Goal: Task Accomplishment & Management: Manage account settings

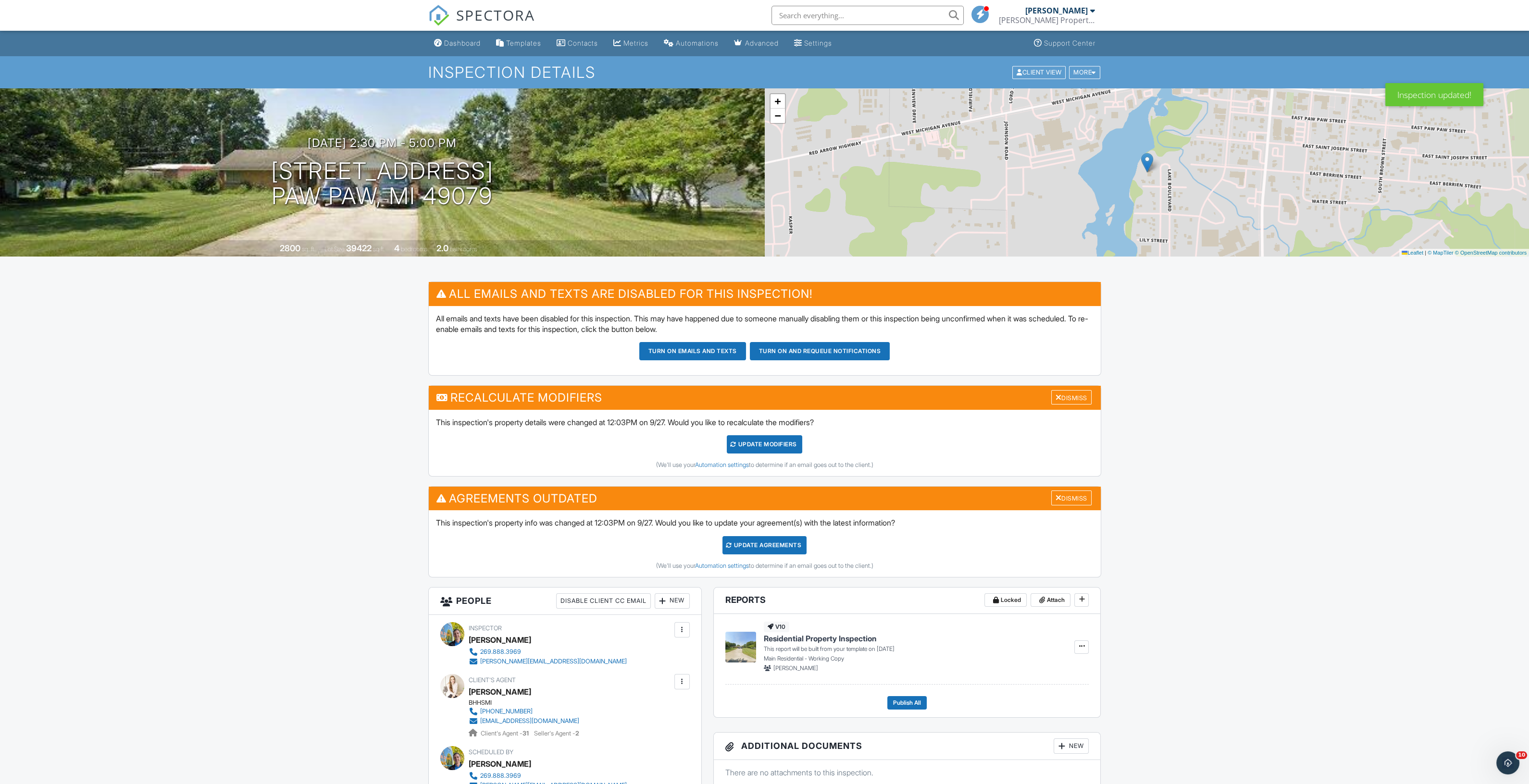
click at [738, 445] on div "UPDATE Modifiers" at bounding box center [764, 444] width 76 height 18
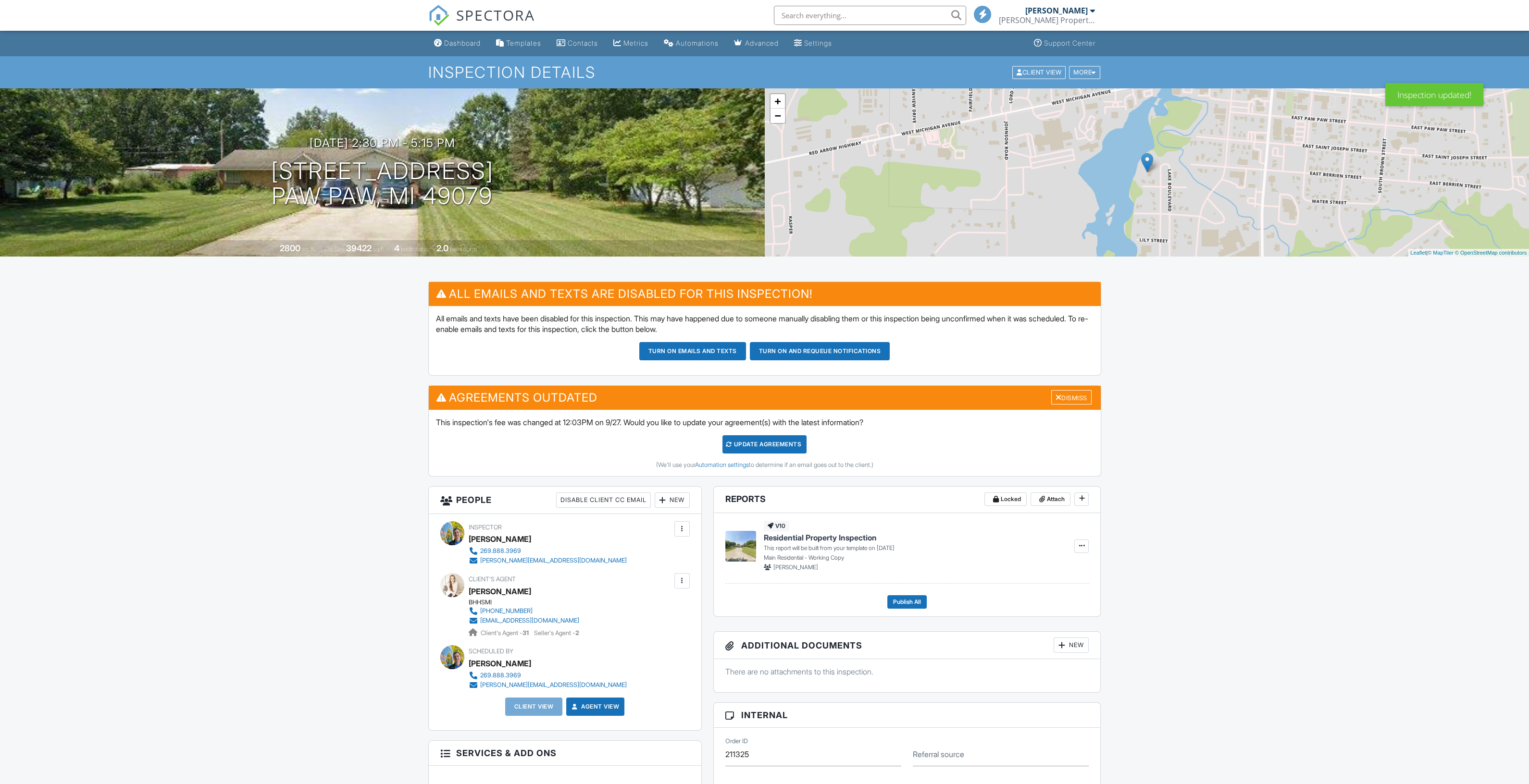
click at [666, 502] on div at bounding box center [662, 500] width 10 height 10
click at [688, 550] on li "Client" at bounding box center [707, 553] width 95 height 24
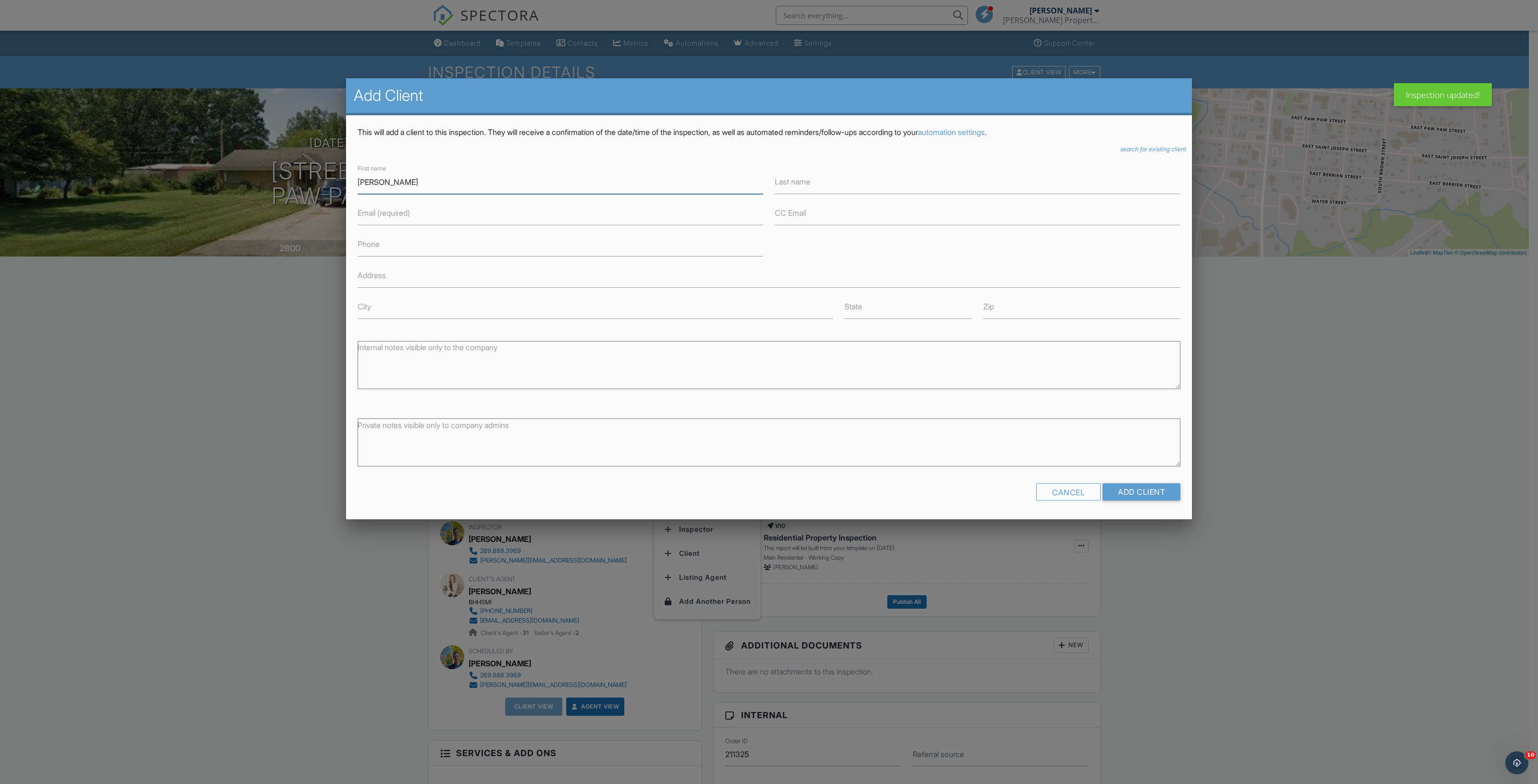
type input "[PERSON_NAME]"
type input "Dost"
type input "[EMAIL_ADDRESS][DOMAIN_NAME]"
click at [535, 250] on input "Phone" at bounding box center [560, 244] width 406 height 24
type input "3175168531"
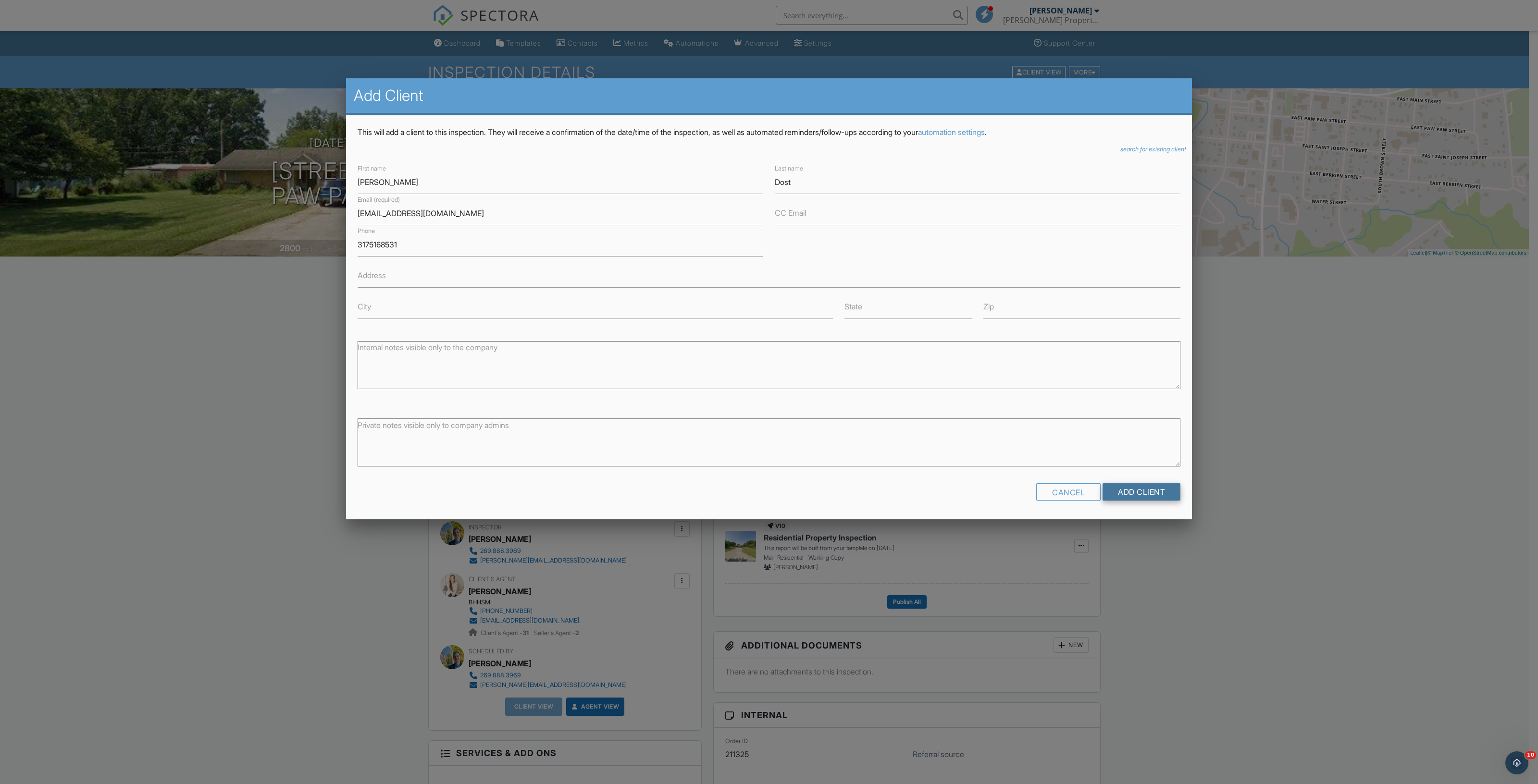
click at [1144, 494] on input "Add Client" at bounding box center [1141, 491] width 78 height 17
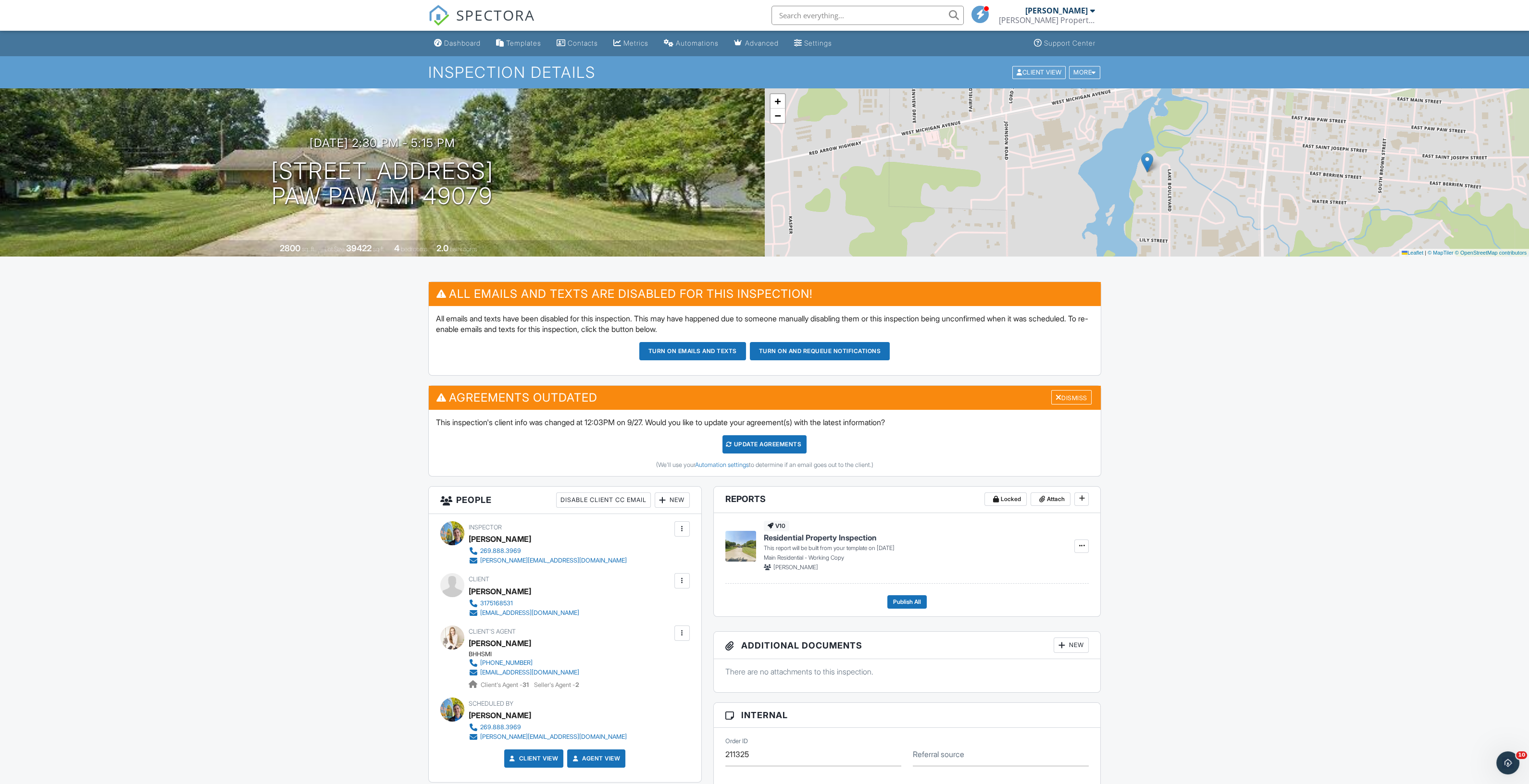
click at [673, 497] on div "New" at bounding box center [672, 500] width 35 height 15
click at [695, 570] on li "Listing Agent" at bounding box center [707, 577] width 95 height 24
click at [753, 441] on div "Update Agreements" at bounding box center [764, 444] width 84 height 18
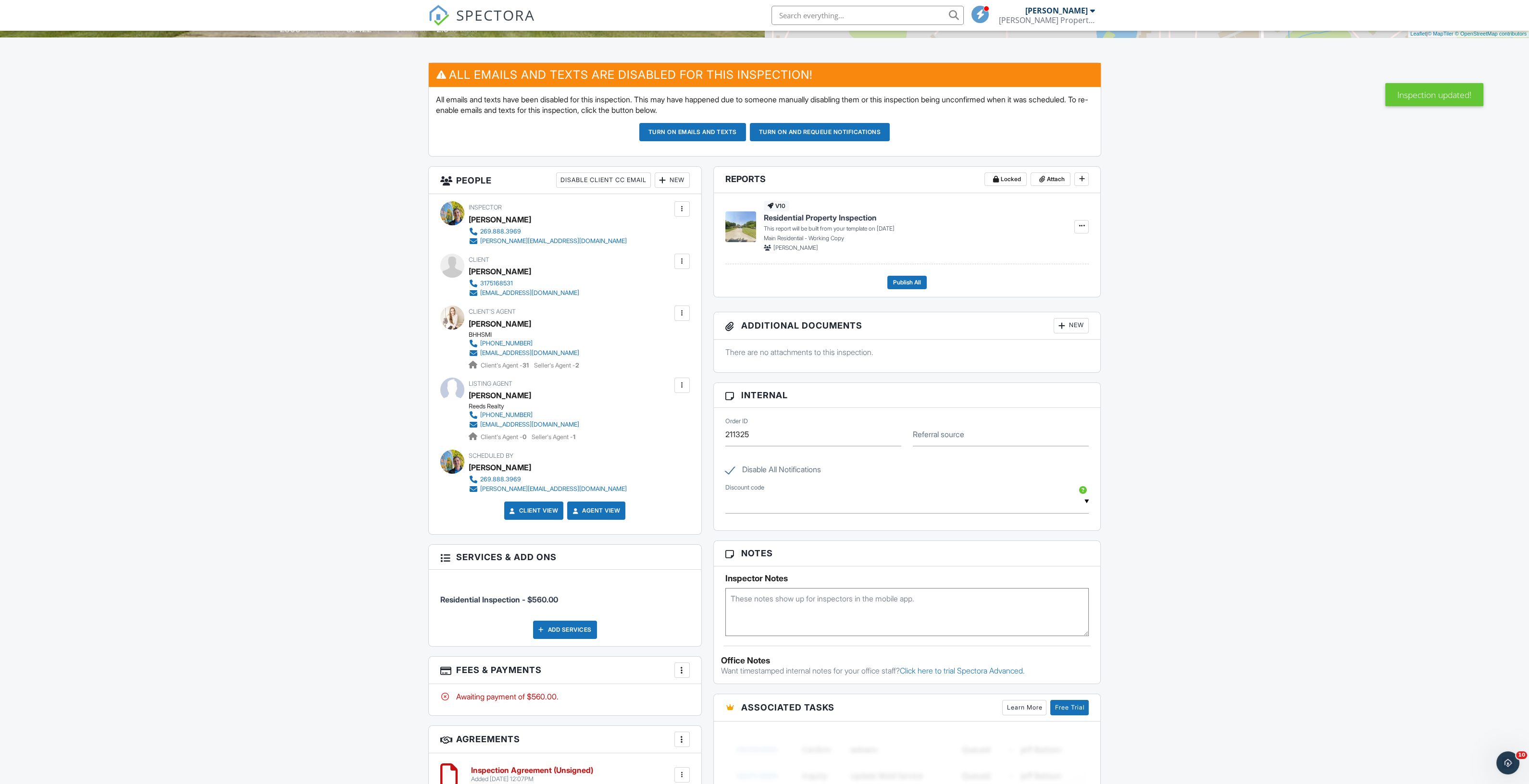
scroll to position [240, 0]
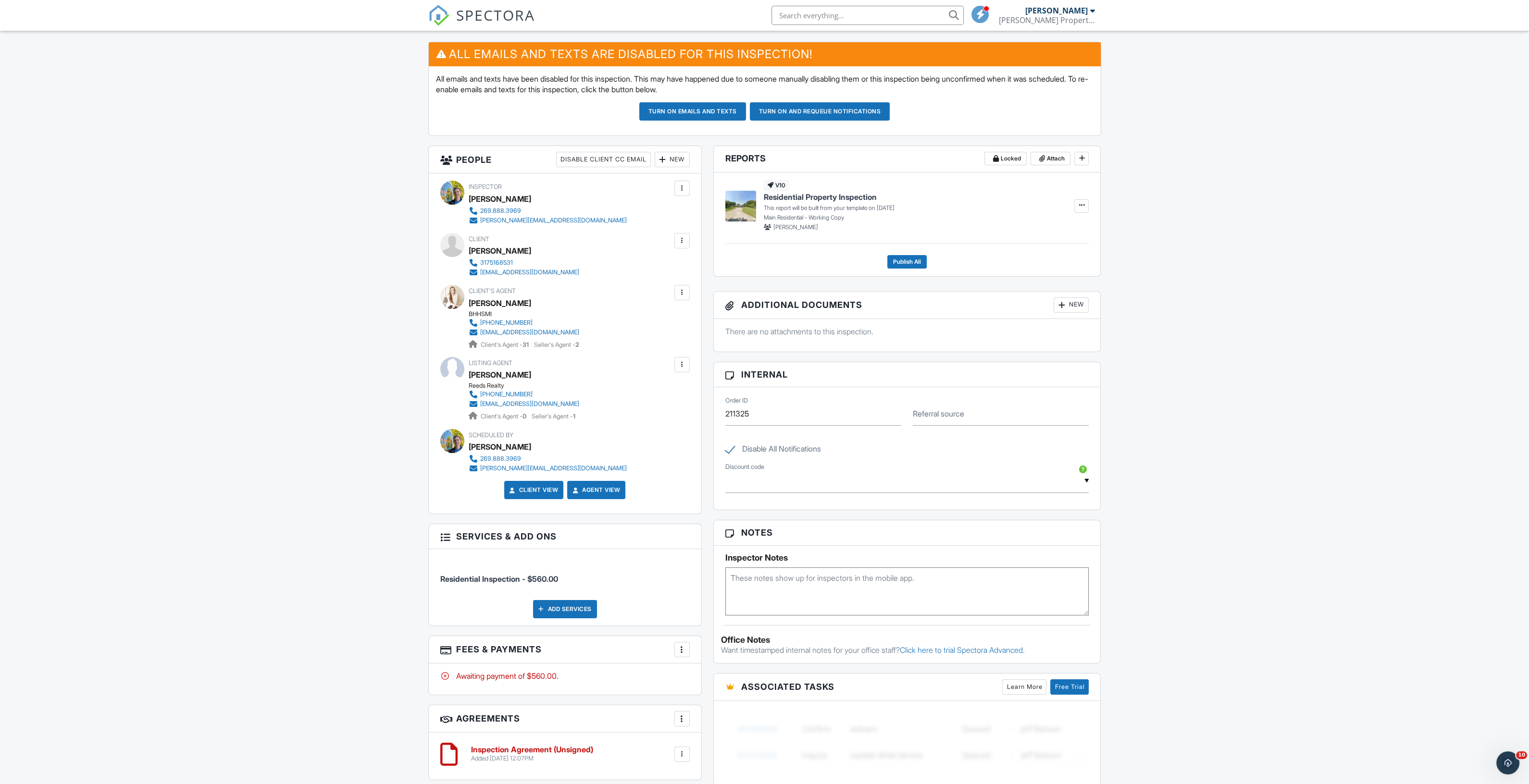
click at [920, 416] on label "Referral source" at bounding box center [938, 414] width 51 height 10
click at [920, 416] on input "Referral source" at bounding box center [1001, 414] width 176 height 24
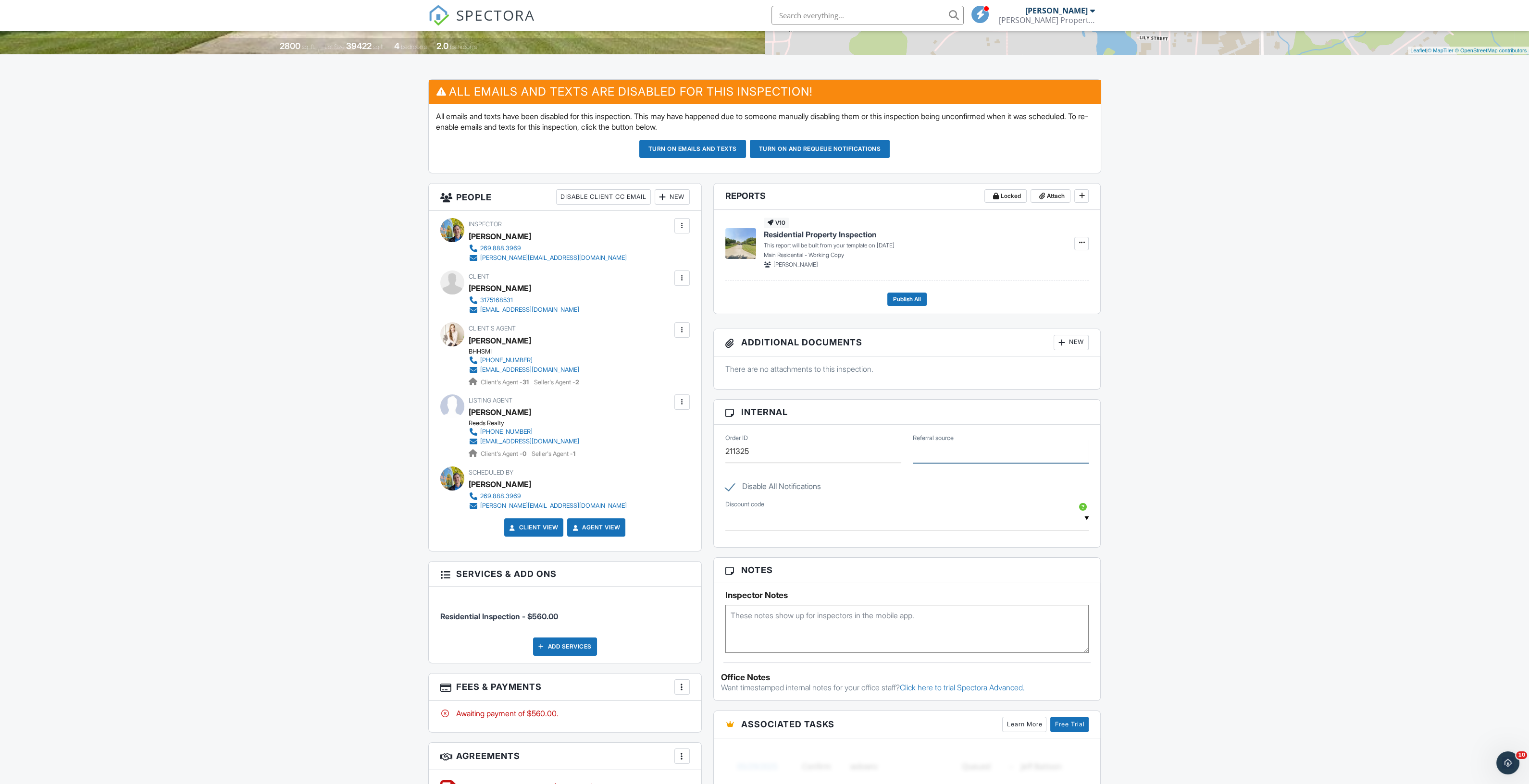
scroll to position [183, 0]
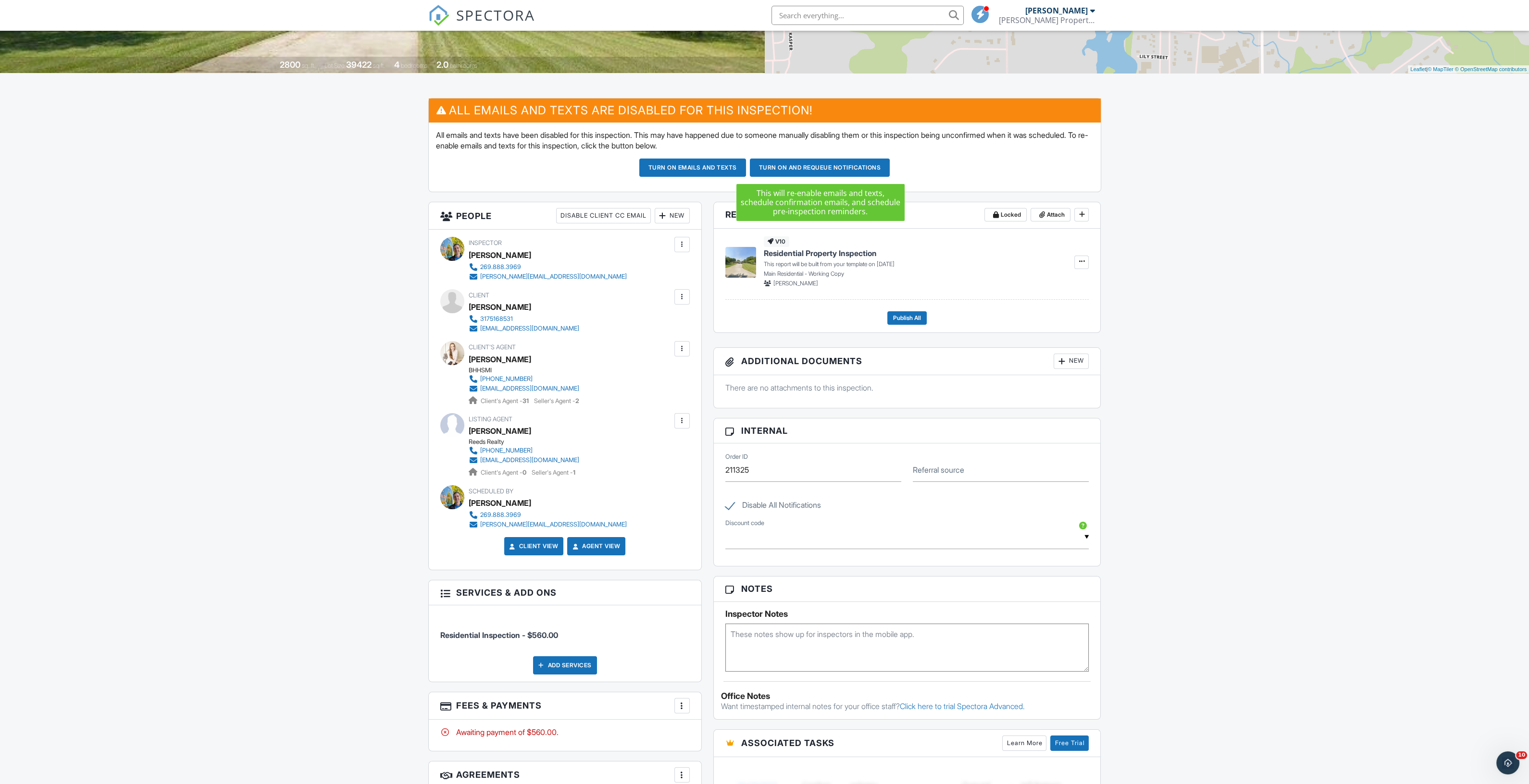
click at [809, 171] on button "Turn on and Requeue Notifications" at bounding box center [820, 167] width 141 height 18
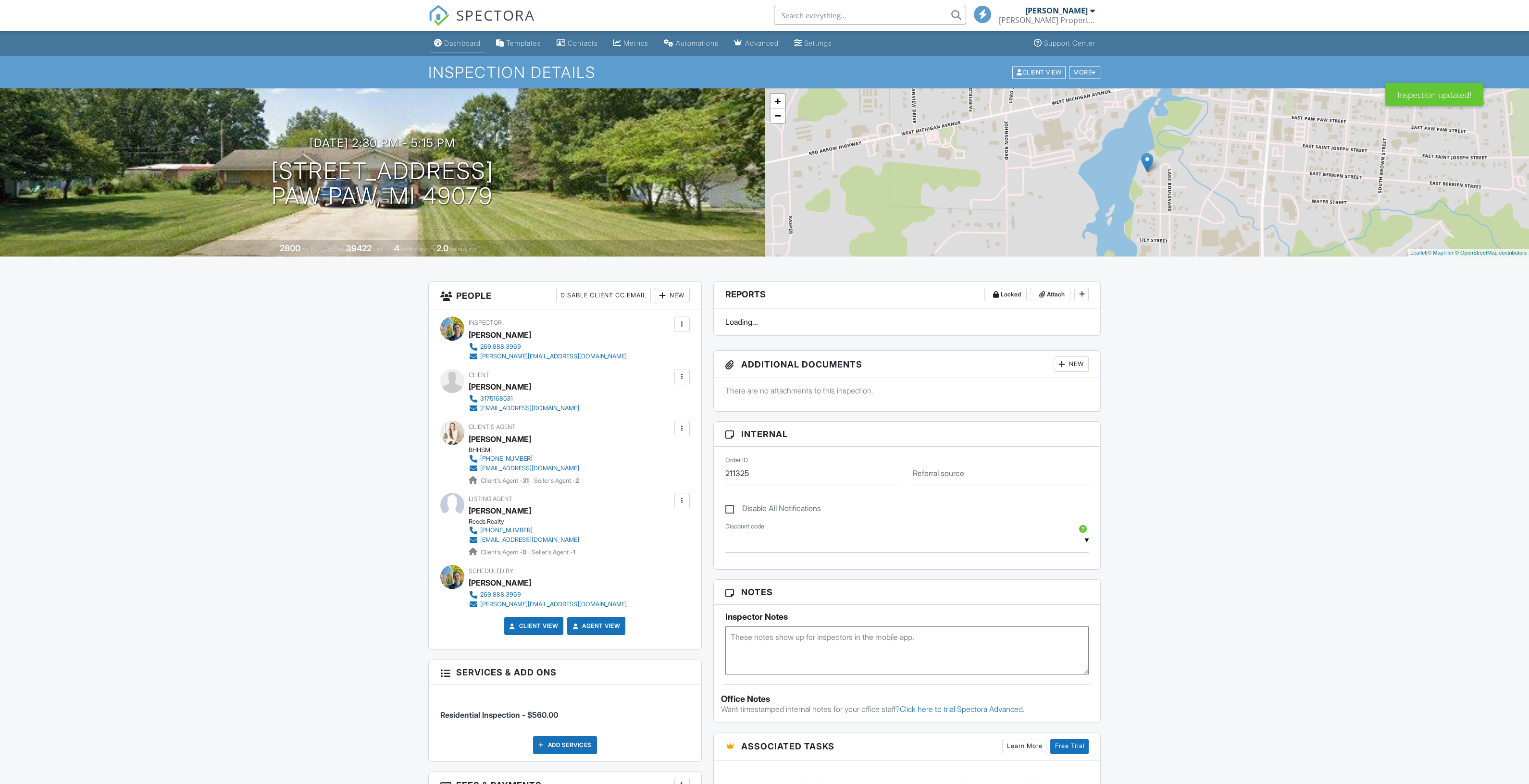
click at [474, 43] on div "Dashboard" at bounding box center [462, 43] width 37 height 8
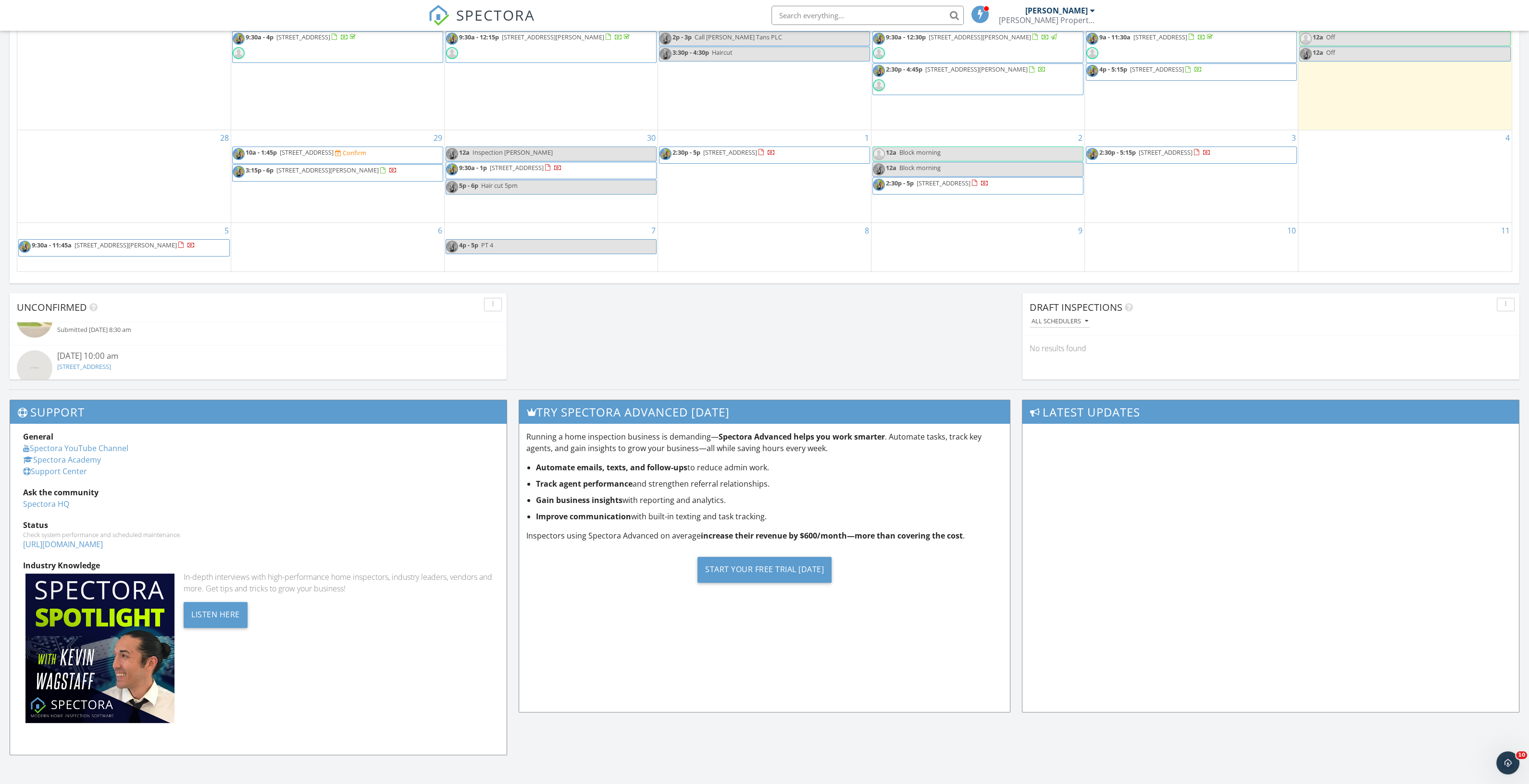
scroll to position [36, 0]
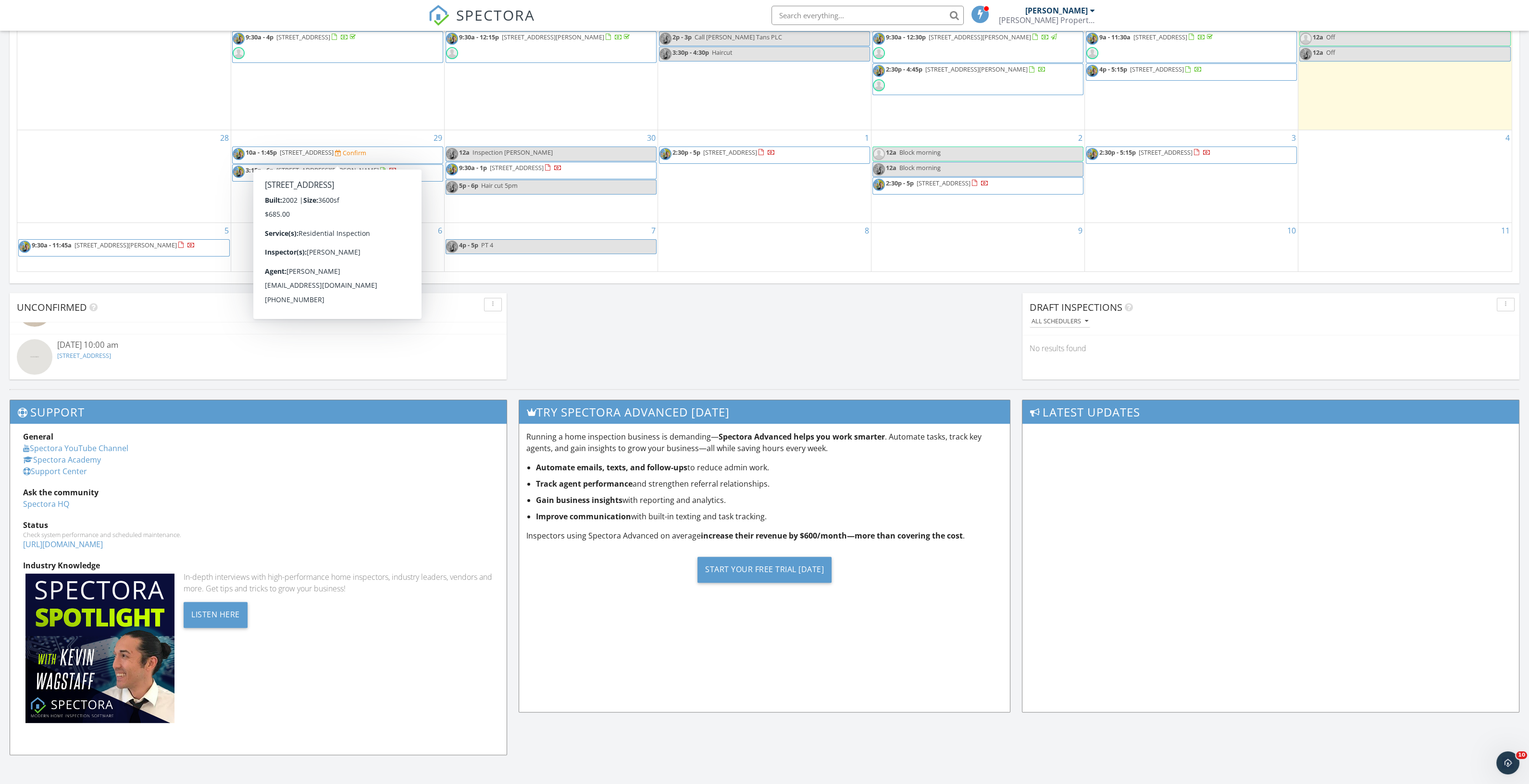
click at [334, 154] on span "1477 E Hastings Lake Rd , Jonesville 49250" at bounding box center [307, 152] width 54 height 8
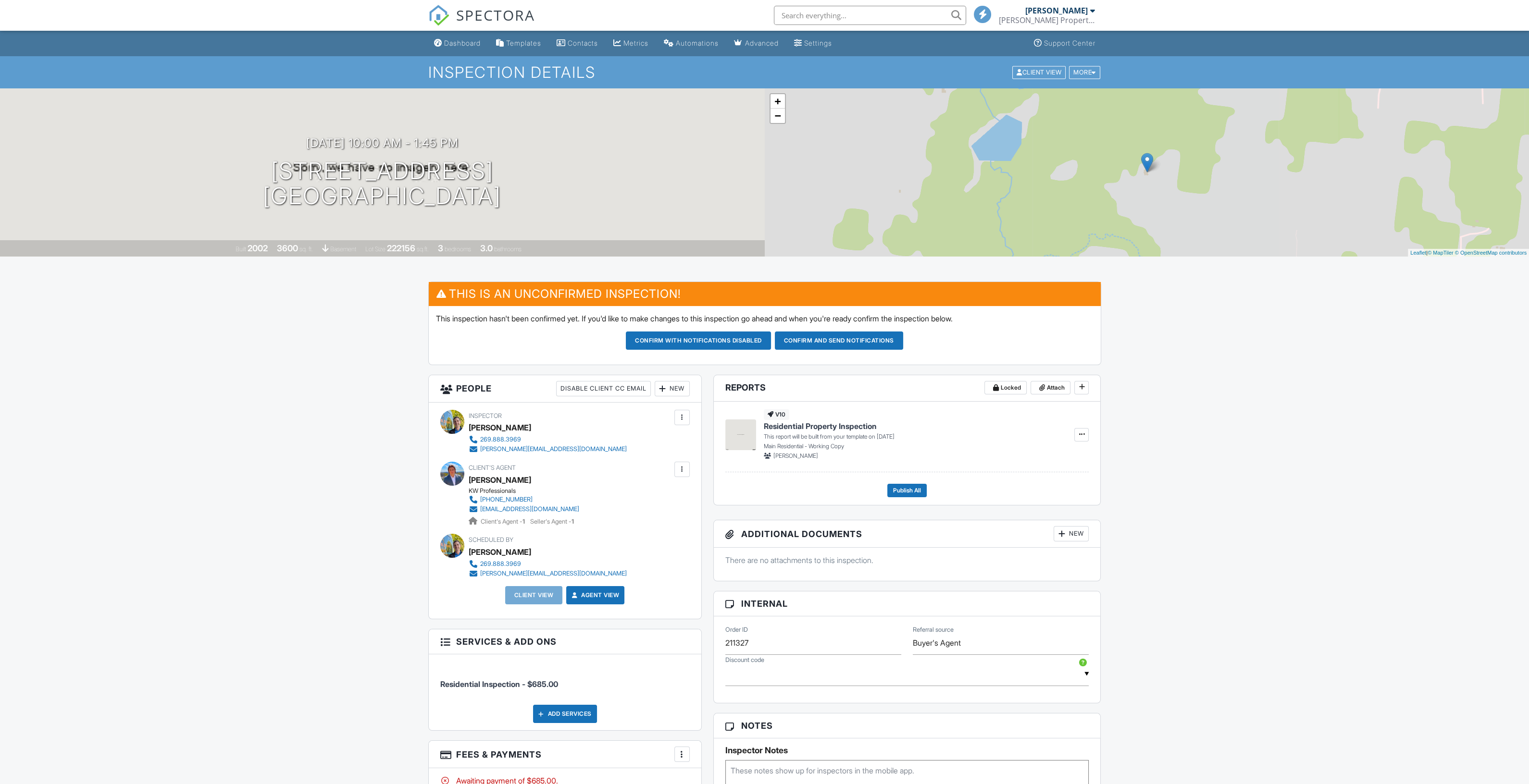
click at [669, 389] on div "New" at bounding box center [672, 389] width 35 height 15
click at [696, 439] on li "Client" at bounding box center [707, 441] width 95 height 24
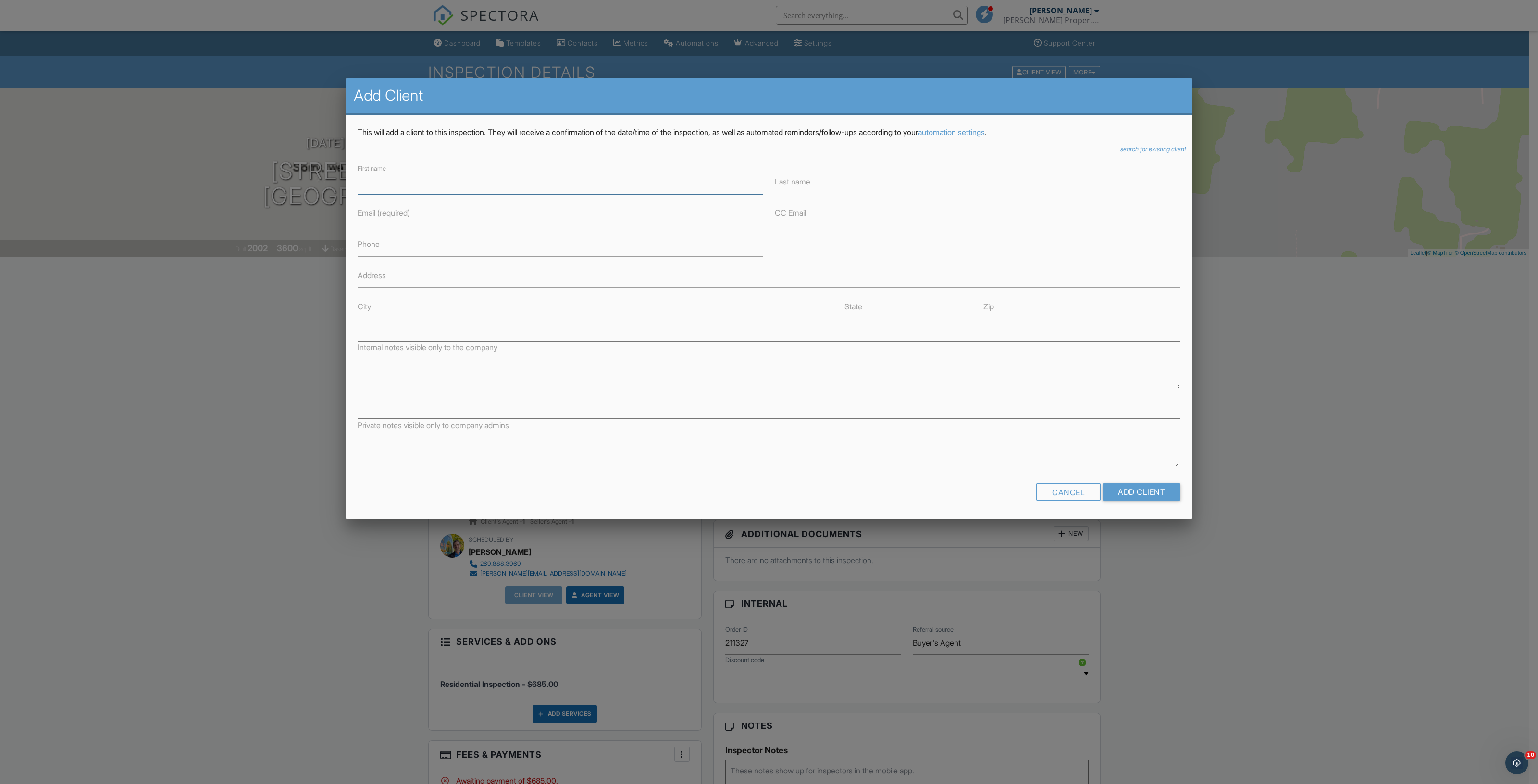
paste input "[PERSON_NAME]"
type input "[PERSON_NAME]"
click at [818, 189] on input "Last name" at bounding box center [978, 182] width 406 height 24
paste input "[PERSON_NAME]"
type input "[PERSON_NAME]"
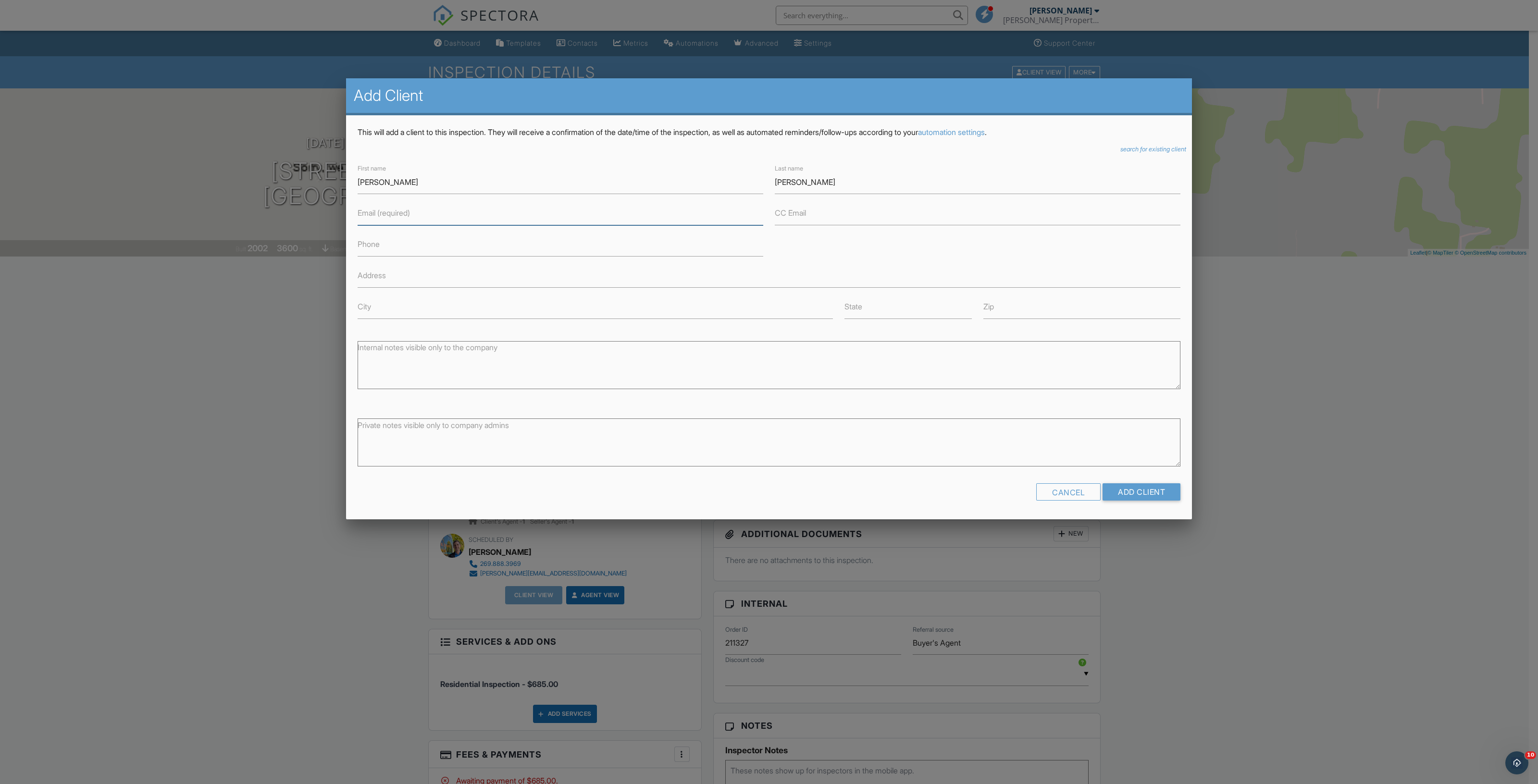
click at [548, 215] on input "Email (required)" at bounding box center [560, 214] width 406 height 24
paste input "Jlmercer13@gmail.com"
type input "Jlmercer13@gmail.com"
click at [577, 246] on input "Phone" at bounding box center [560, 244] width 406 height 24
paste input "[PHONE_NUMBER]"
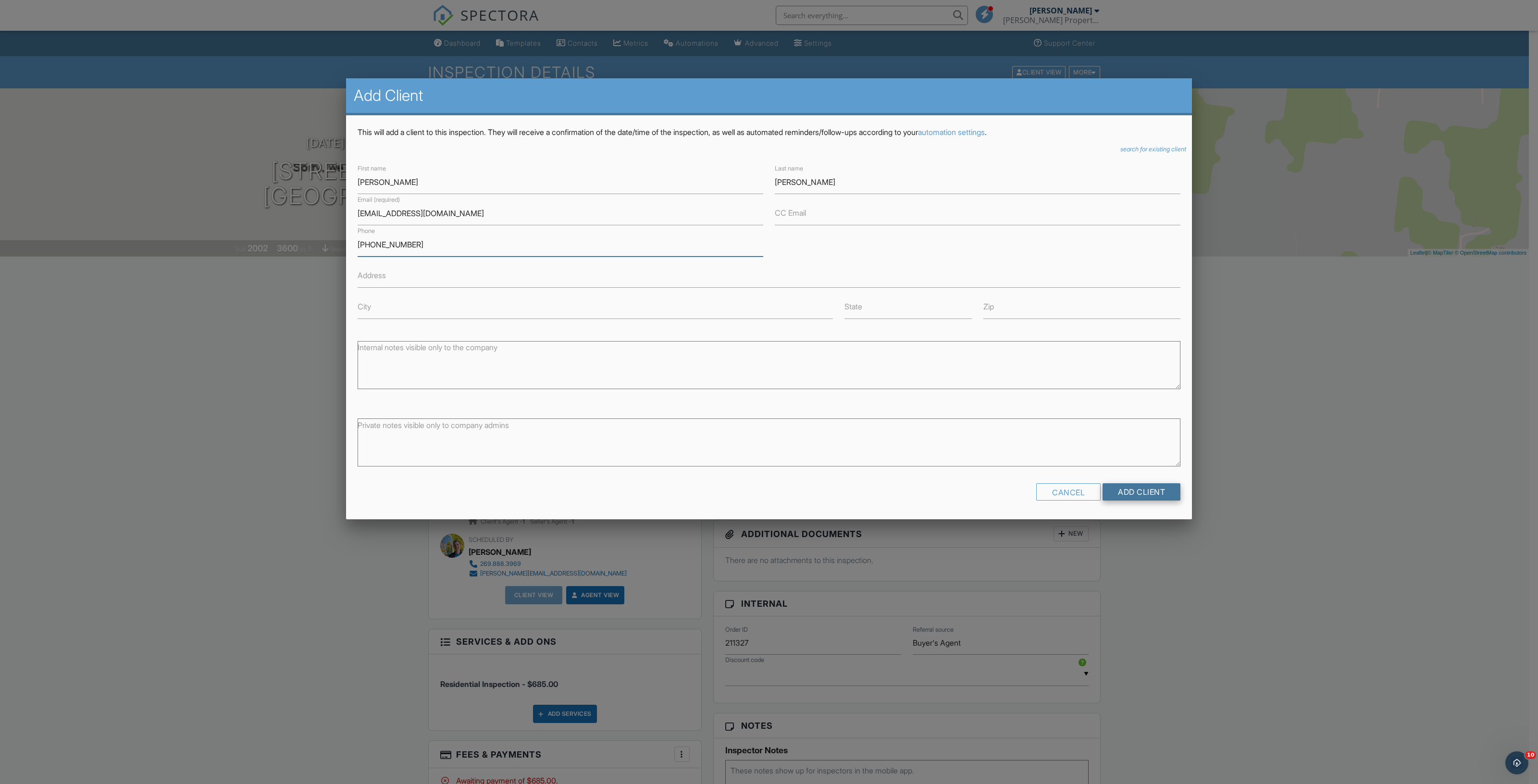
type input "[PHONE_NUMBER]"
click at [1171, 491] on input "Add Client" at bounding box center [1141, 491] width 78 height 17
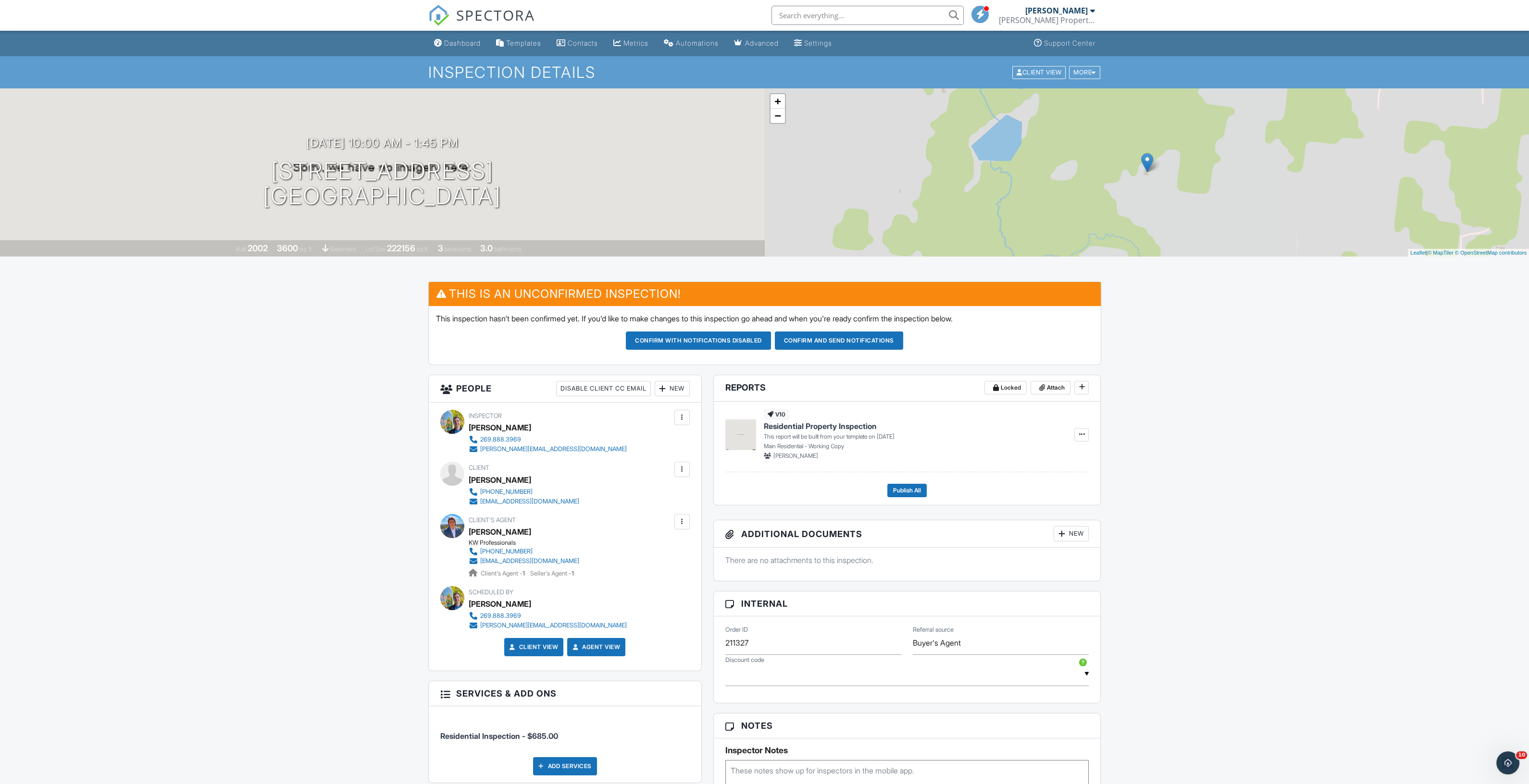
click at [664, 384] on div at bounding box center [662, 388] width 10 height 10
click at [698, 470] on li "Listing Agent" at bounding box center [707, 466] width 95 height 24
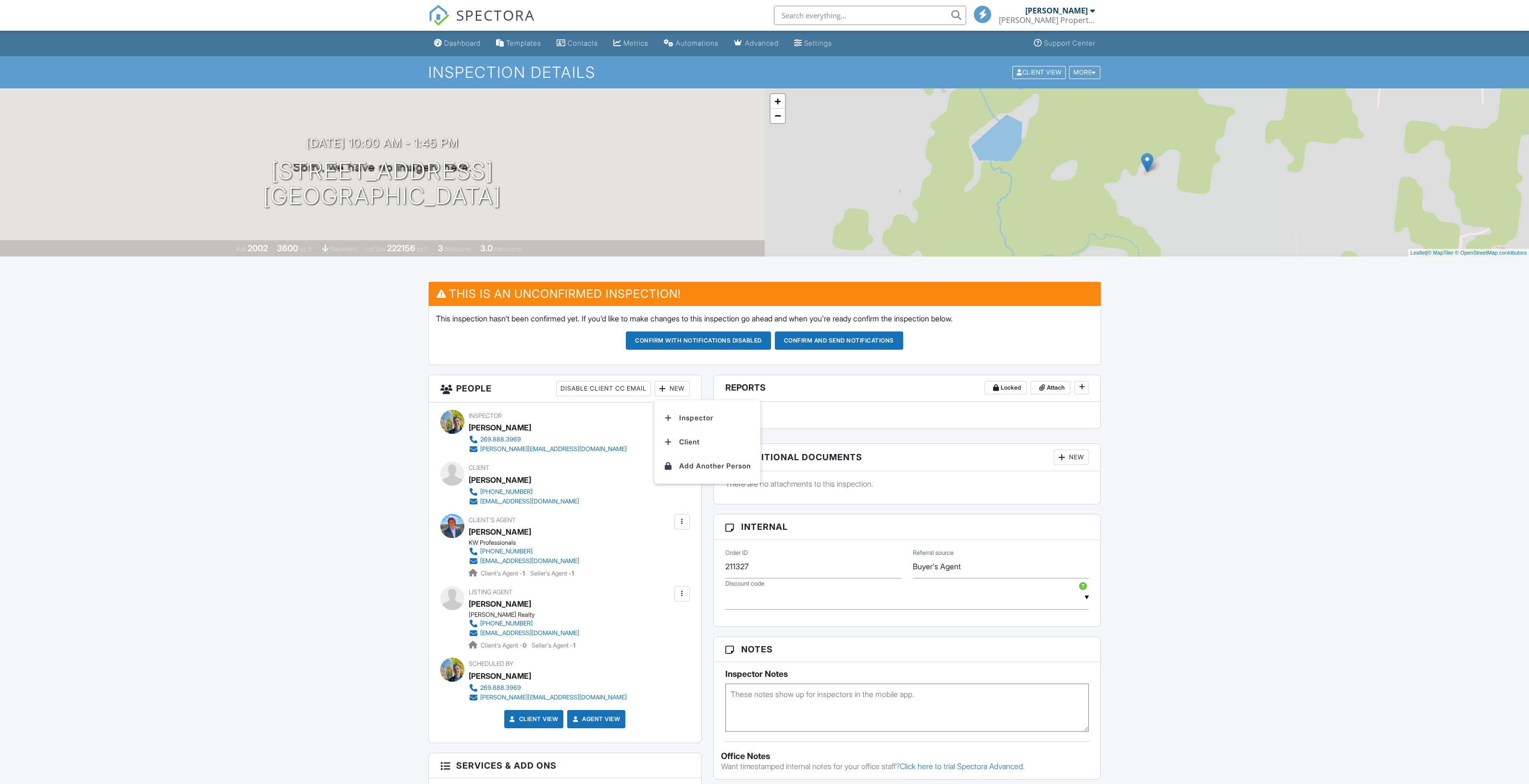
click at [682, 401] on ul "Inspector Client Add Another Person" at bounding box center [707, 442] width 106 height 83
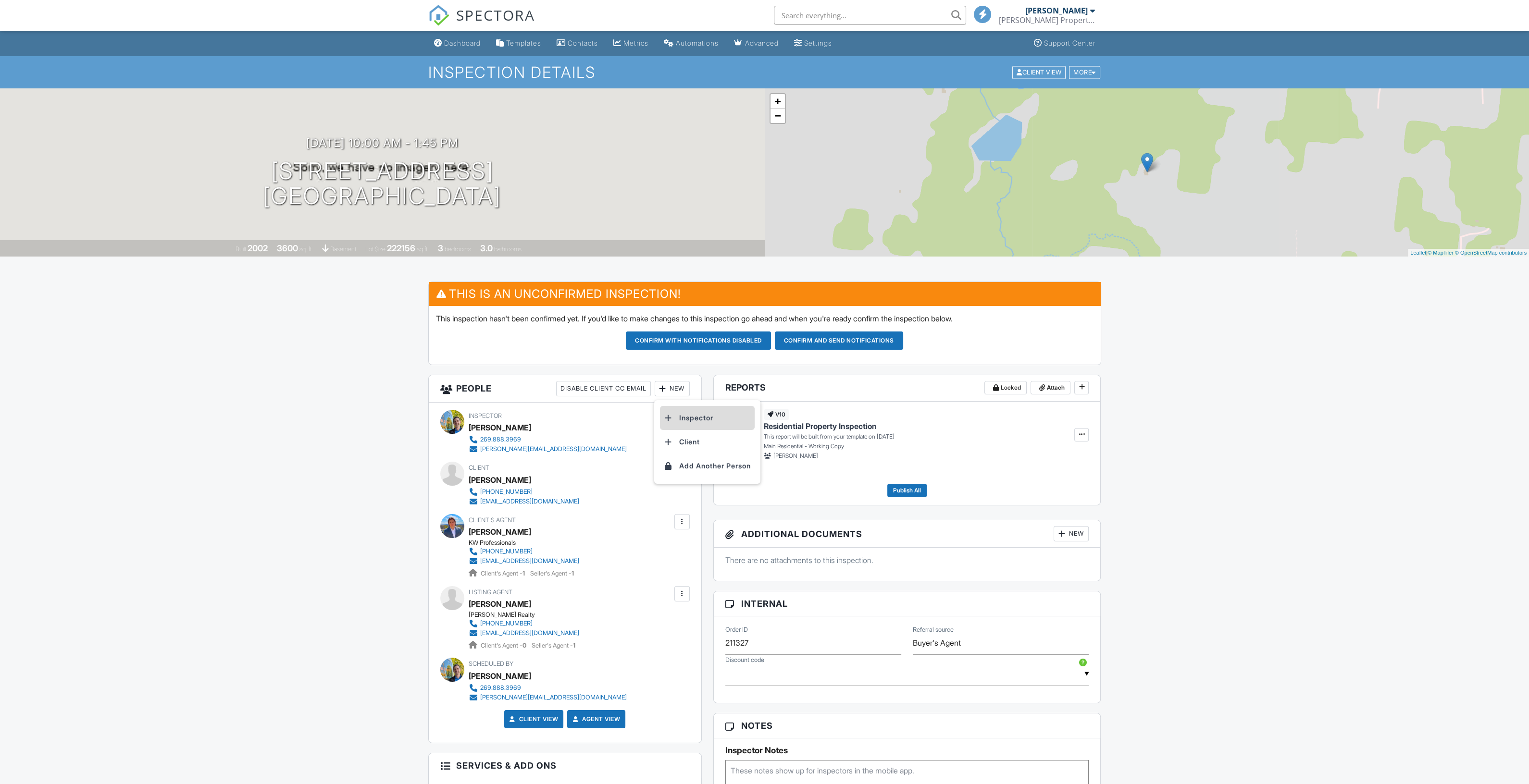
click at [685, 416] on li "Inspector" at bounding box center [707, 418] width 95 height 24
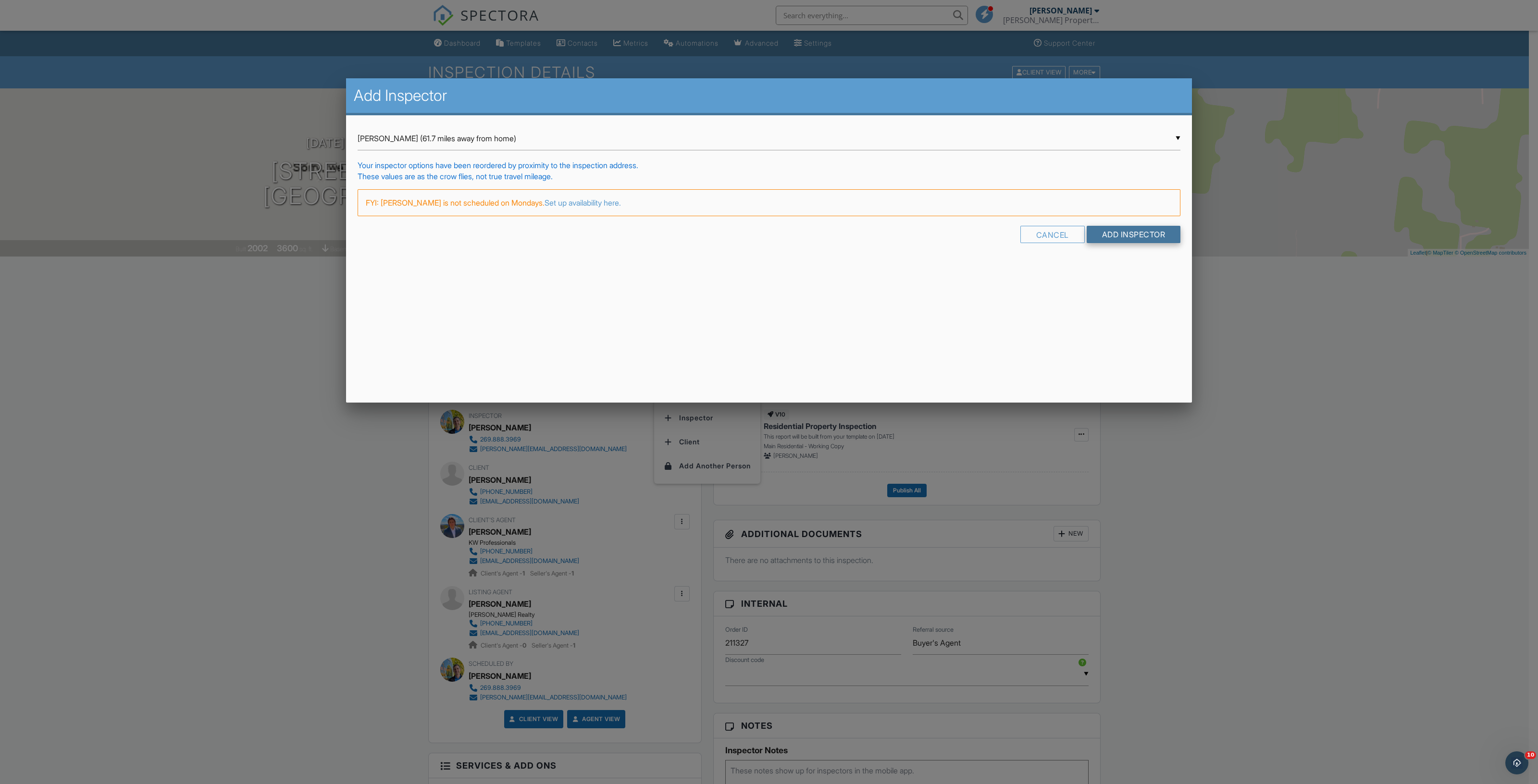
click at [1146, 232] on input "Add Inspector" at bounding box center [1134, 234] width 94 height 17
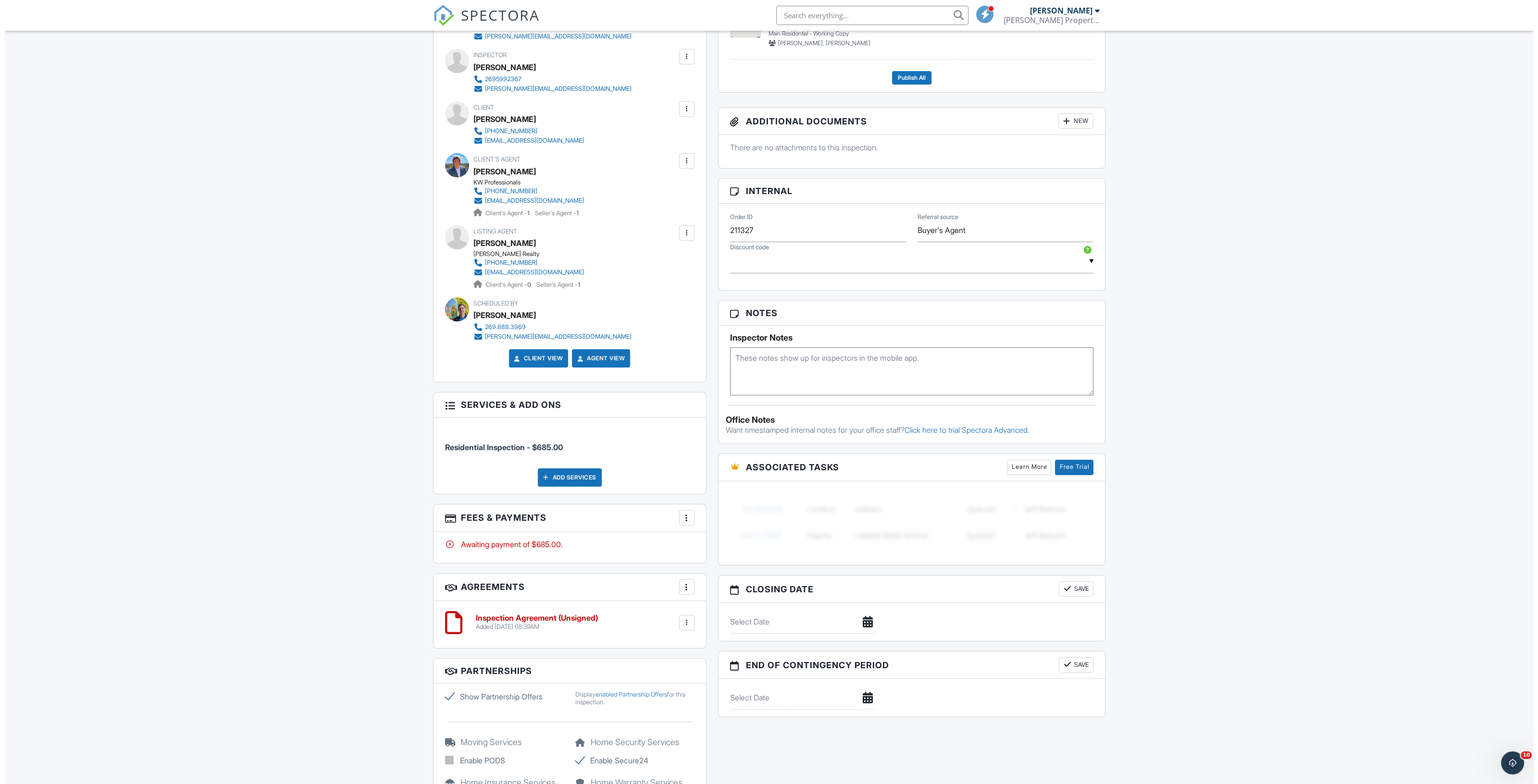
scroll to position [420, 0]
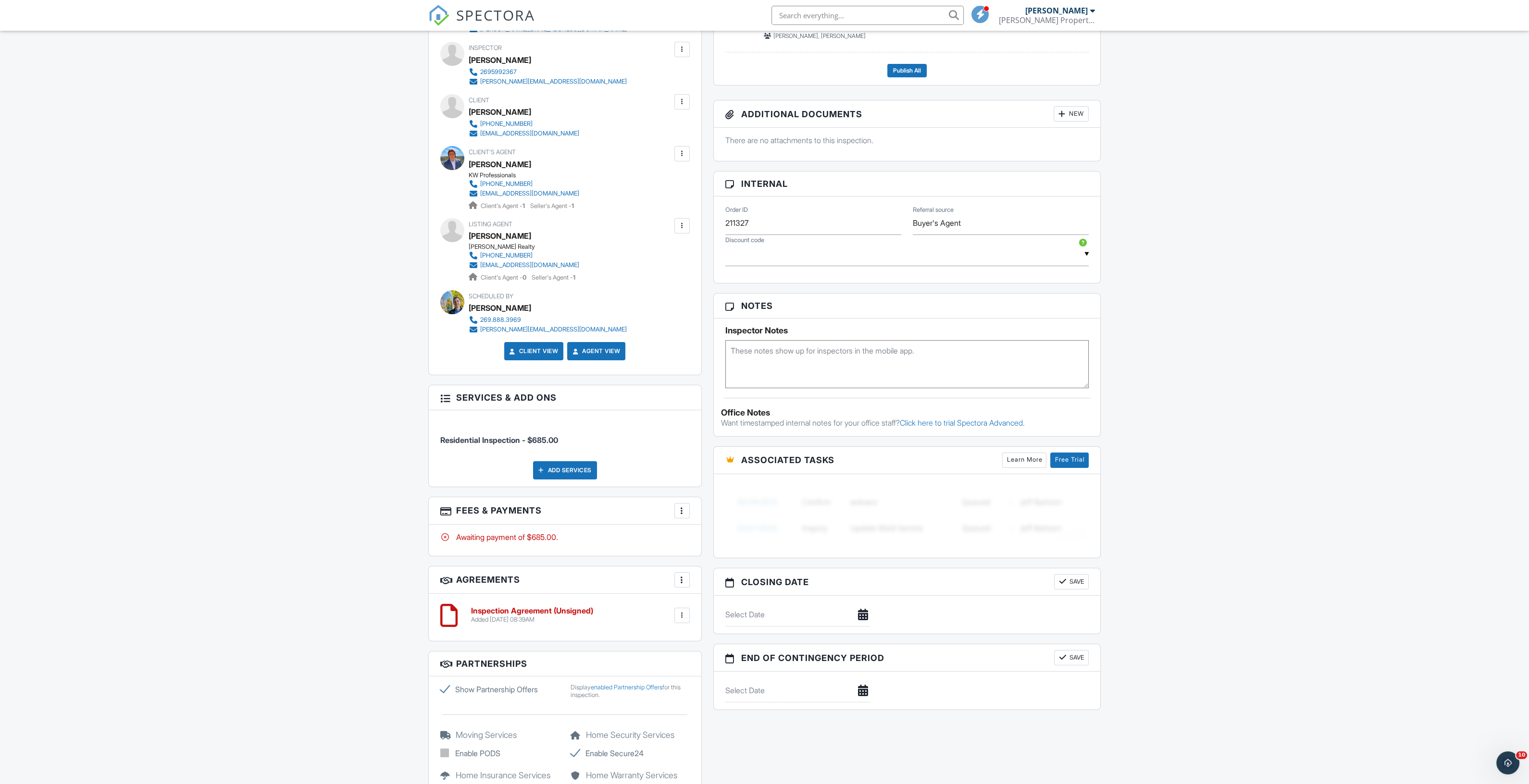
click at [678, 509] on div at bounding box center [682, 511] width 10 height 10
click at [699, 536] on li "Edit Fees & Payments" at bounding box center [730, 540] width 101 height 24
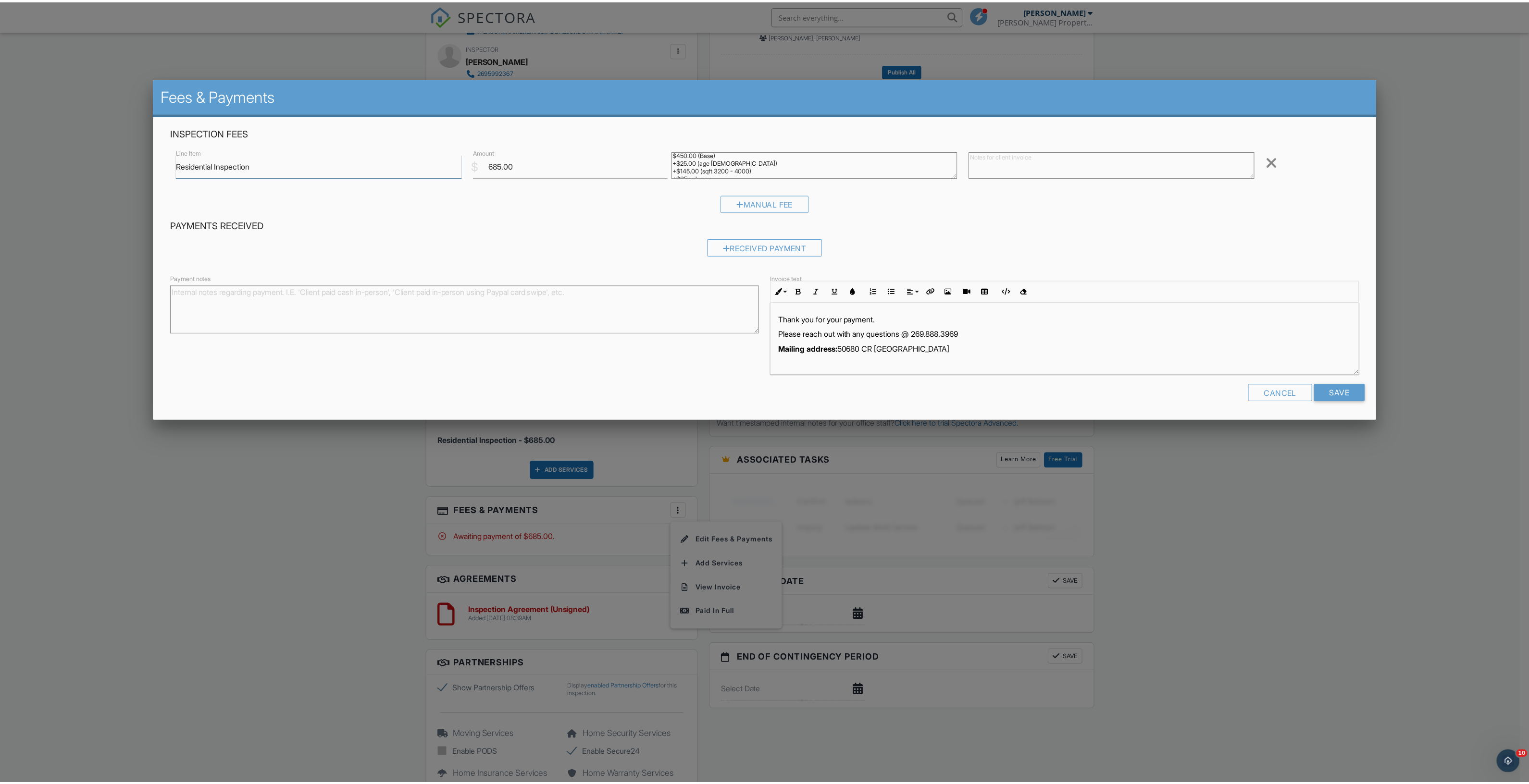
scroll to position [0, 0]
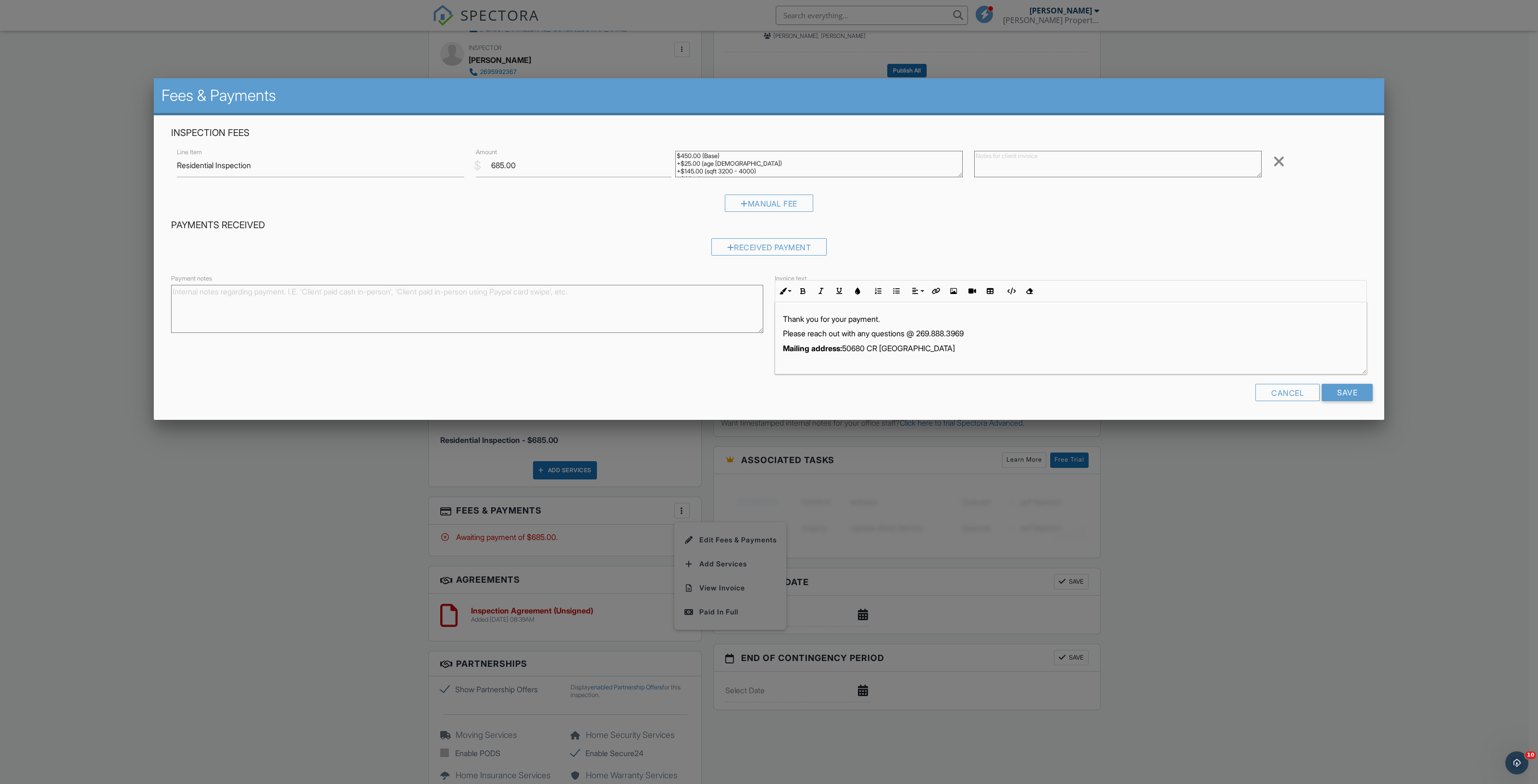
click at [303, 481] on div at bounding box center [769, 442] width 1538 height 980
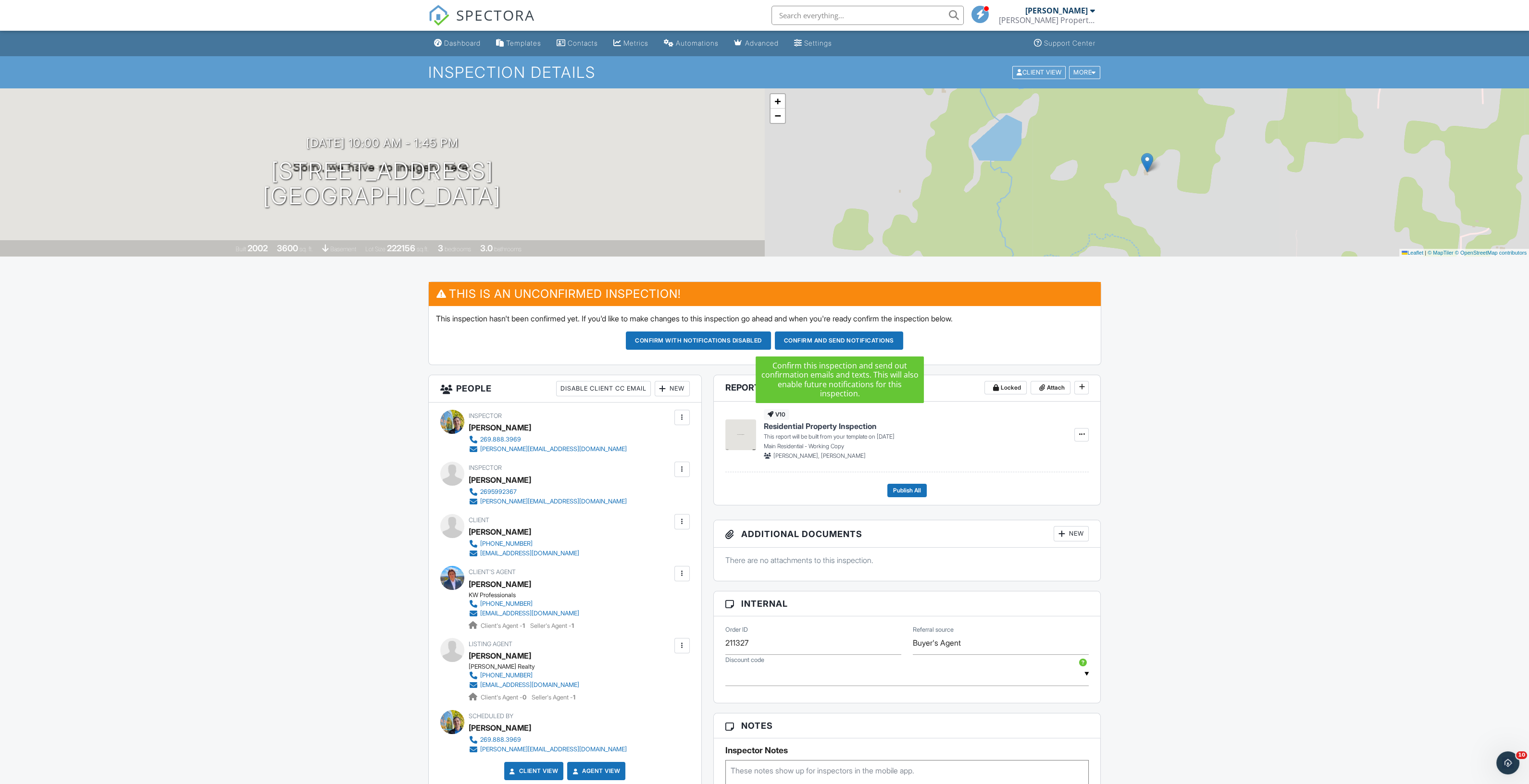
click at [822, 339] on button "Confirm and send notifications" at bounding box center [839, 341] width 128 height 18
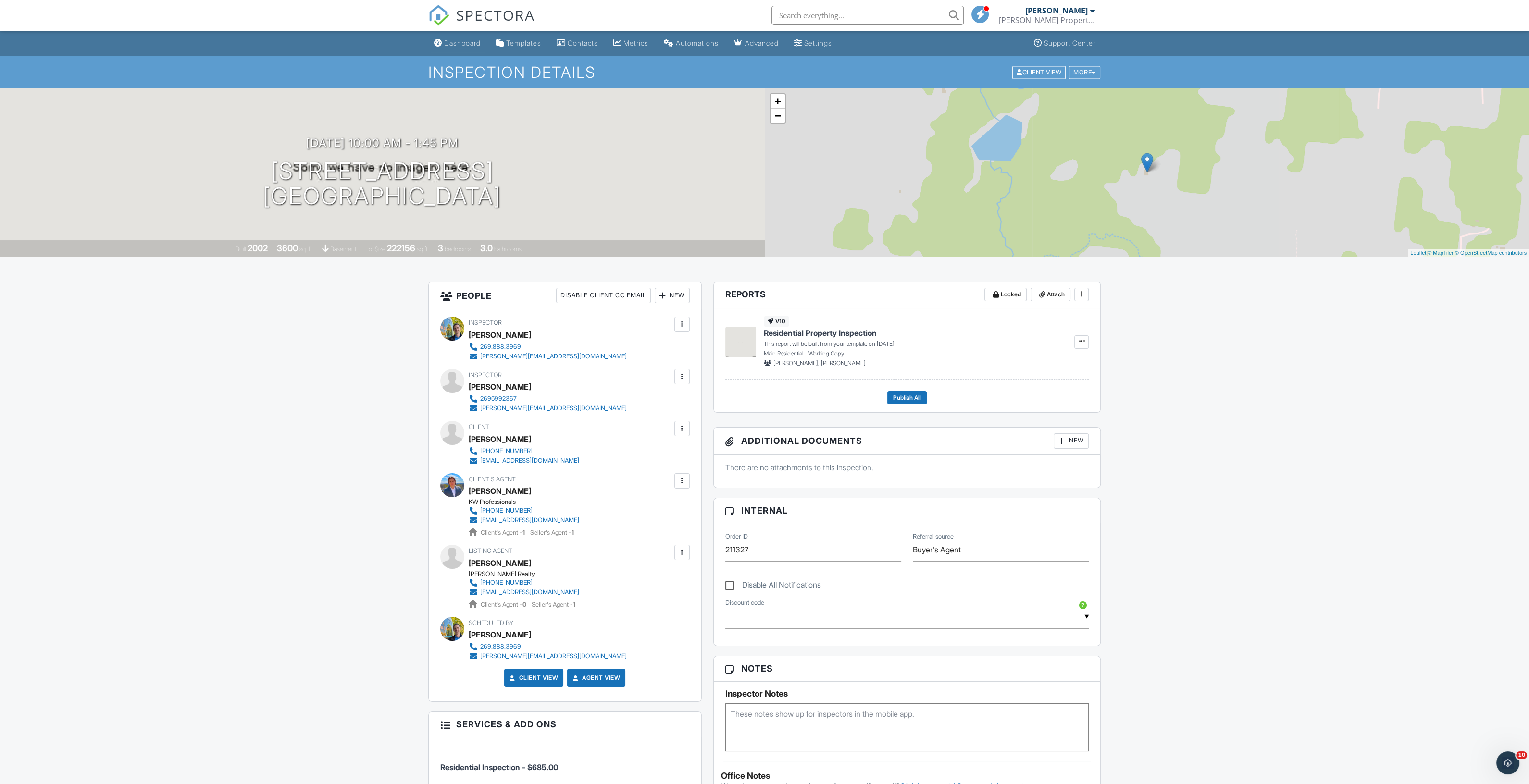
click at [458, 44] on div "Dashboard" at bounding box center [462, 43] width 37 height 8
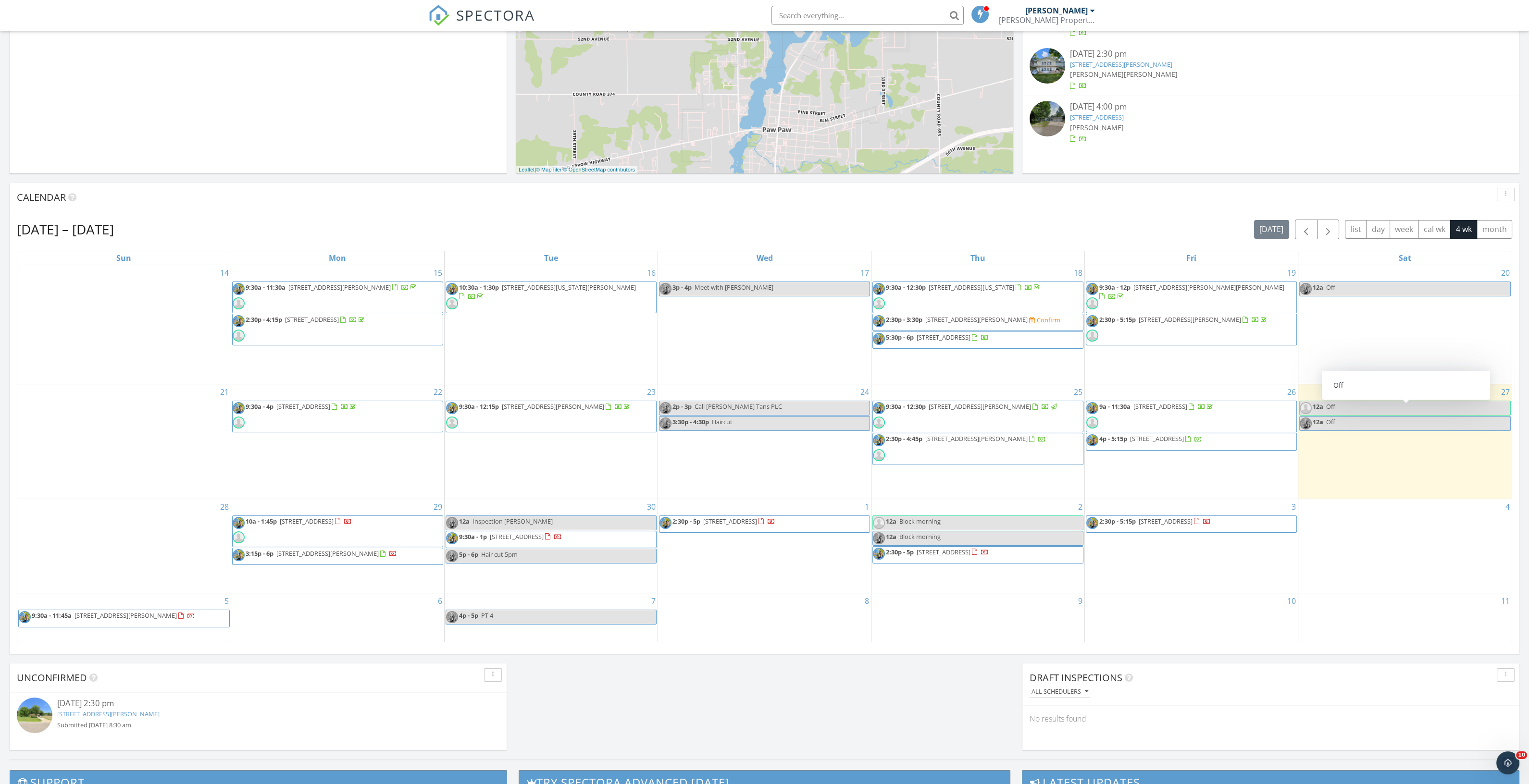
scroll to position [240, 0]
click at [1356, 548] on div "4" at bounding box center [1405, 546] width 213 height 94
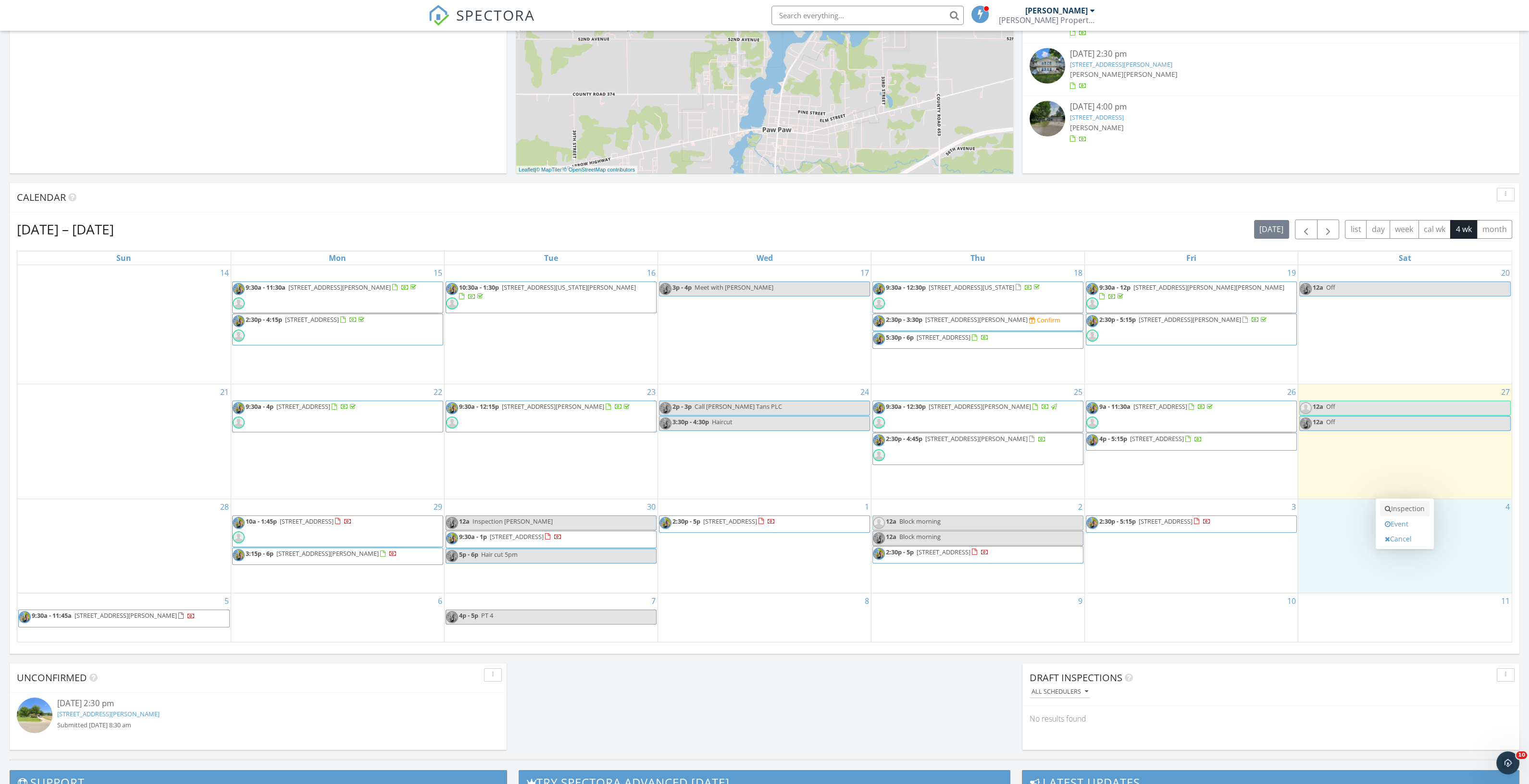
click at [1388, 506] on icon at bounding box center [1388, 509] width 6 height 6
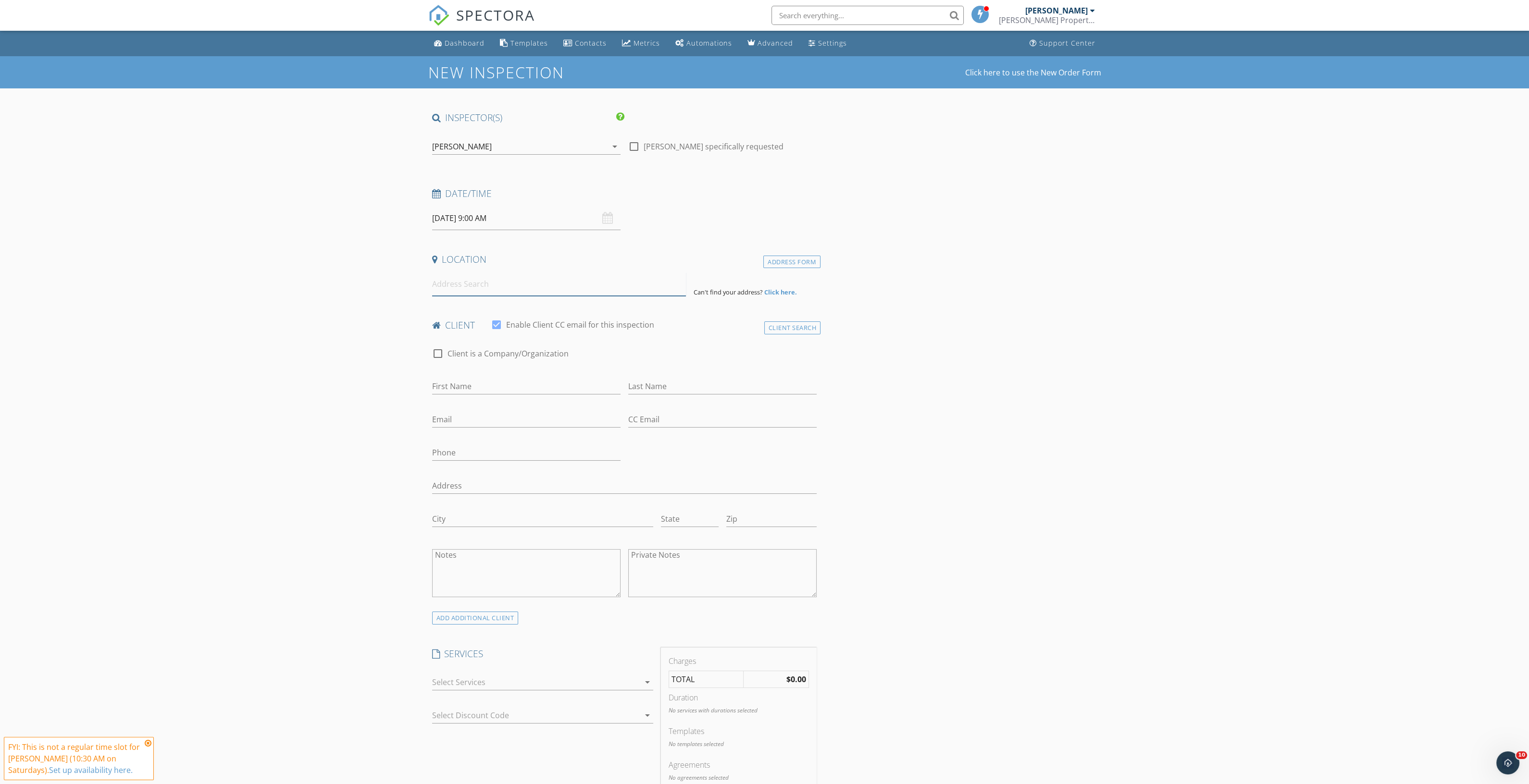
click at [533, 289] on input at bounding box center [558, 284] width 254 height 24
type input "[STREET_ADDRESS]"
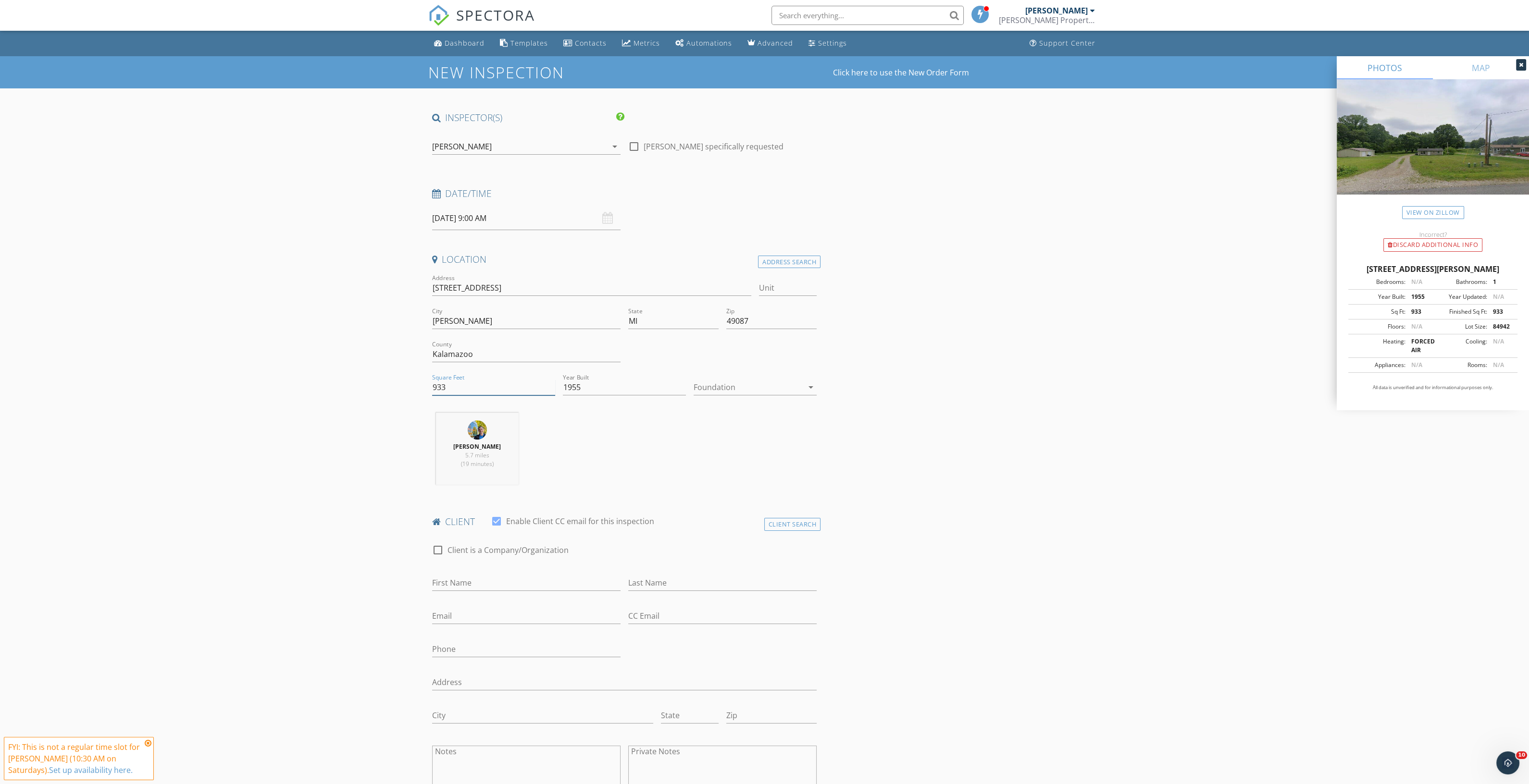
drag, startPoint x: 453, startPoint y: 392, endPoint x: 402, endPoint y: 382, distance: 52.0
type input "1392"
click at [732, 390] on div at bounding box center [748, 388] width 110 height 15
click at [738, 454] on div "Crawlspace" at bounding box center [756, 460] width 108 height 12
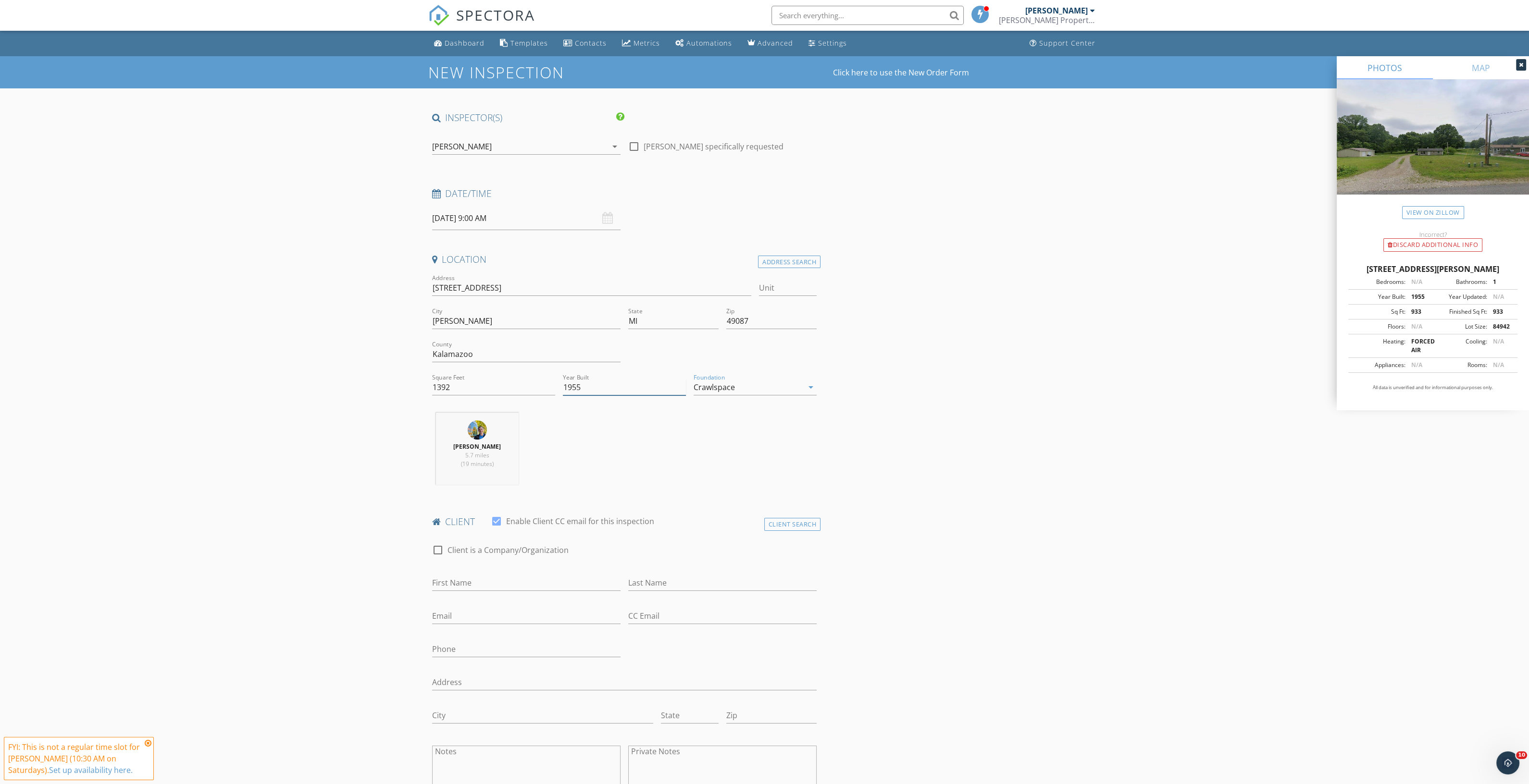
click at [665, 380] on input "1955" at bounding box center [625, 388] width 123 height 16
click at [520, 583] on input "First Name" at bounding box center [526, 583] width 189 height 16
click at [479, 583] on input "Austin & Chealsea" at bounding box center [526, 583] width 189 height 16
type input "Austin & [PERSON_NAME]"
click at [673, 580] on input "Last Name" at bounding box center [723, 583] width 189 height 16
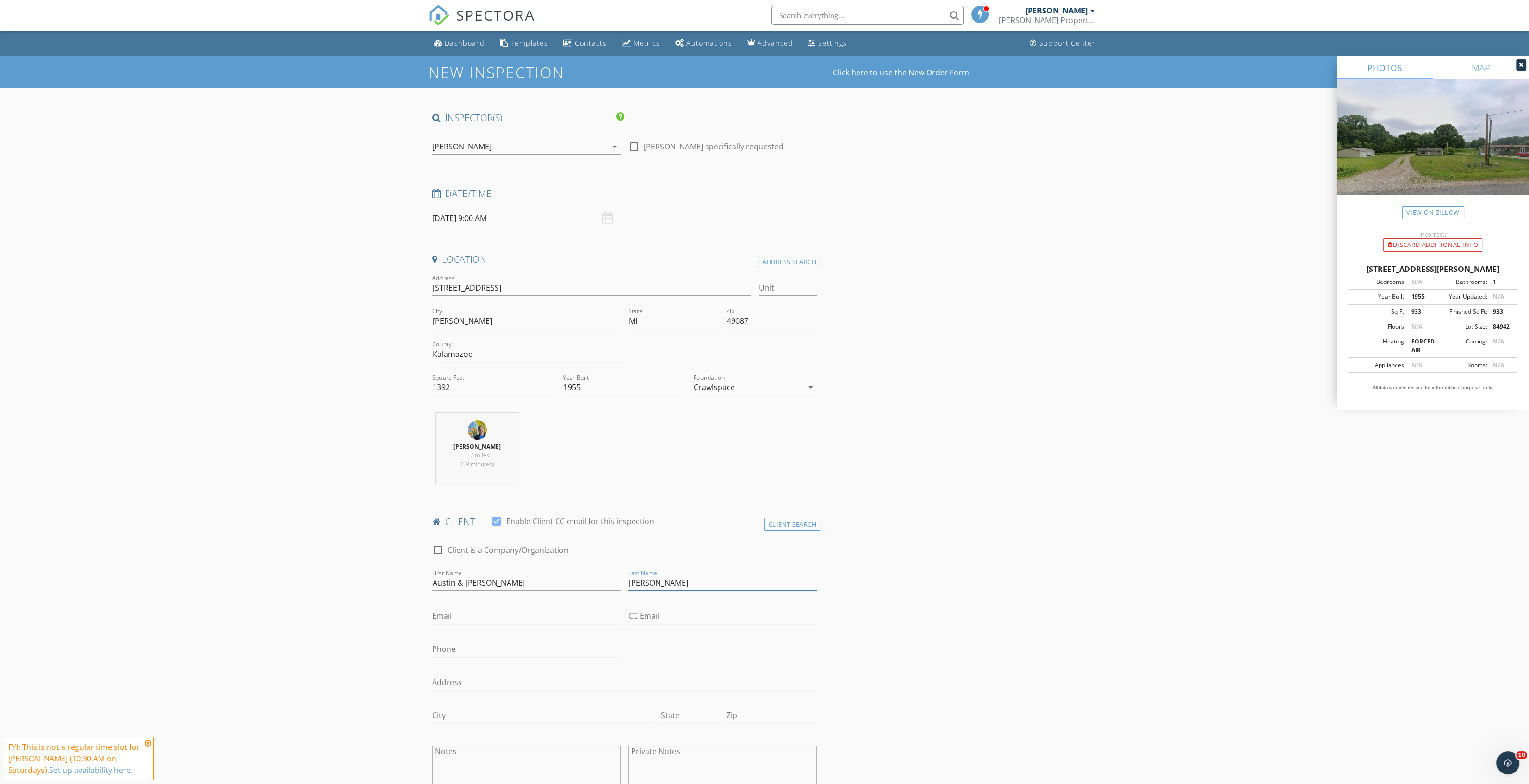
type input "[PERSON_NAME]"
click at [569, 615] on input "Email" at bounding box center [526, 616] width 189 height 16
type input "7"
type input "[EMAIL_ADDRESS][DOMAIN_NAME]"
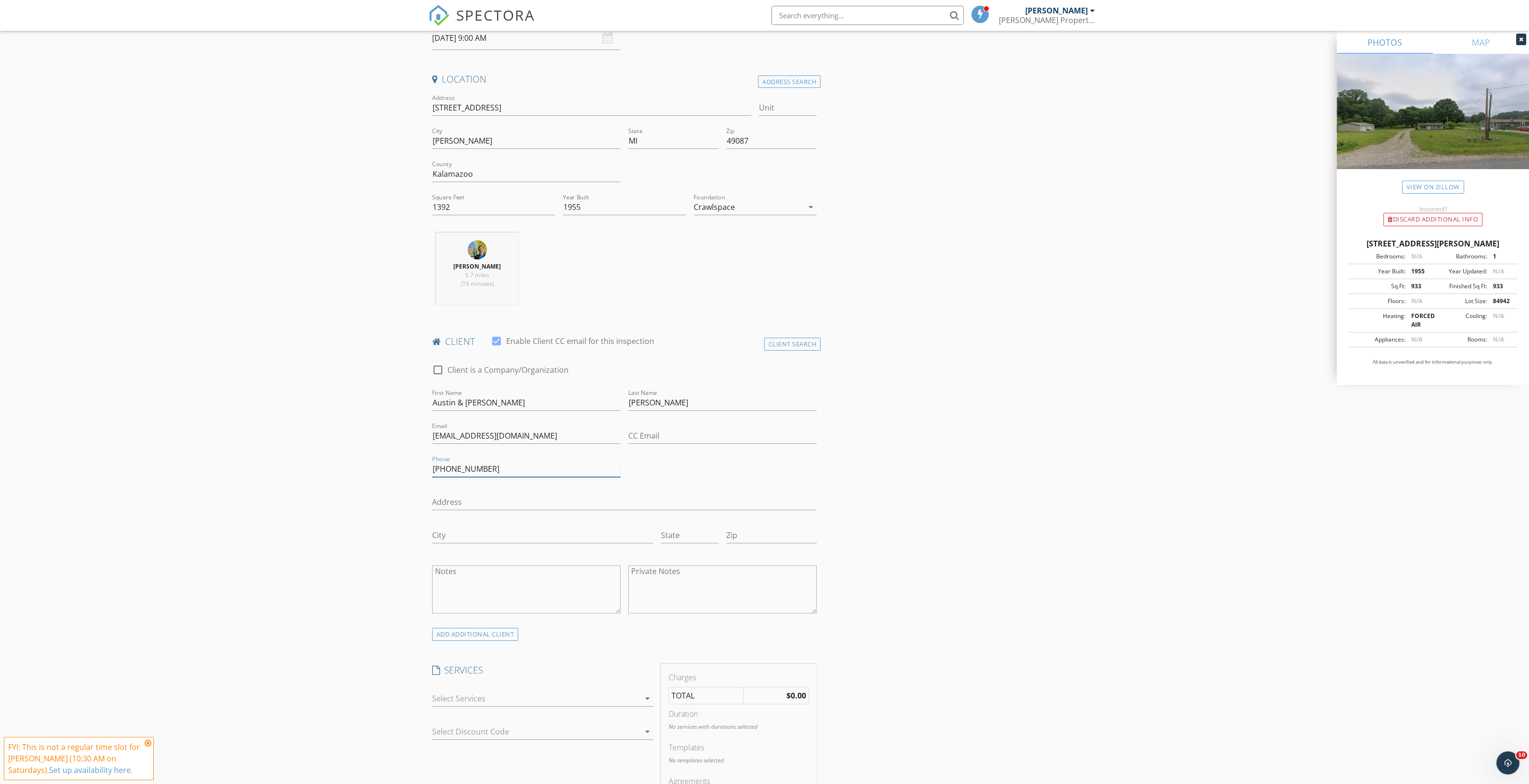
scroll to position [300, 0]
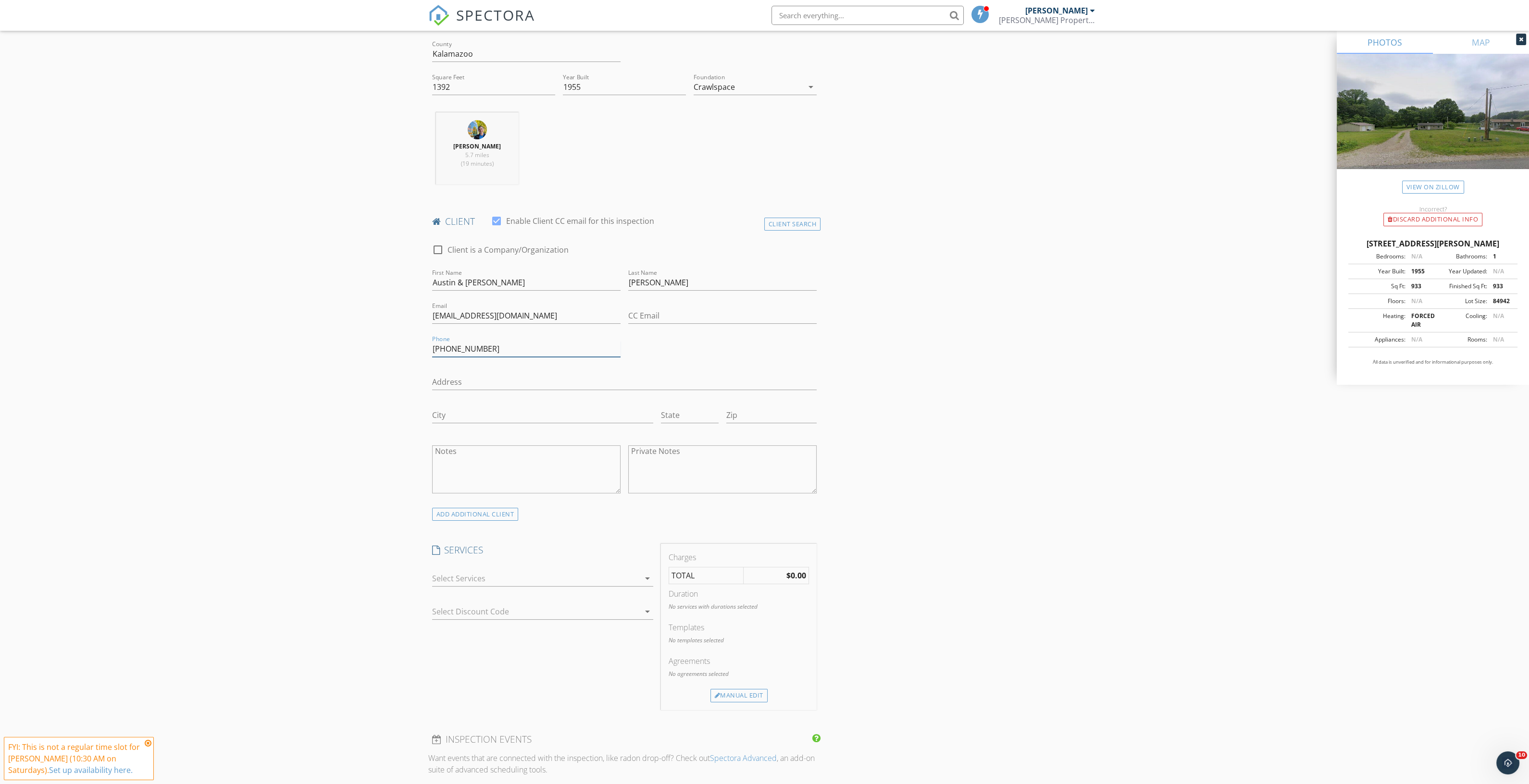
type input "[PHONE_NUMBER]"
click at [585, 588] on div "arrow_drop_down" at bounding box center [542, 584] width 221 height 26
click at [587, 582] on div at bounding box center [536, 579] width 208 height 15
click at [442, 623] on div at bounding box center [445, 625] width 16 height 16
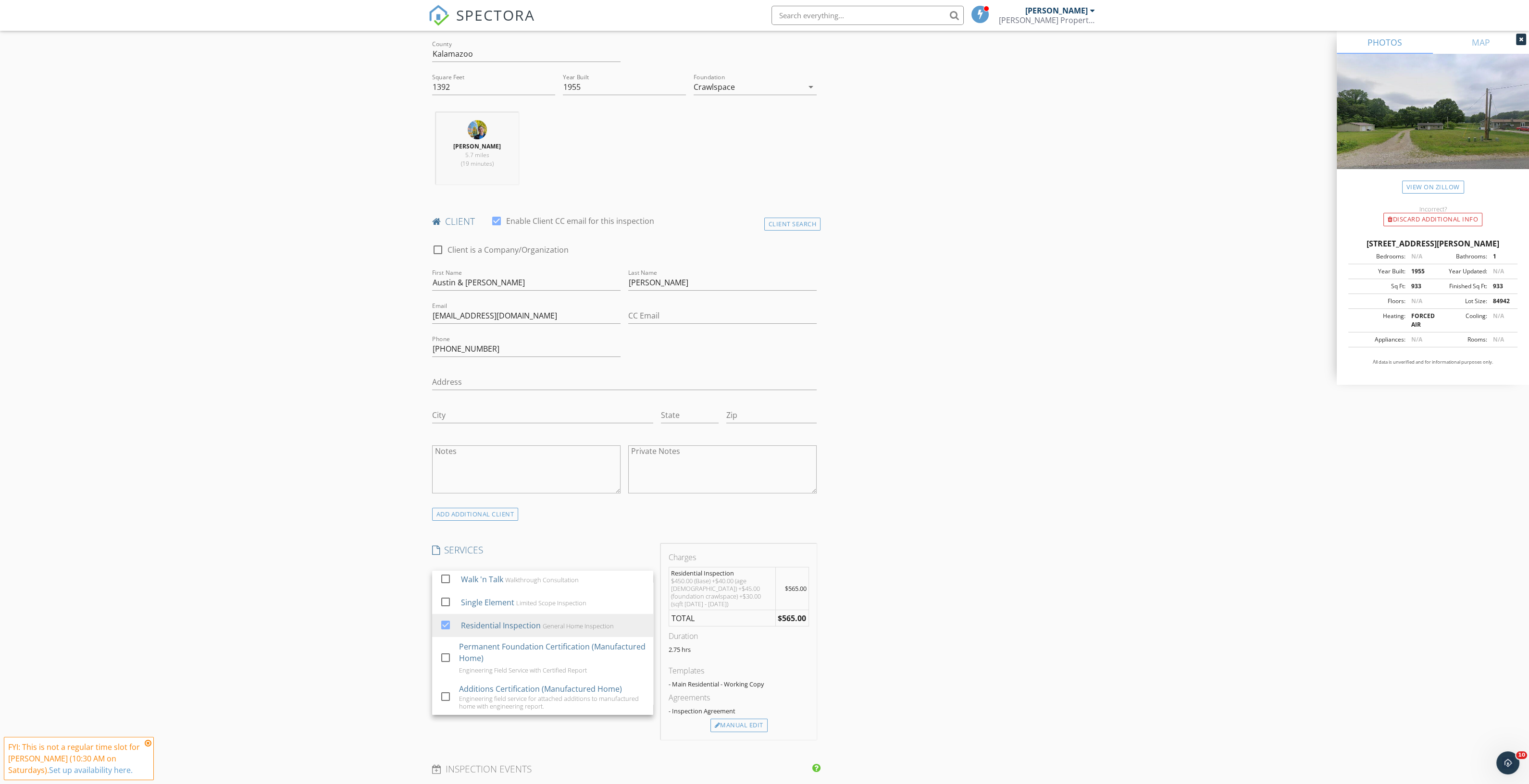
click at [1005, 565] on div "INSPECTOR(S) check_box Jason Baker PRIMARY check_box_outline_blank Audrey Baker…" at bounding box center [764, 663] width 673 height 1705
click at [533, 617] on div at bounding box center [536, 611] width 208 height 15
click at [451, 616] on div at bounding box center [445, 615] width 16 height 16
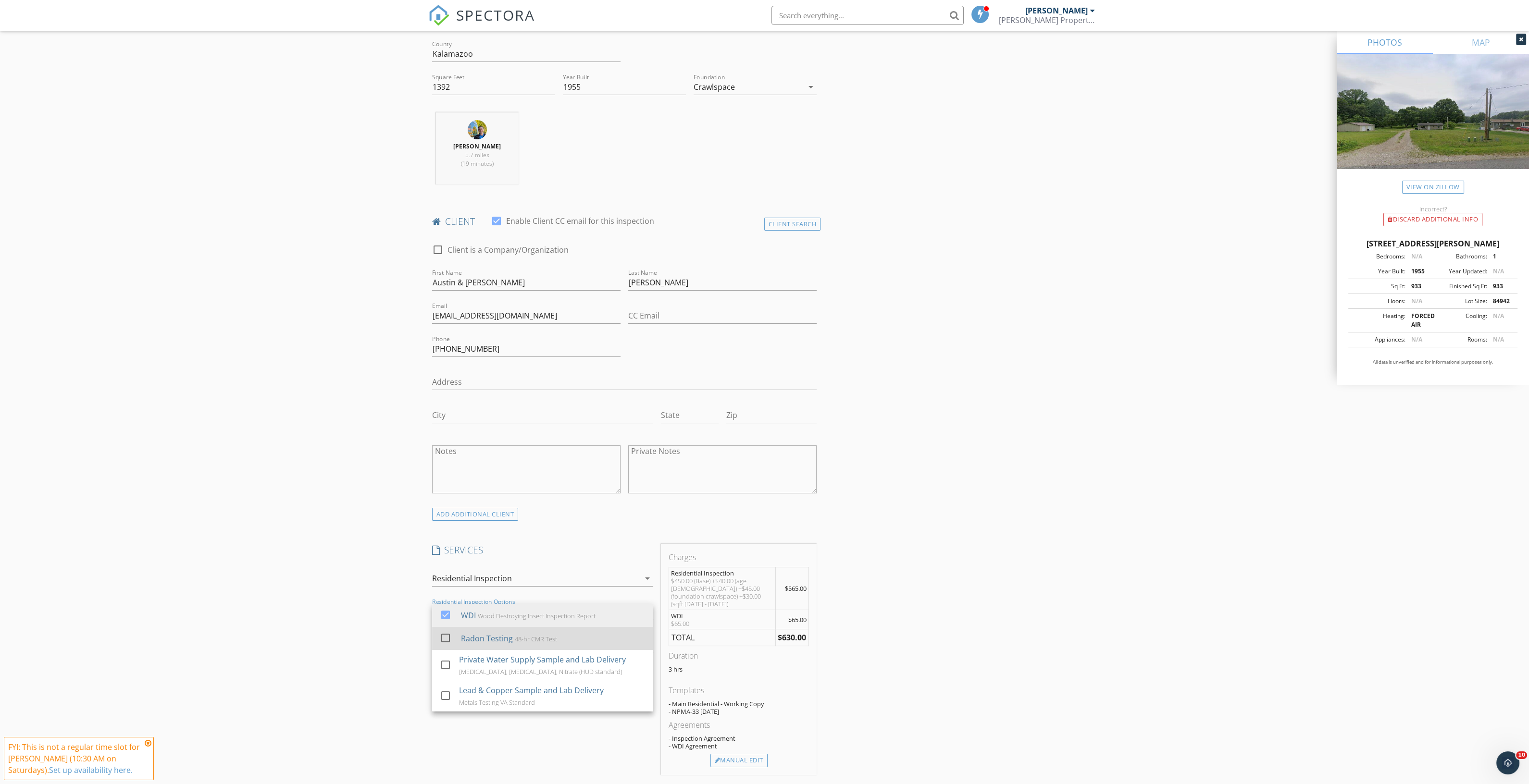
click at [445, 638] on div at bounding box center [445, 638] width 16 height 16
click at [912, 607] on div "INSPECTOR(S) check_box Jason Baker PRIMARY check_box_outline_blank Audrey Baker…" at bounding box center [764, 699] width 673 height 1775
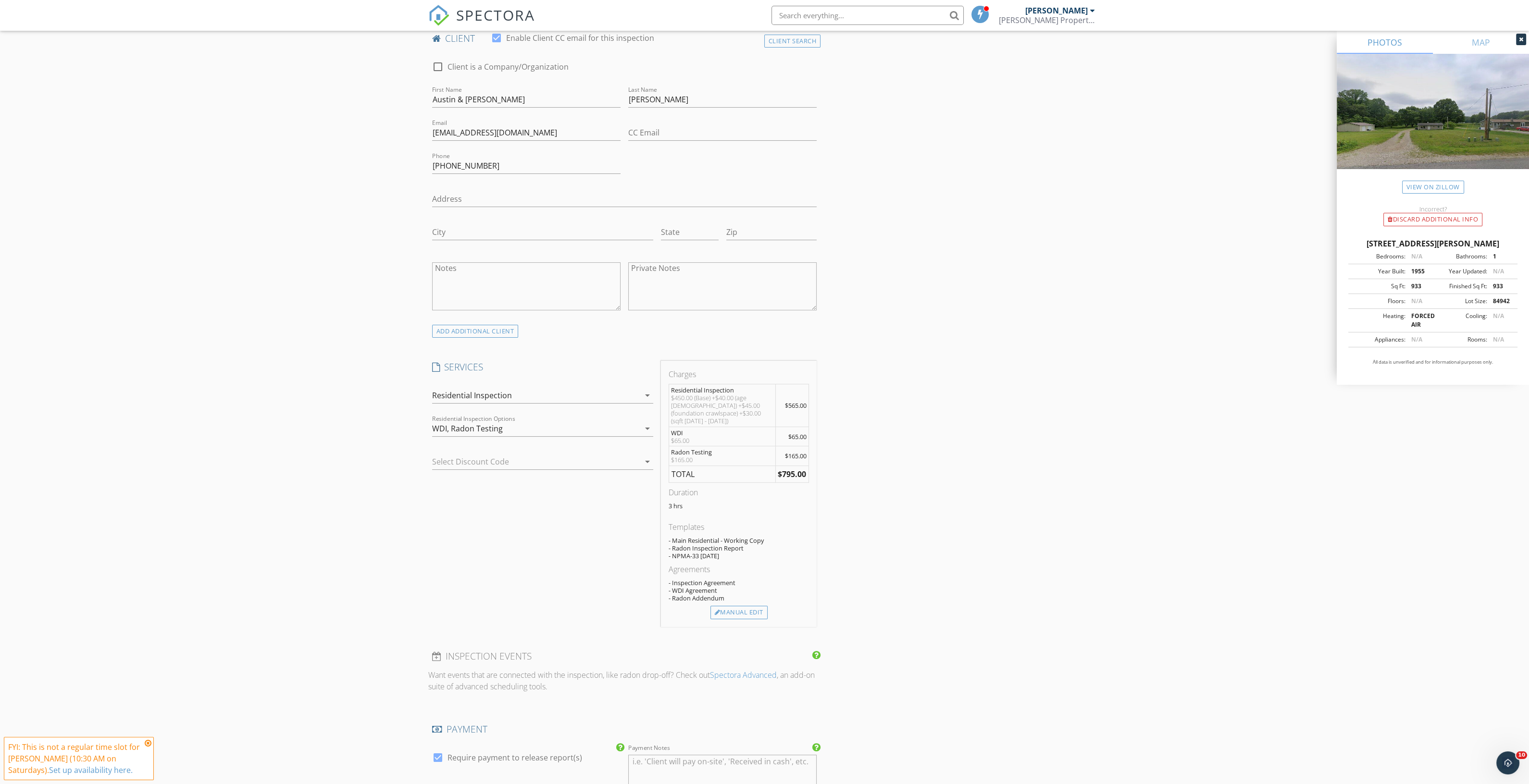
scroll to position [540, 0]
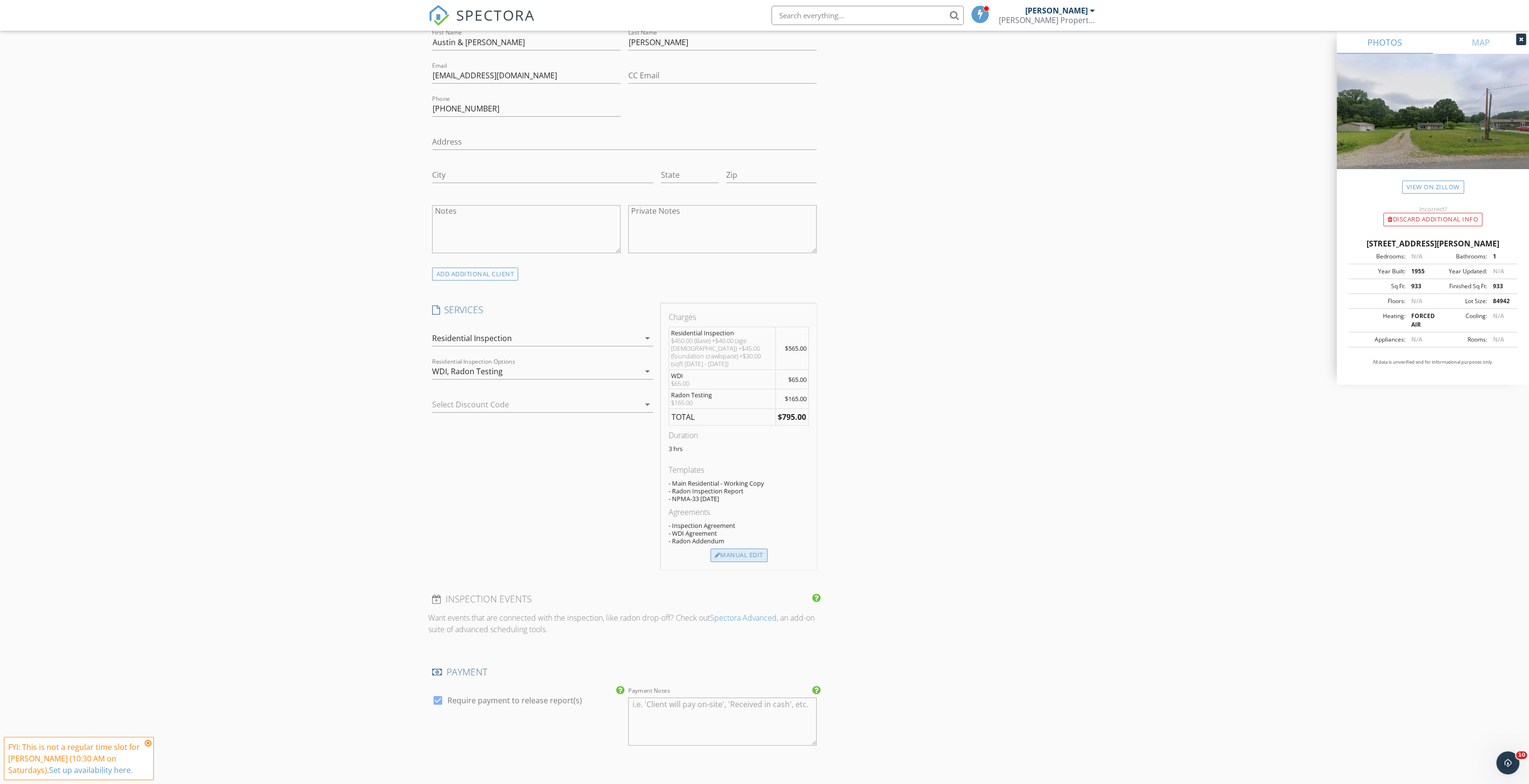
click at [730, 551] on div "Manual Edit" at bounding box center [739, 555] width 57 height 13
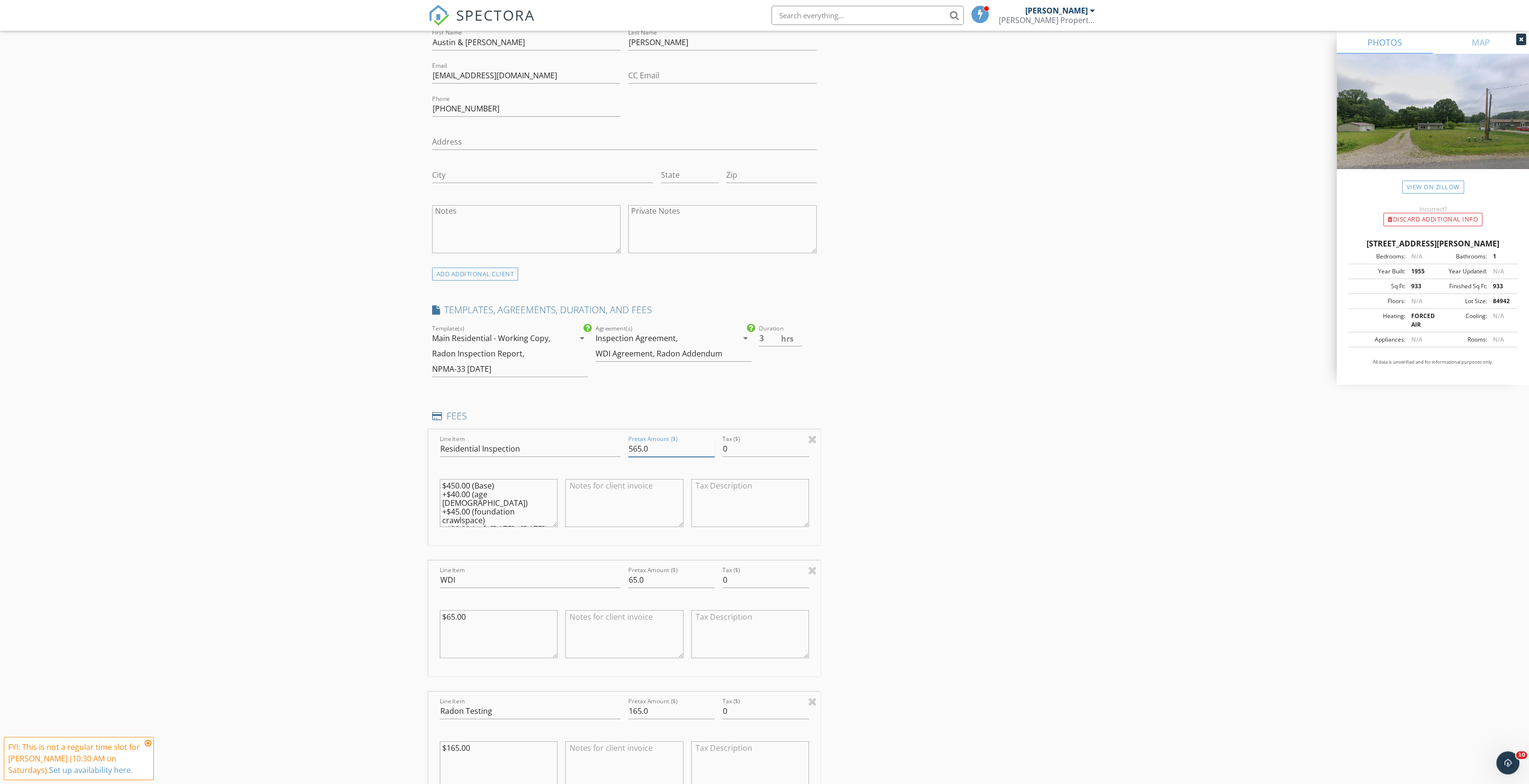
click at [636, 448] on input "565.0" at bounding box center [671, 448] width 87 height 16
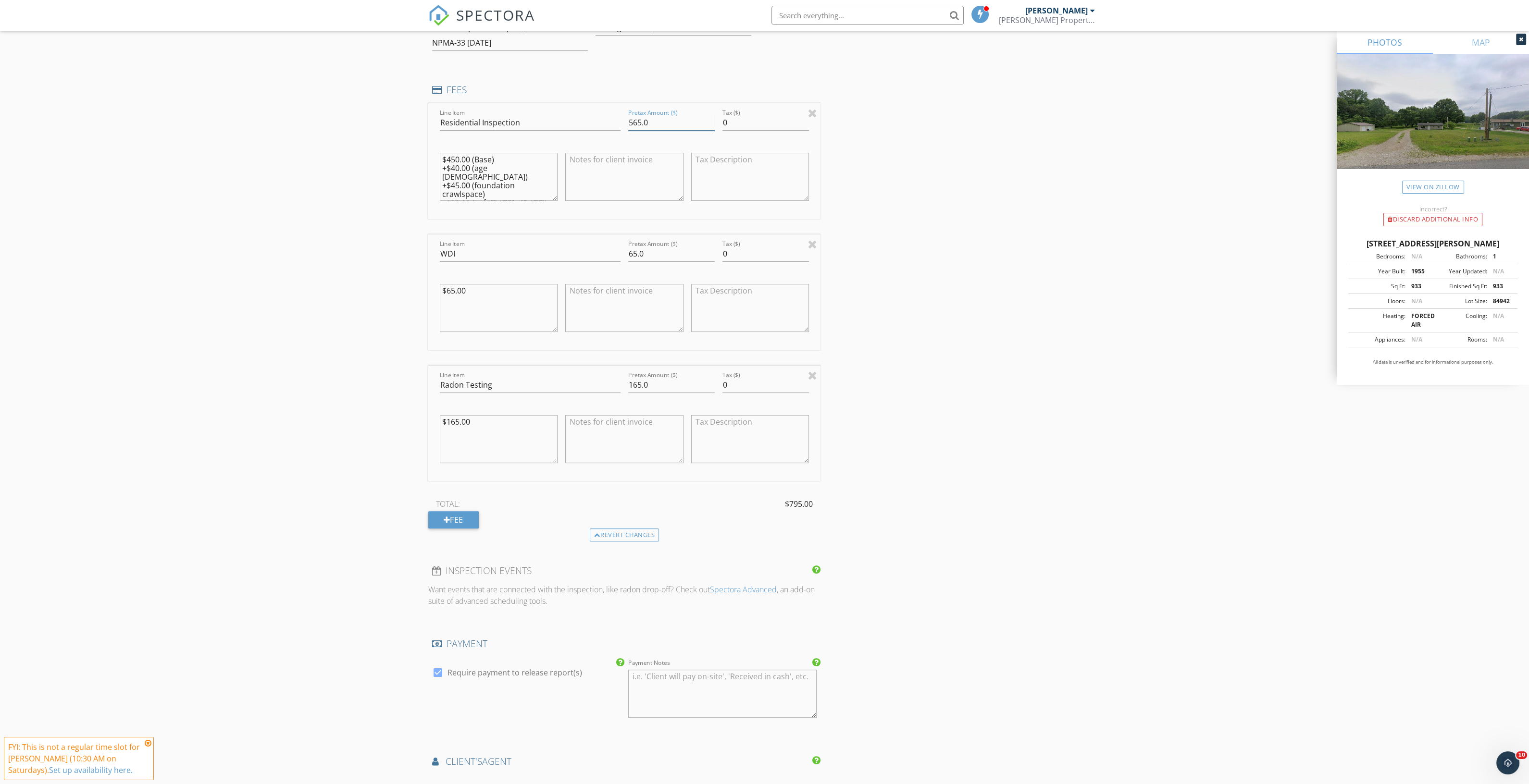
scroll to position [840, 0]
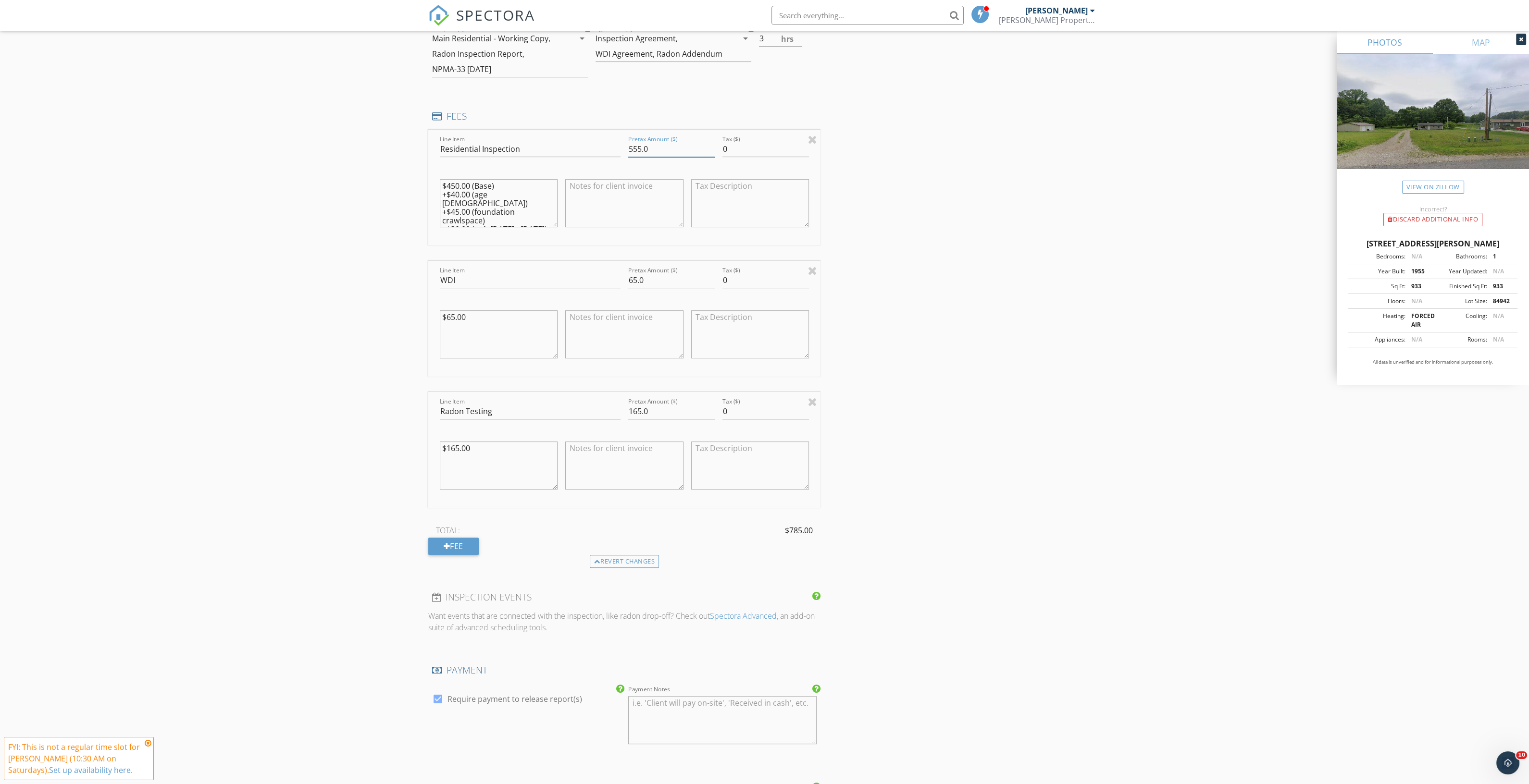
type input "555.0"
click at [454, 192] on textarea "$450.00 (Base) +$40.00 (age 45 - 70) +$45.00 (foundation crawlspace) +$30.00 (s…" at bounding box center [499, 203] width 118 height 48
type textarea "$450.00 (Base) +$30.00 (age 45 - 70) +$45.00 (foundation crawlspace) +$30.00 (s…"
click at [943, 205] on div "INSPECTOR(S) check_box Jason Baker PRIMARY check_box_outline_blank Audrey Baker…" at bounding box center [764, 307] width 673 height 2073
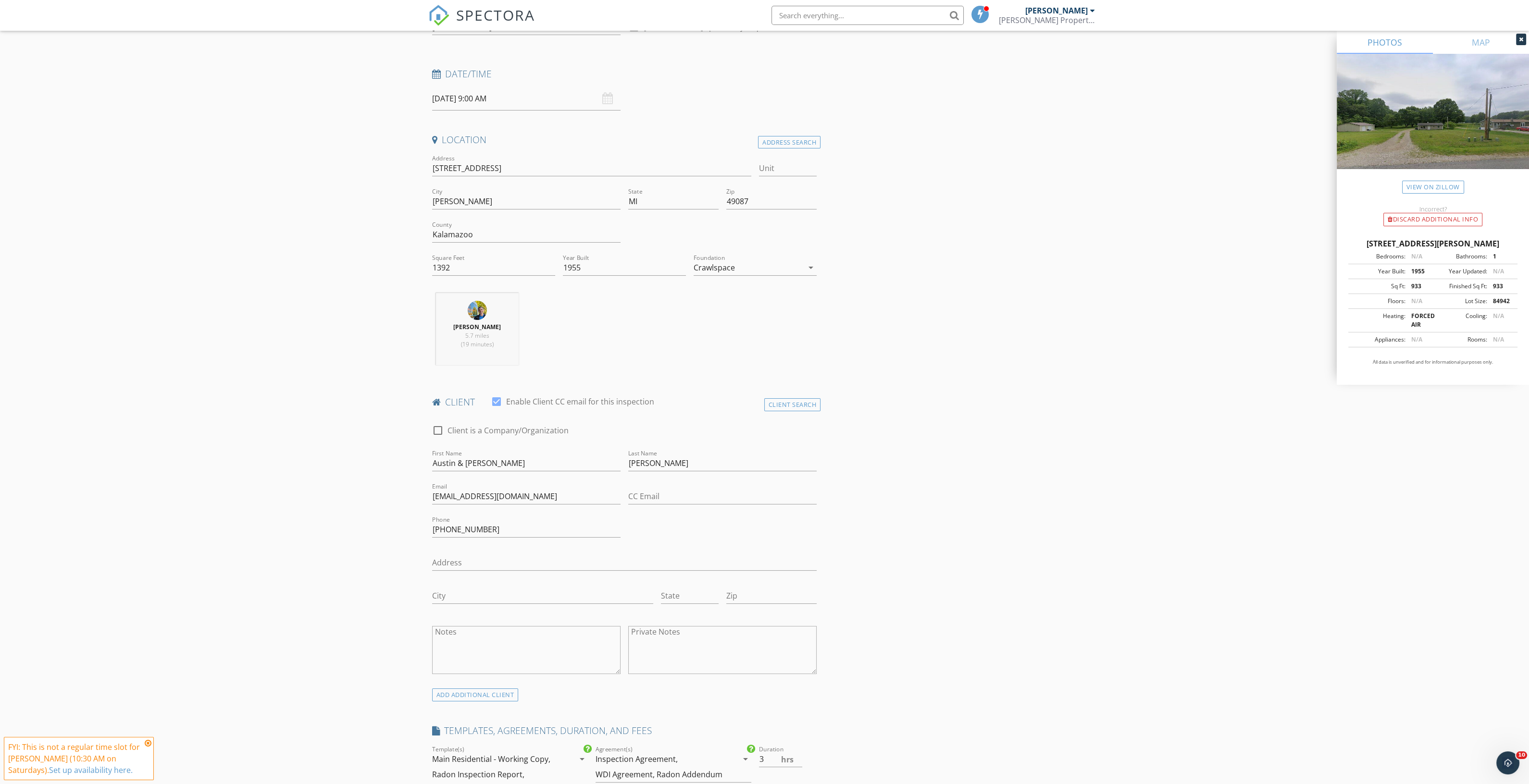
scroll to position [420, 0]
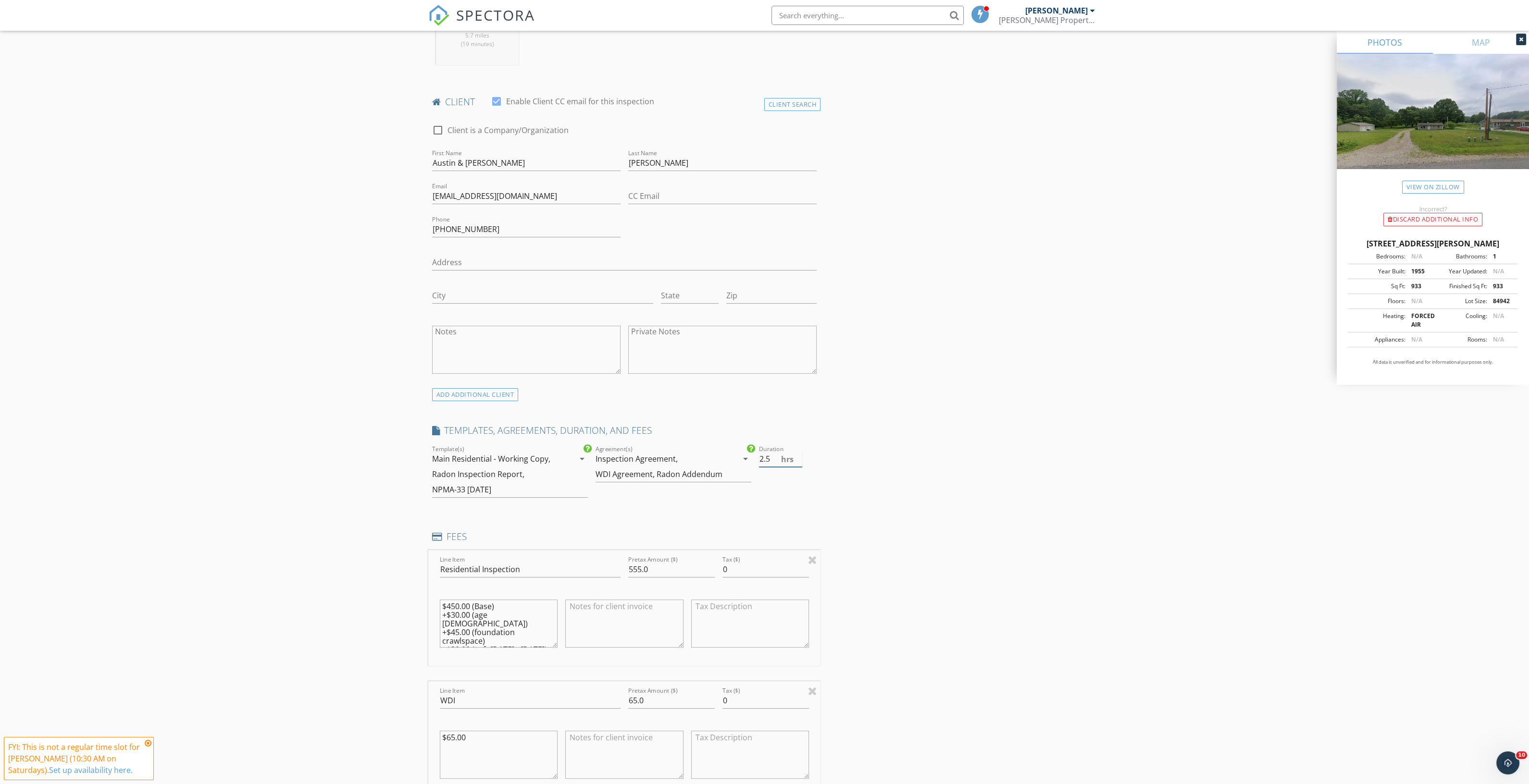
click at [799, 460] on input "2.5" at bounding box center [780, 459] width 43 height 16
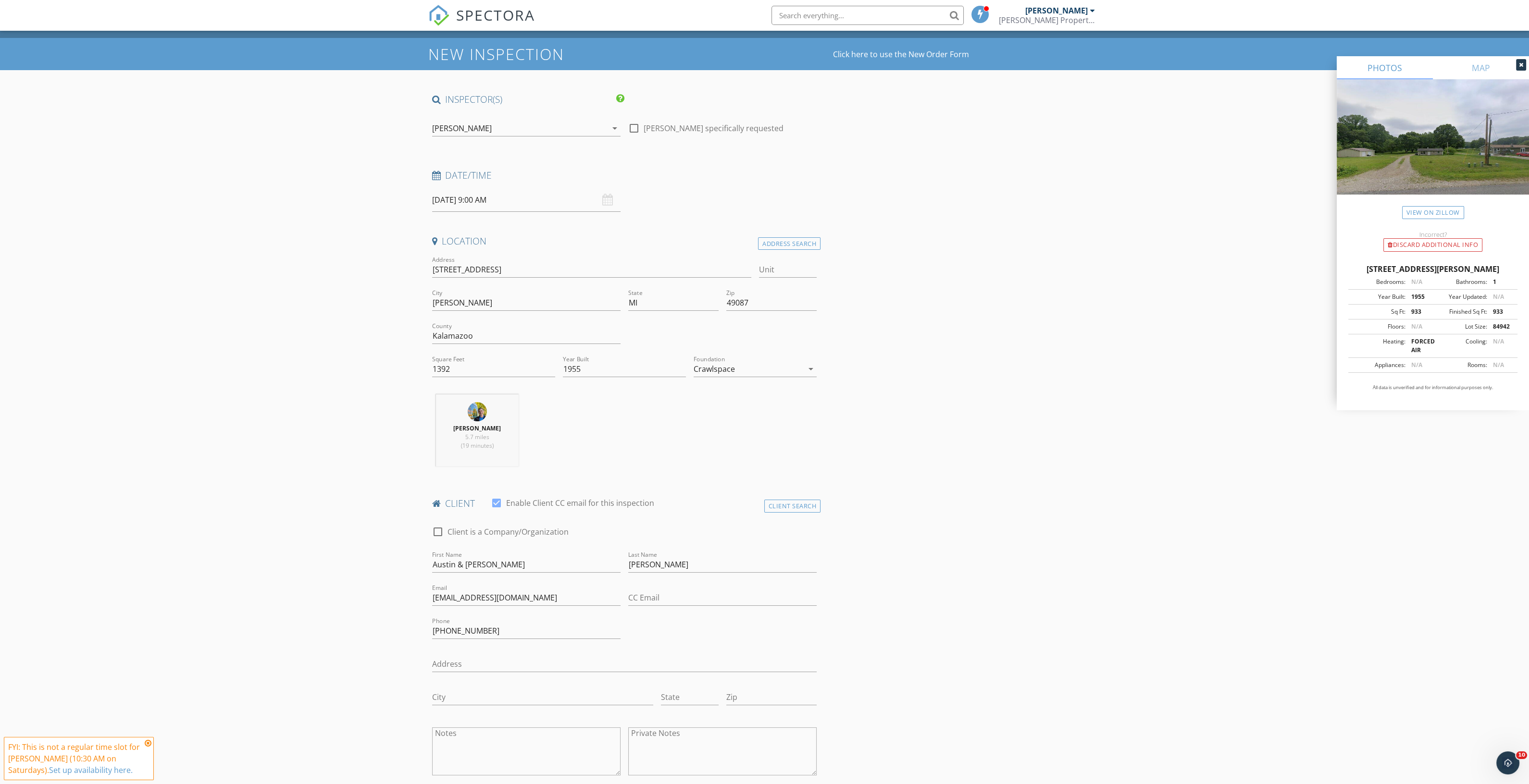
scroll to position [0, 0]
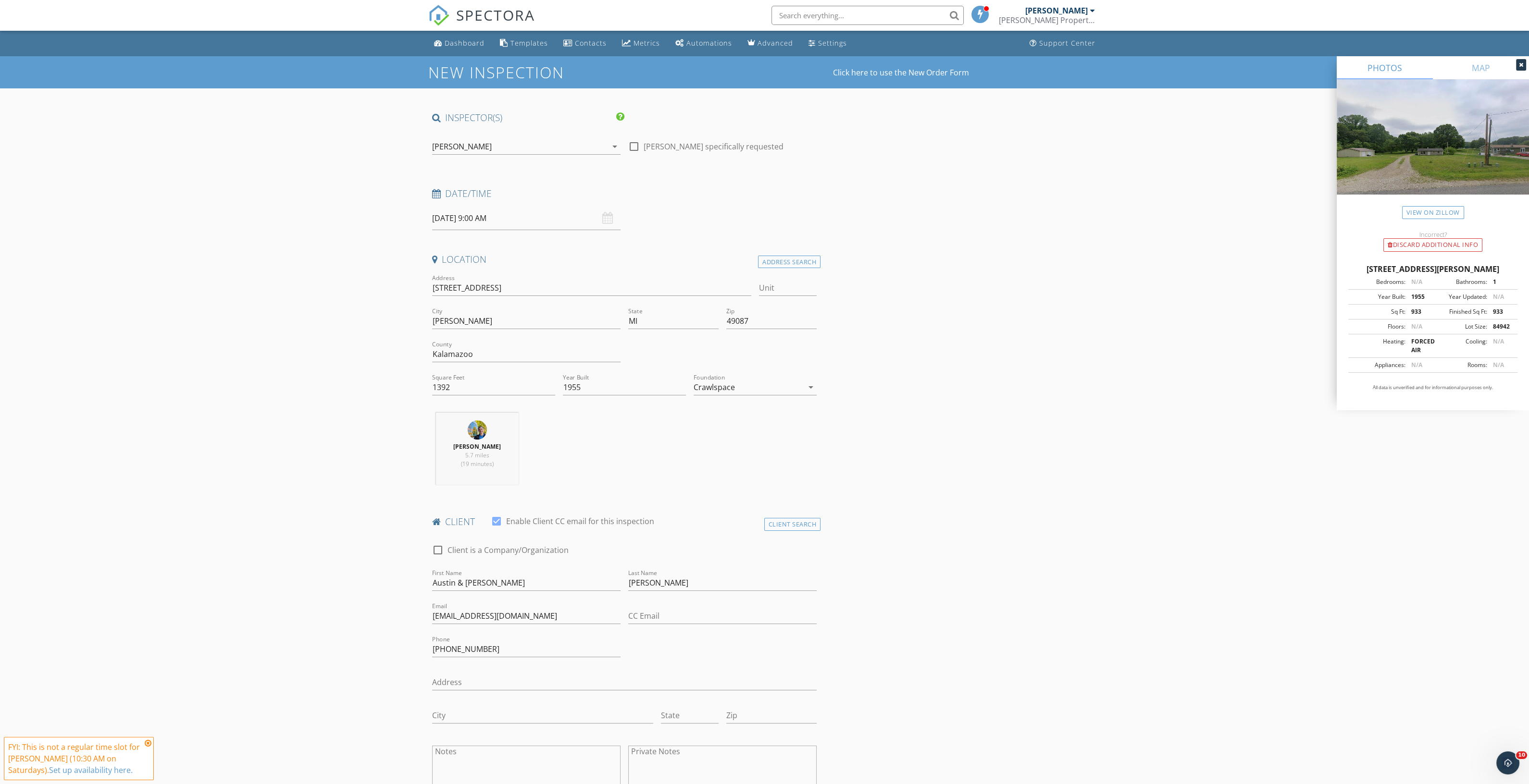
type input "3.5"
click at [504, 217] on input "10/04/2025 9:00 AM" at bounding box center [526, 218] width 189 height 24
type input "10"
type input "10/04/2025 10:00 AM"
click at [485, 378] on span at bounding box center [488, 377] width 6 height 10
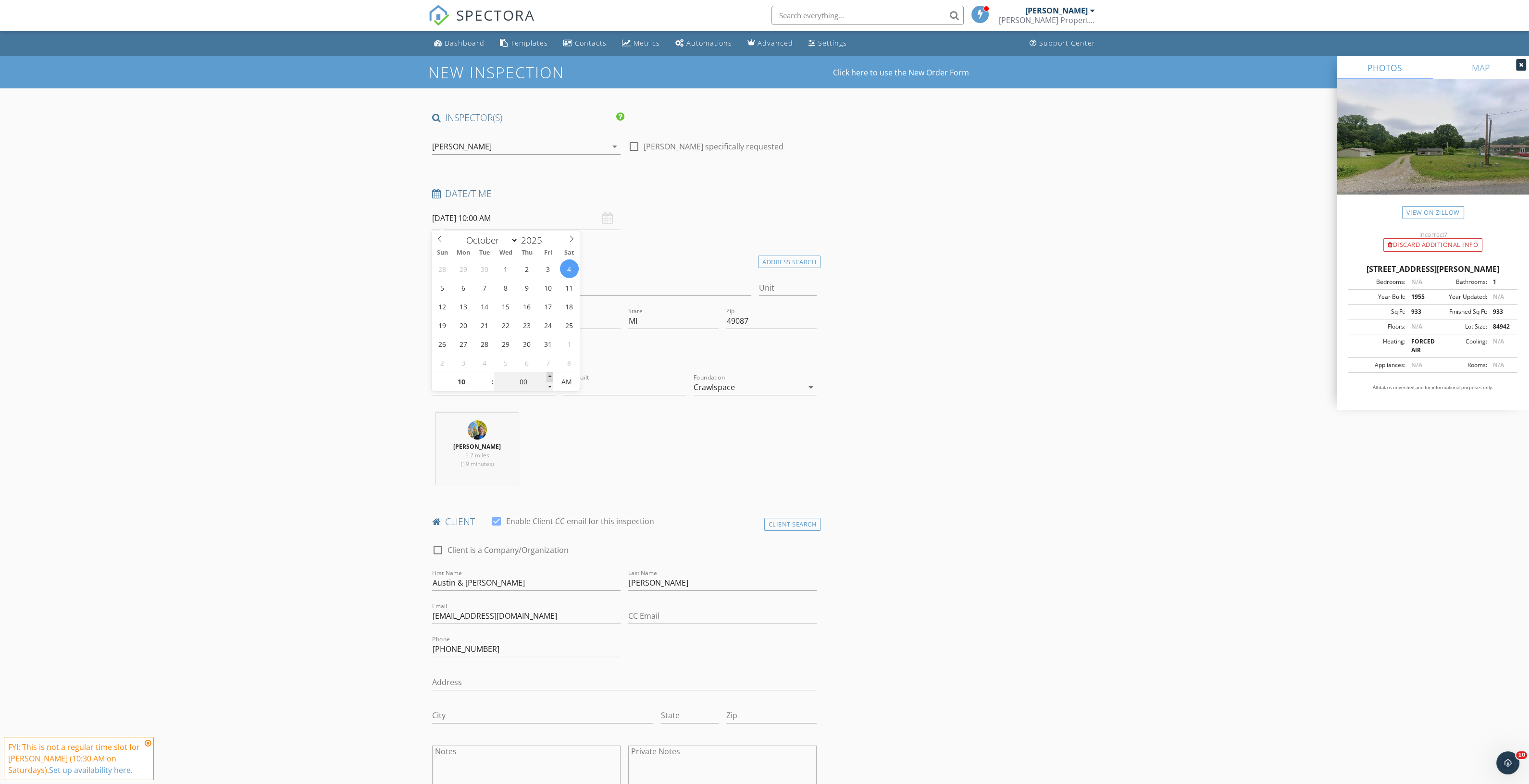
type input "05"
type input "10/04/2025 10:05 AM"
click at [550, 374] on span at bounding box center [549, 377] width 6 height 10
type input "10"
type input "10/04/2025 10:10 AM"
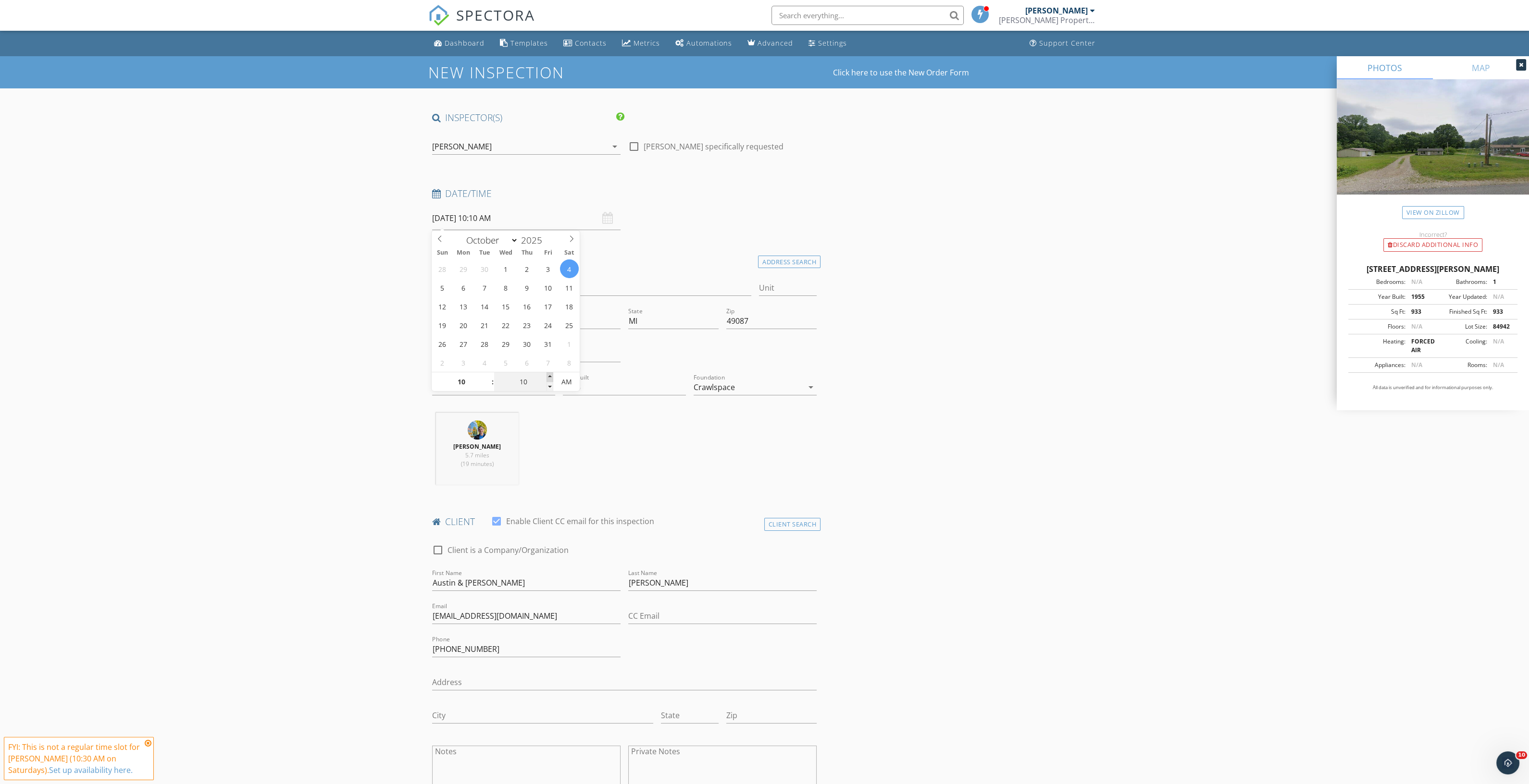
click at [550, 374] on span at bounding box center [549, 377] width 6 height 10
type input "15"
type input "10/04/2025 10:15 AM"
click at [550, 374] on span at bounding box center [549, 377] width 6 height 10
type input "20"
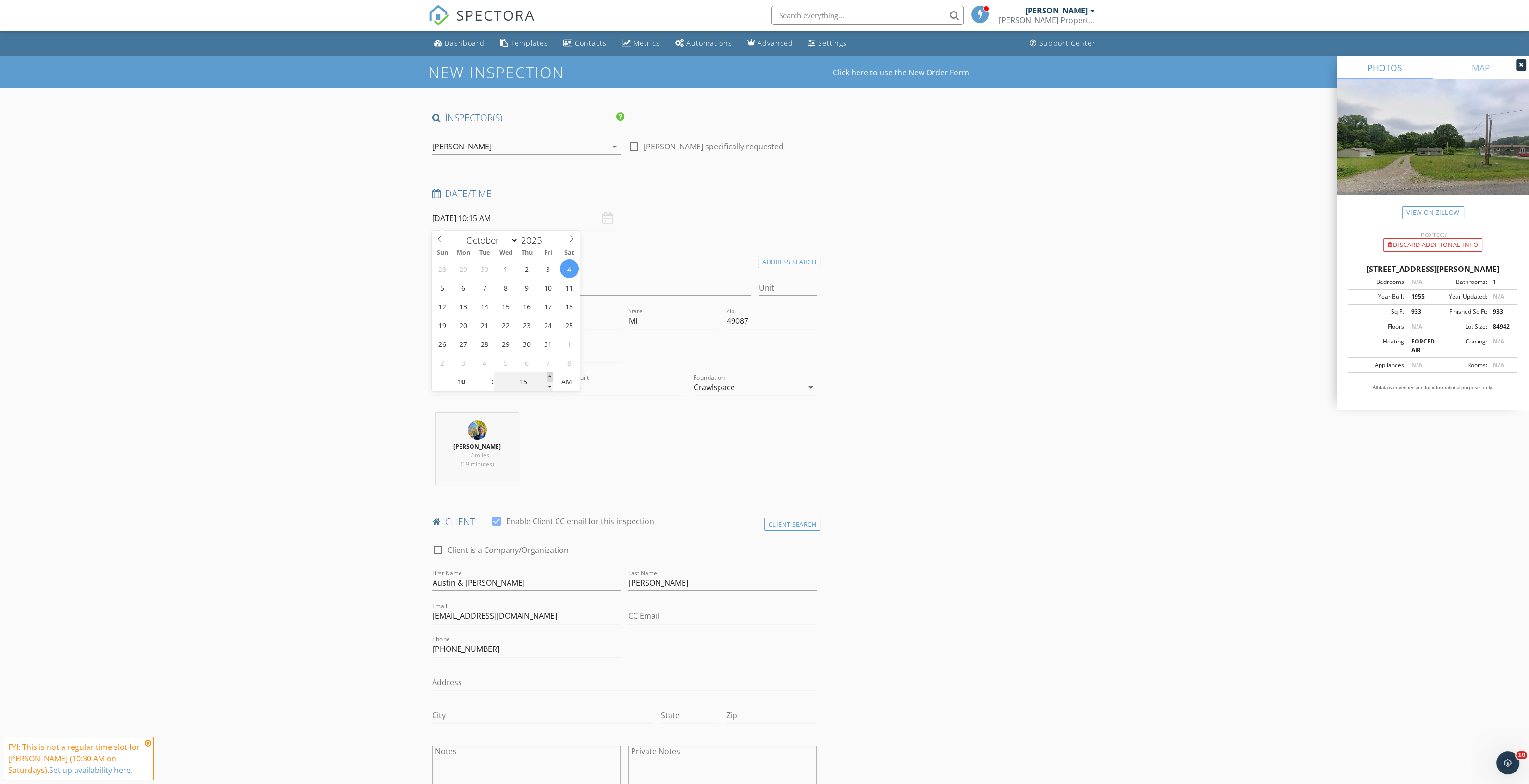
type input "10/04/2025 10:20 AM"
click at [550, 374] on span at bounding box center [549, 377] width 6 height 10
type input "25"
type input "10/04/2025 10:25 AM"
click at [550, 374] on span at bounding box center [549, 377] width 6 height 10
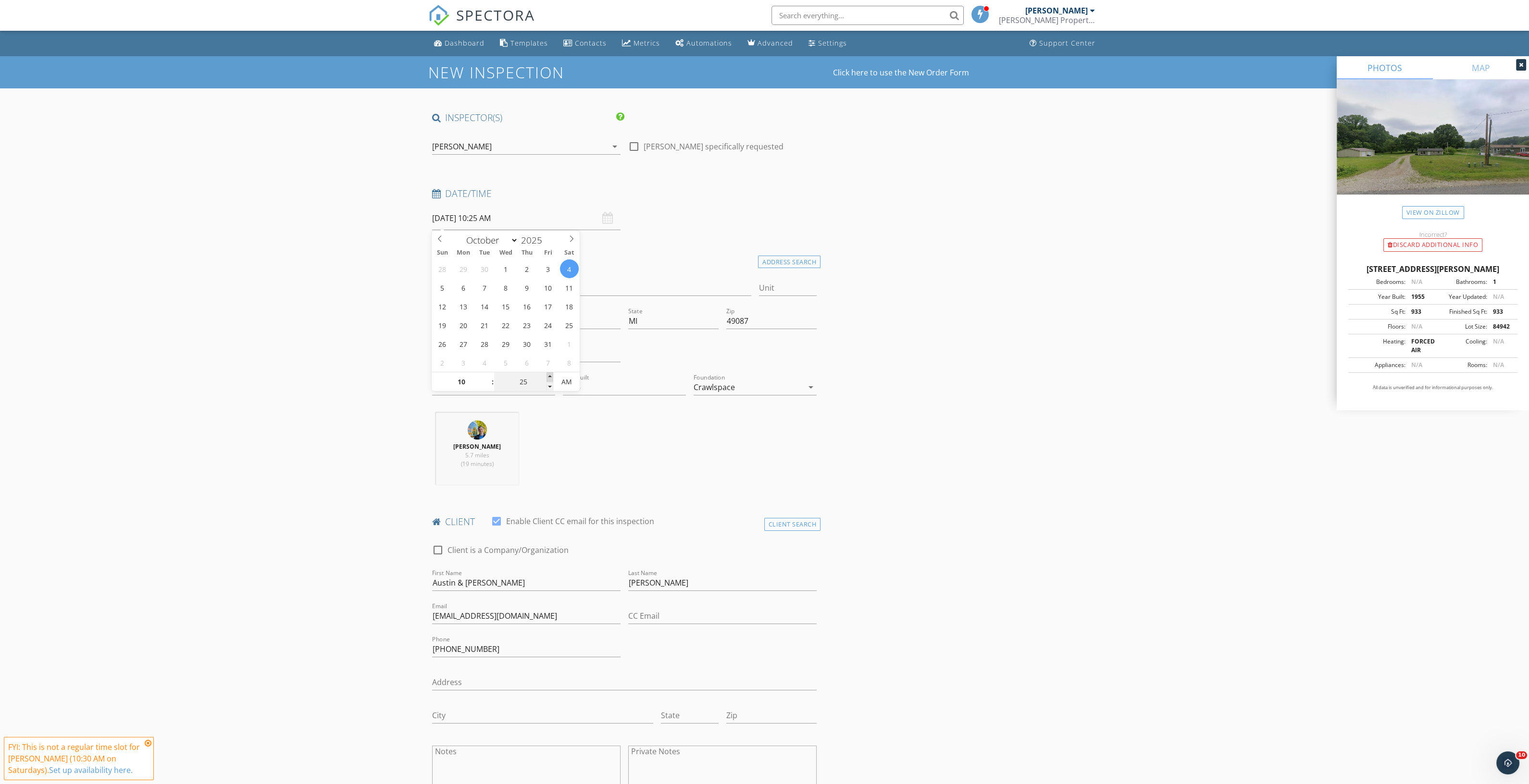
type input "30"
type input "10/04/2025 10:30 AM"
click at [550, 374] on span at bounding box center [549, 377] width 6 height 10
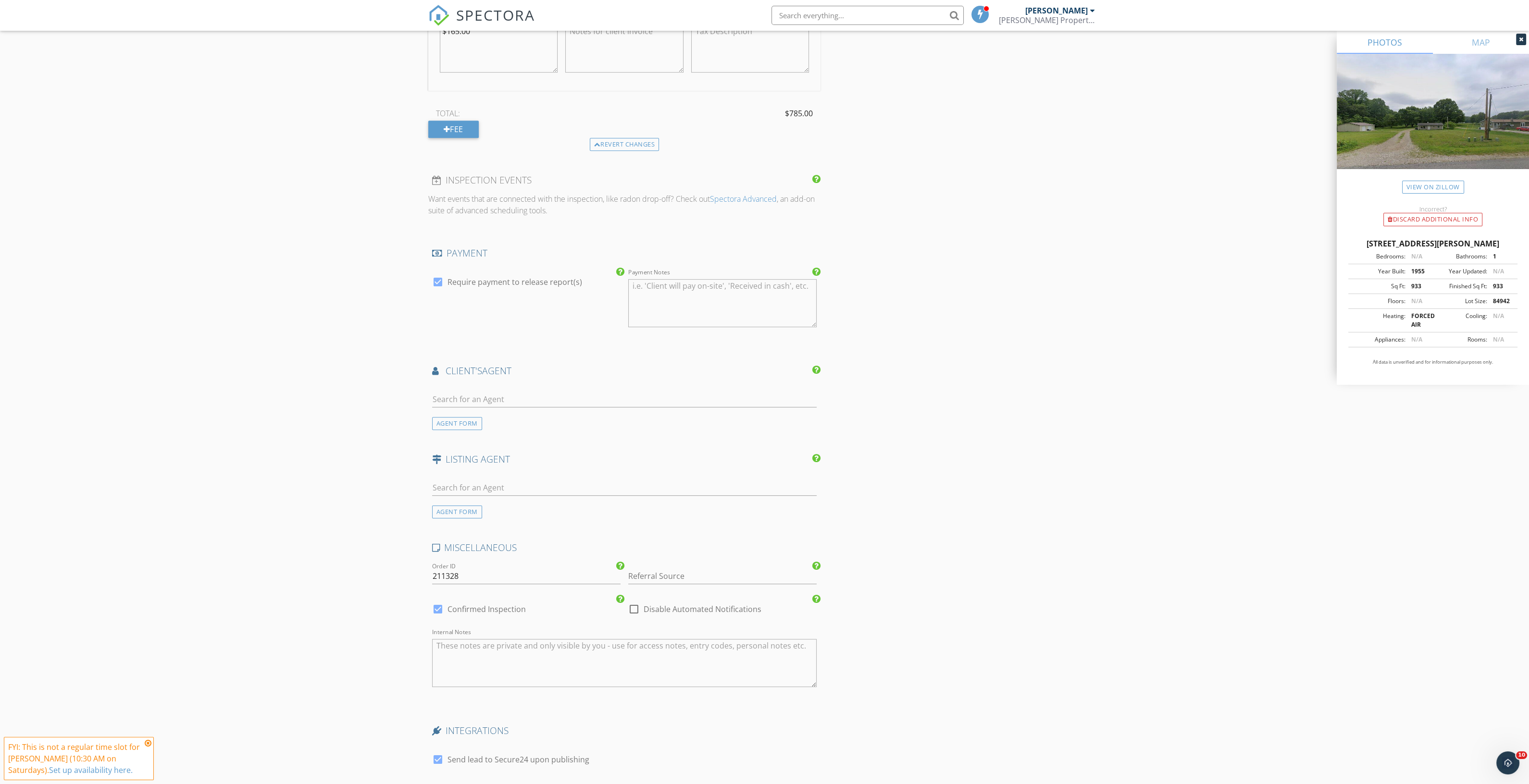
scroll to position [1420, 0]
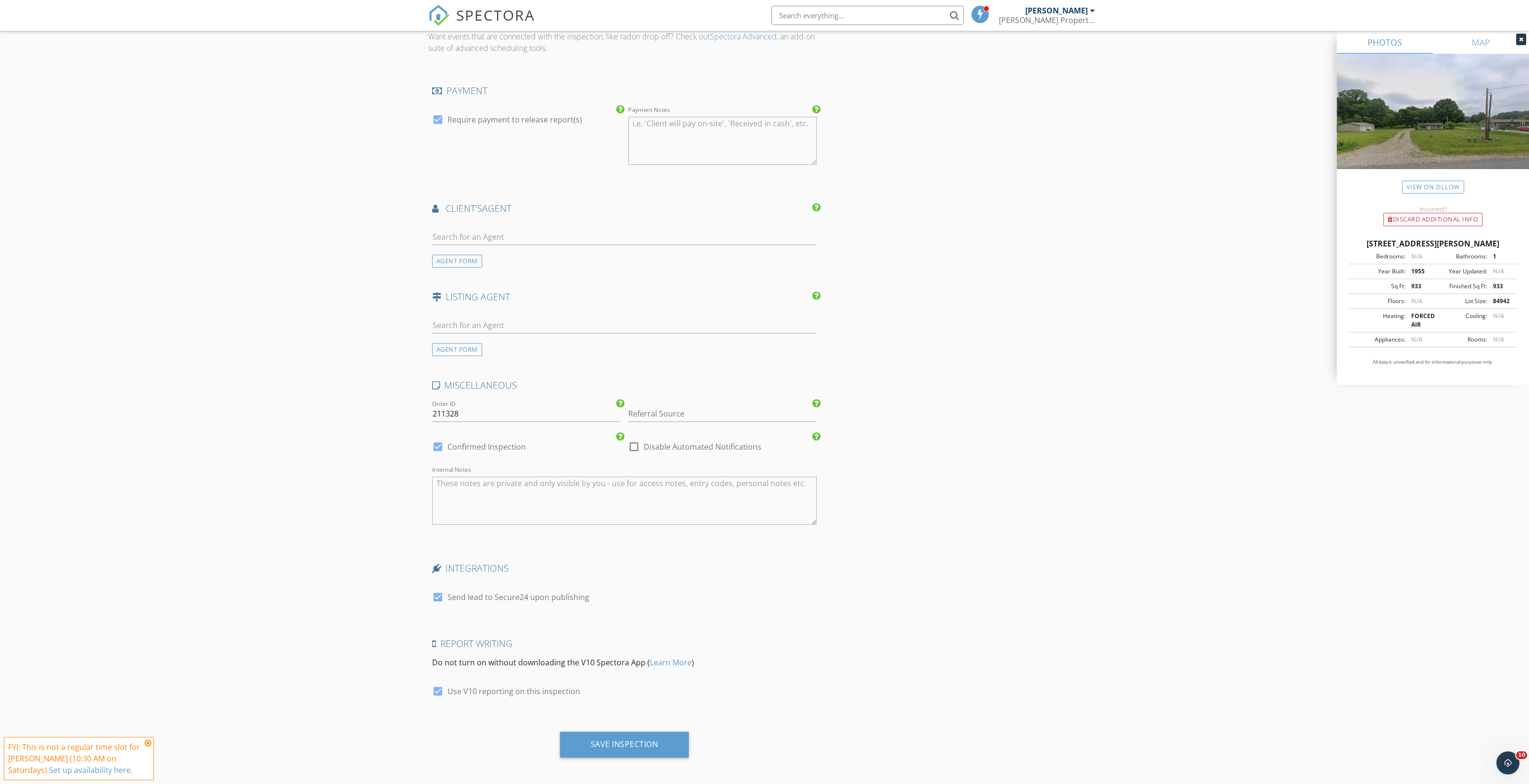
click at [637, 450] on input "Disable Automated Notifications" at bounding box center [634, 450] width 12 height 12
checkbox input "true"
click at [673, 407] on input "Referral Source" at bounding box center [723, 414] width 189 height 16
click at [673, 425] on div "Buyer's Agent" at bounding box center [723, 433] width 187 height 19
type input "Buyer's Agent"
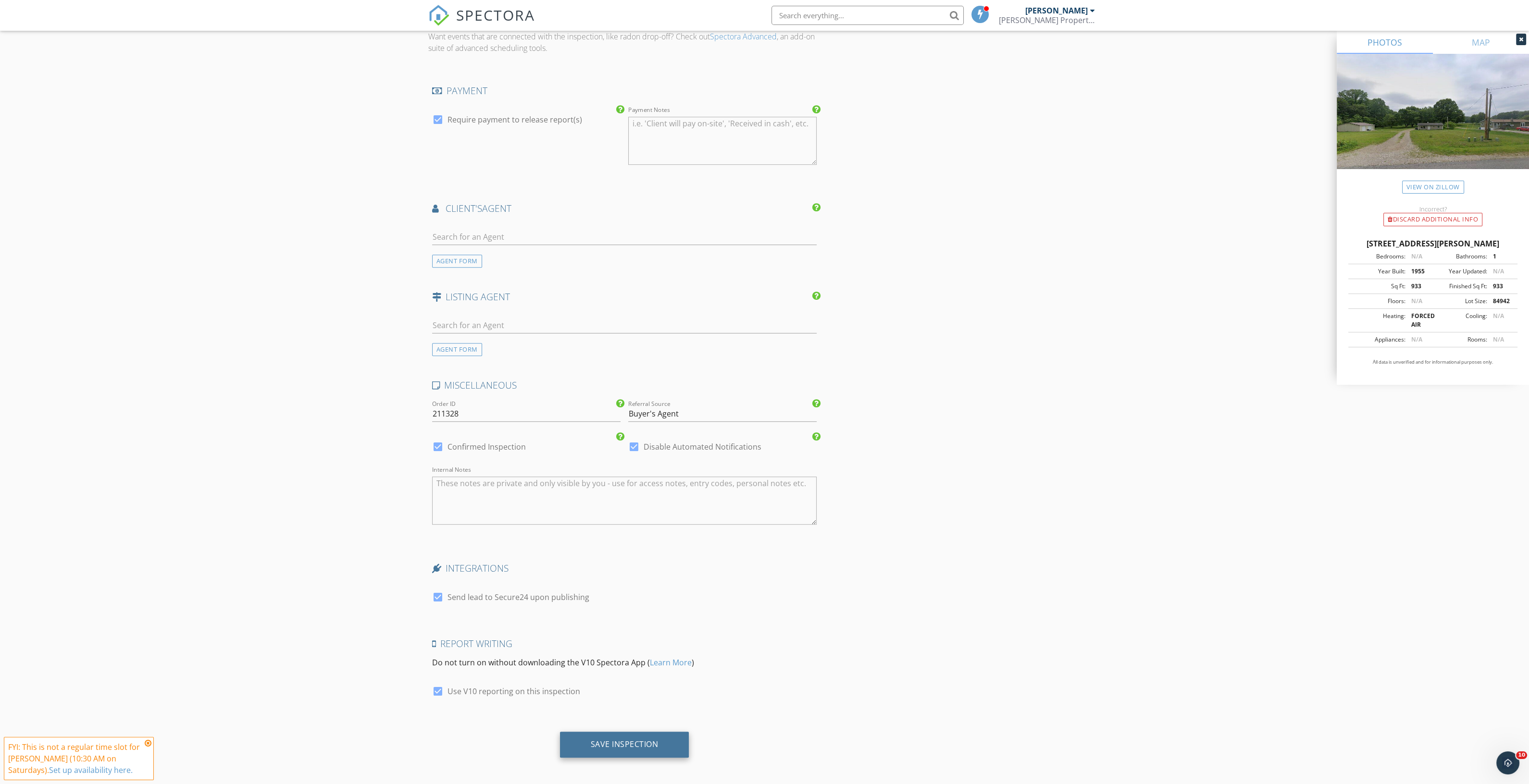
click at [633, 733] on div "Save Inspection" at bounding box center [624, 745] width 129 height 26
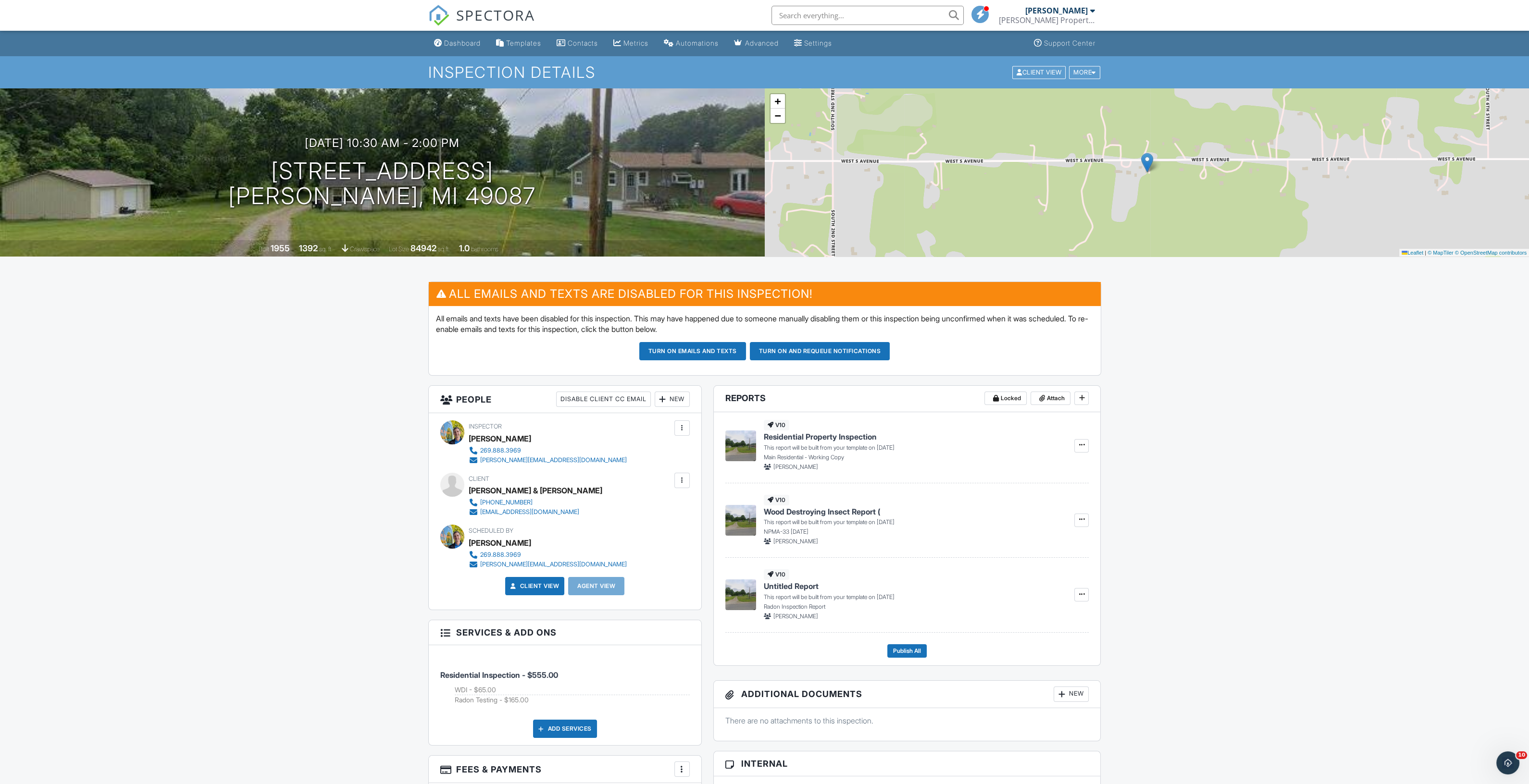
click at [670, 395] on div "New" at bounding box center [672, 399] width 35 height 15
click at [684, 497] on li "Listing Agent" at bounding box center [707, 500] width 95 height 24
click at [690, 480] on li "Client's Agent" at bounding box center [707, 476] width 95 height 24
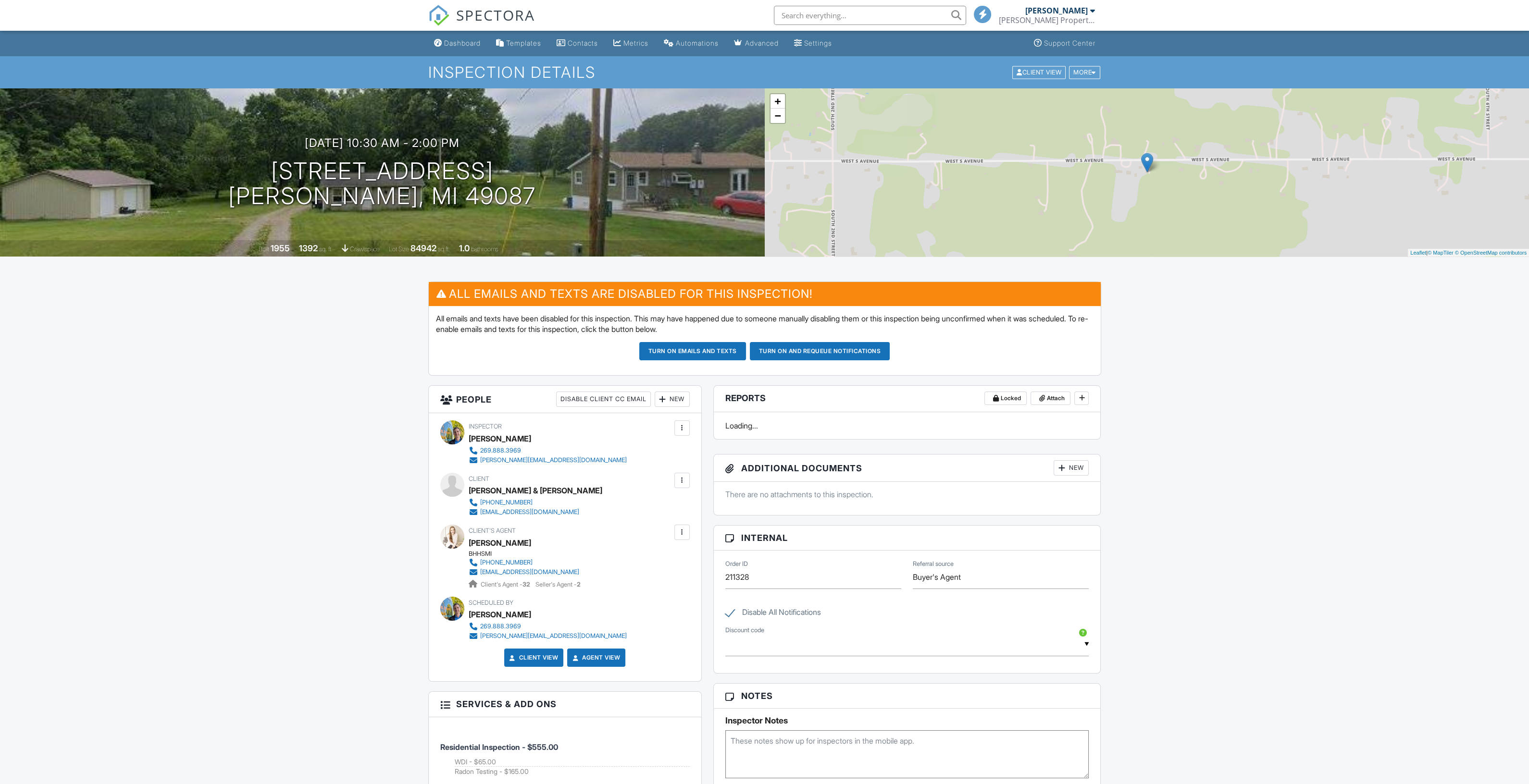
click at [678, 398] on div "New" at bounding box center [672, 399] width 35 height 15
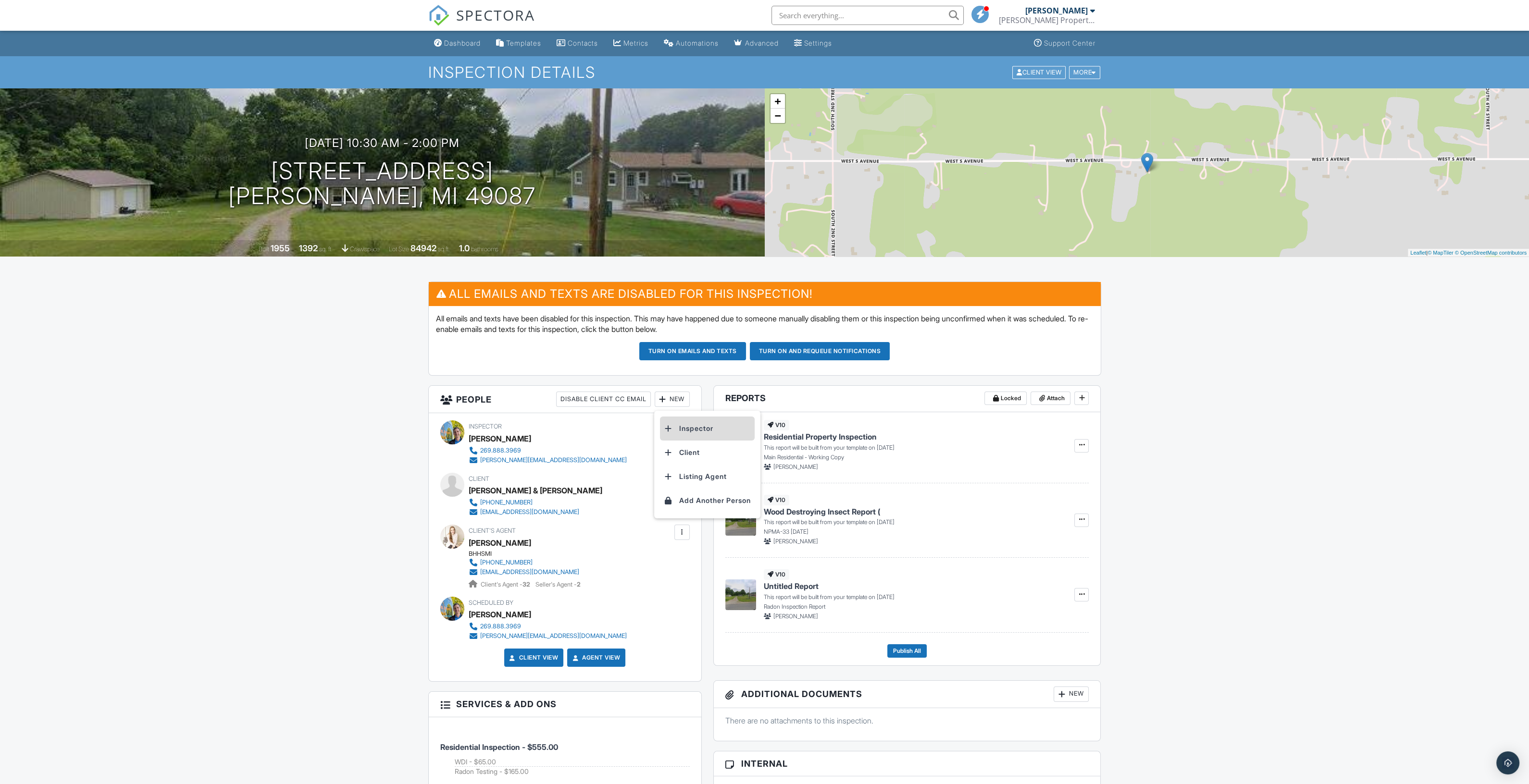
click at [684, 433] on li "Inspector" at bounding box center [707, 428] width 95 height 24
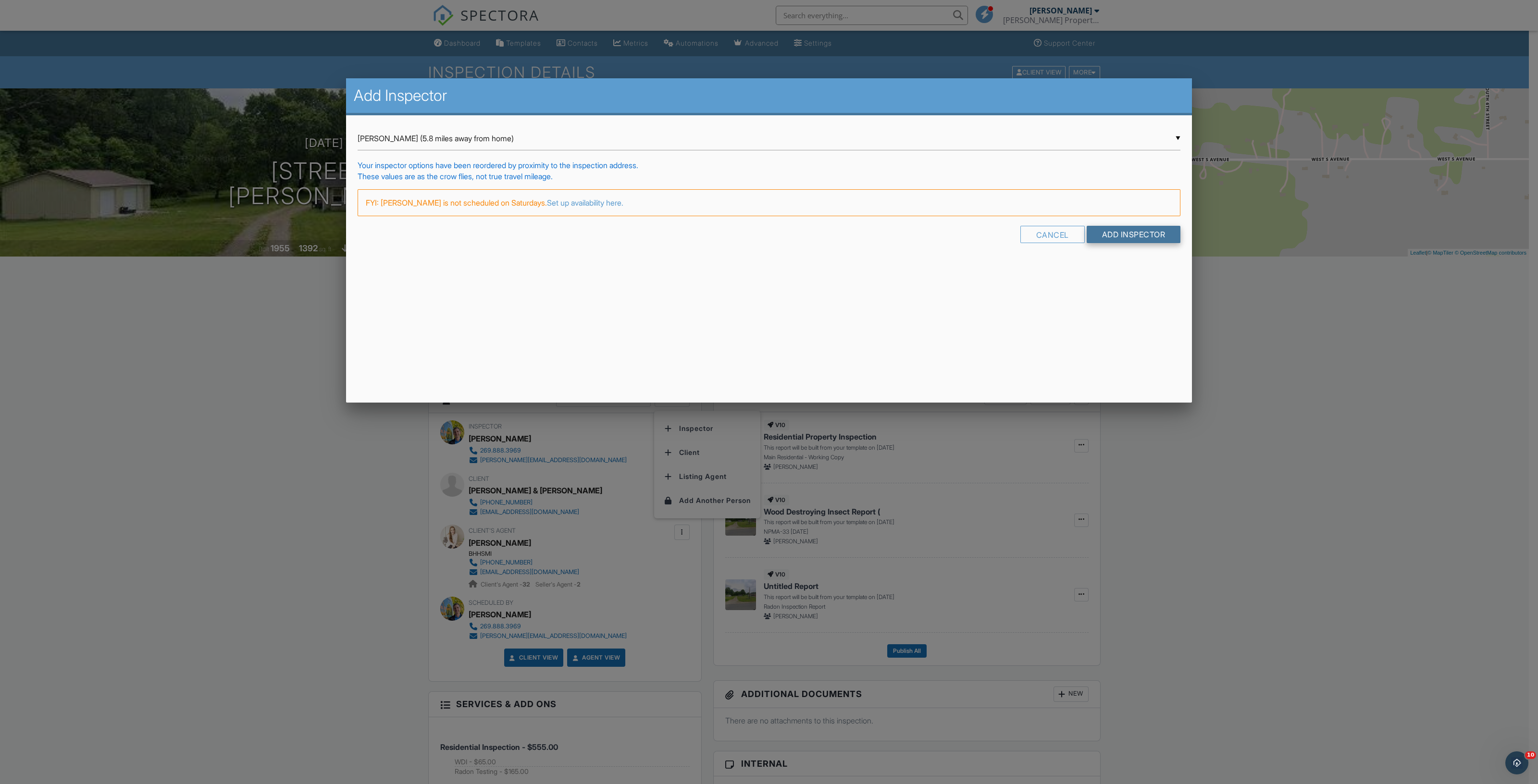
click at [1123, 226] on input "Add Inspector" at bounding box center [1134, 234] width 94 height 17
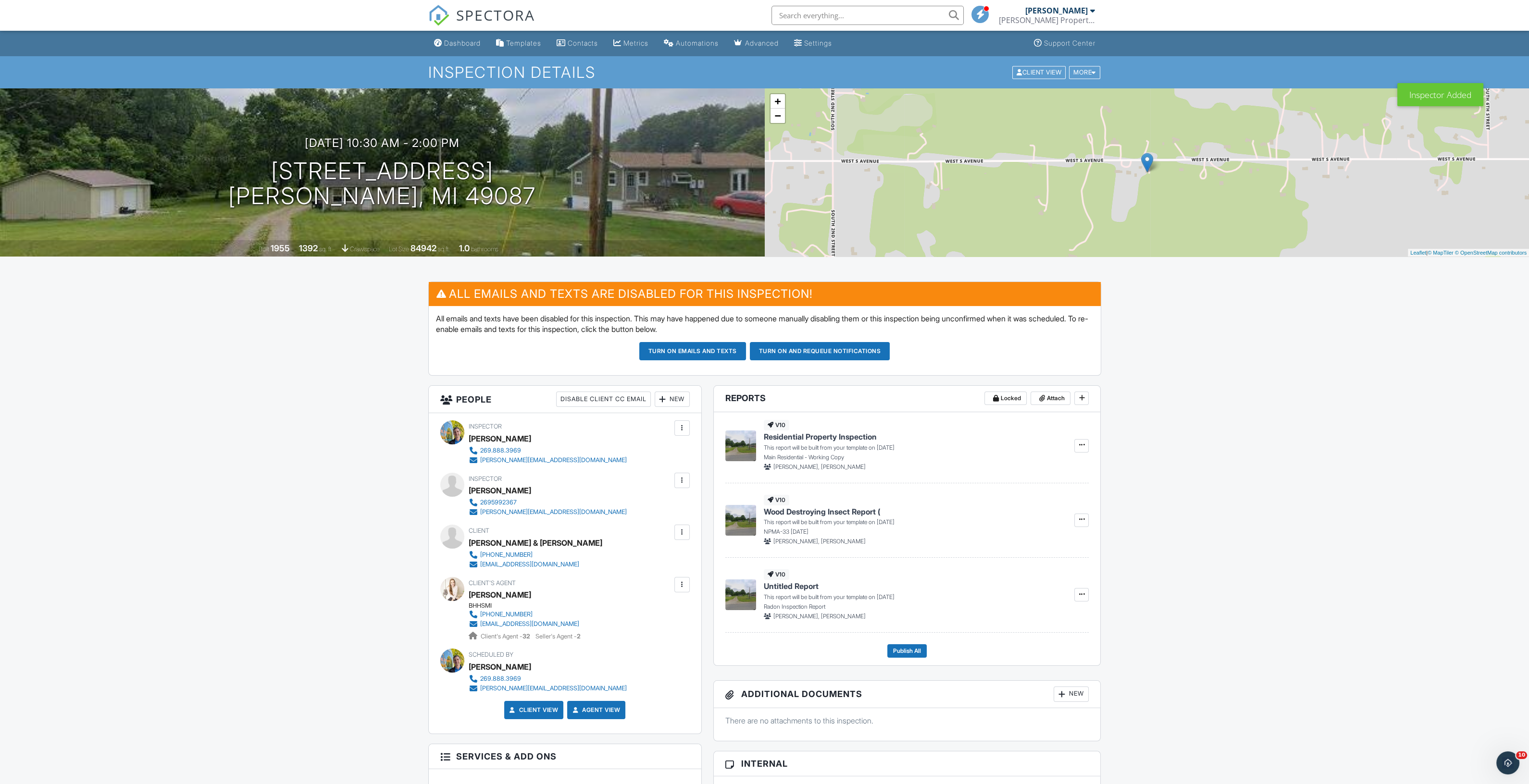
click at [681, 405] on div "New" at bounding box center [672, 399] width 35 height 15
click at [690, 447] on li "Listing Agent" at bounding box center [707, 452] width 95 height 24
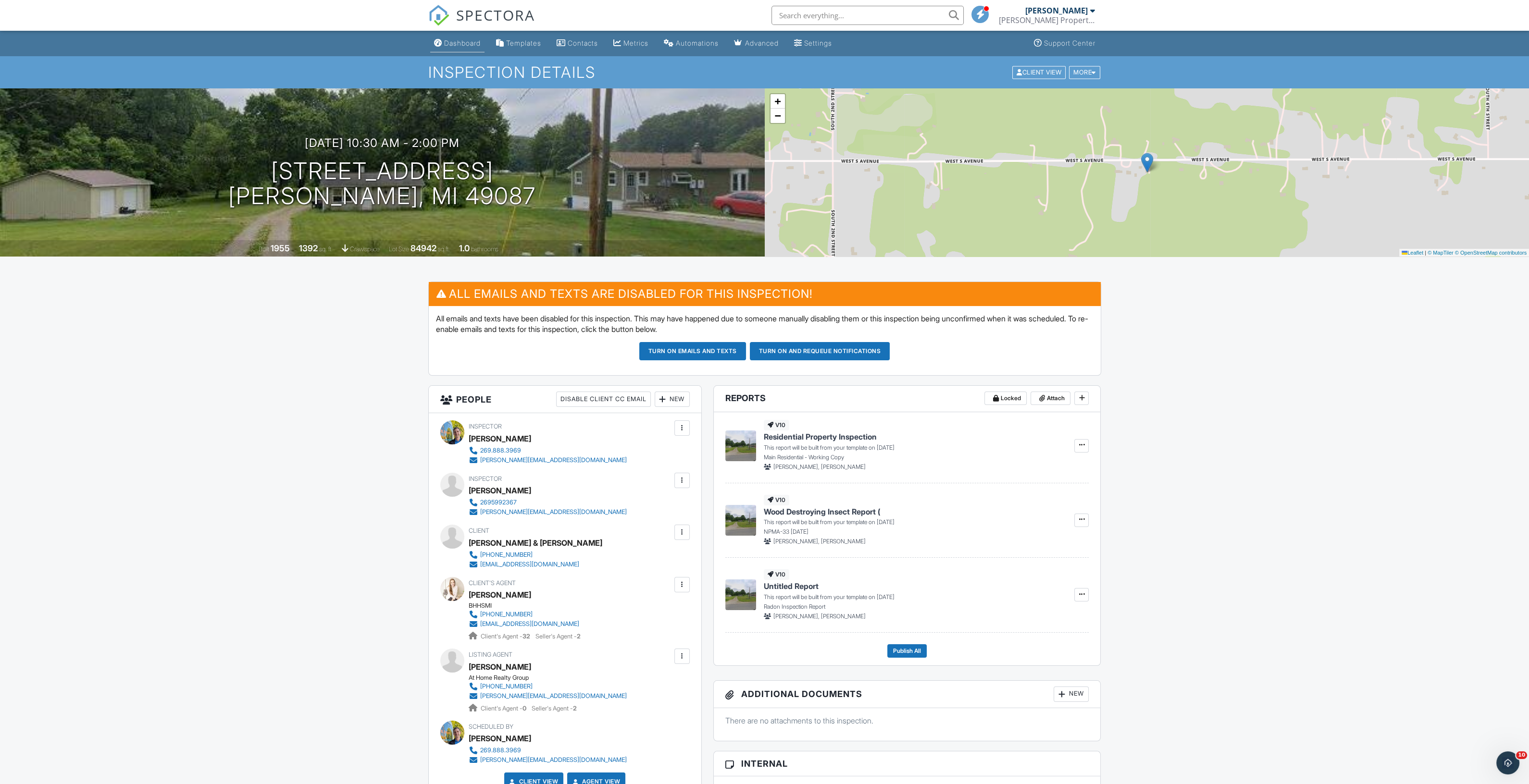
click at [445, 42] on div "Dashboard" at bounding box center [462, 43] width 37 height 8
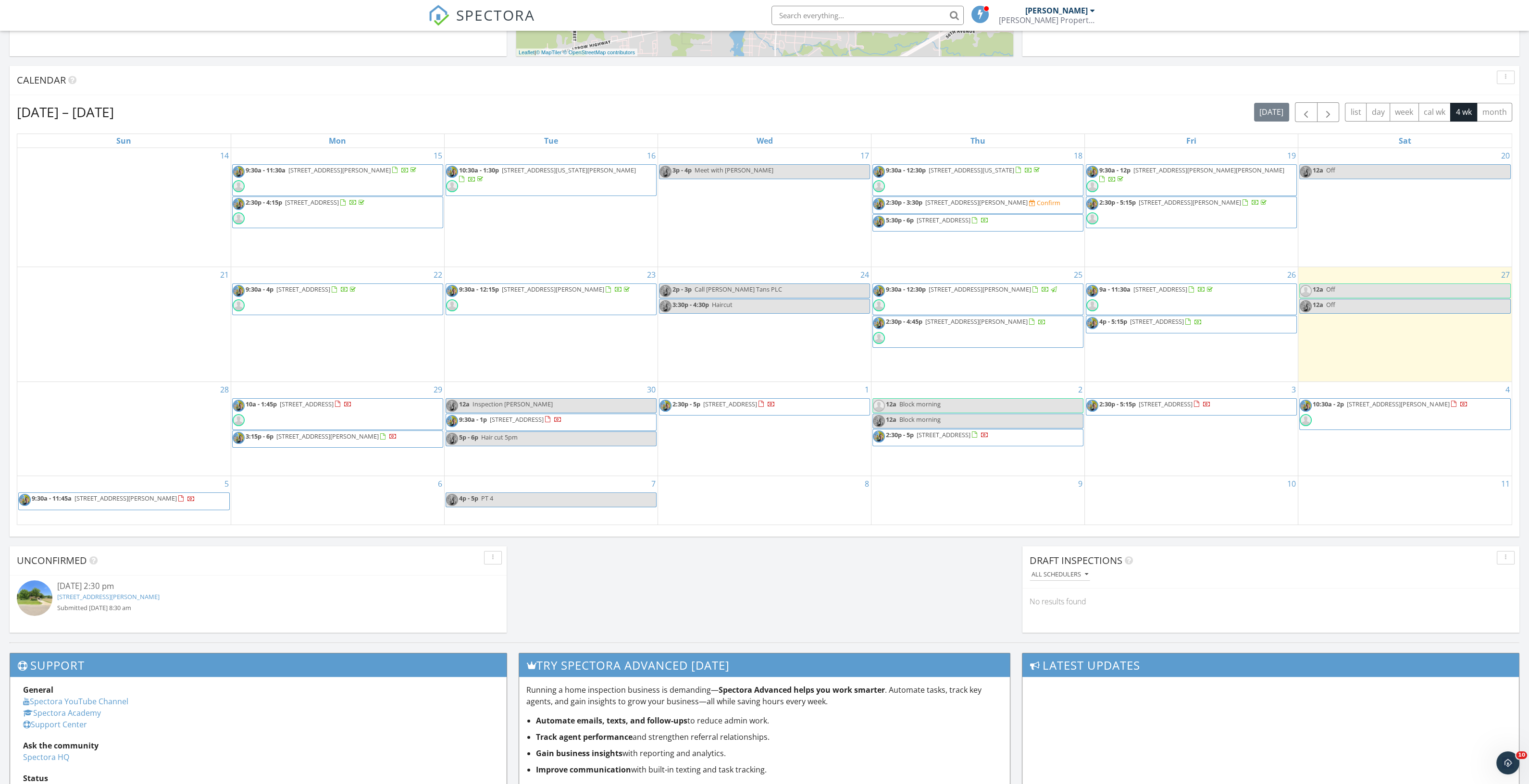
scroll to position [361, 0]
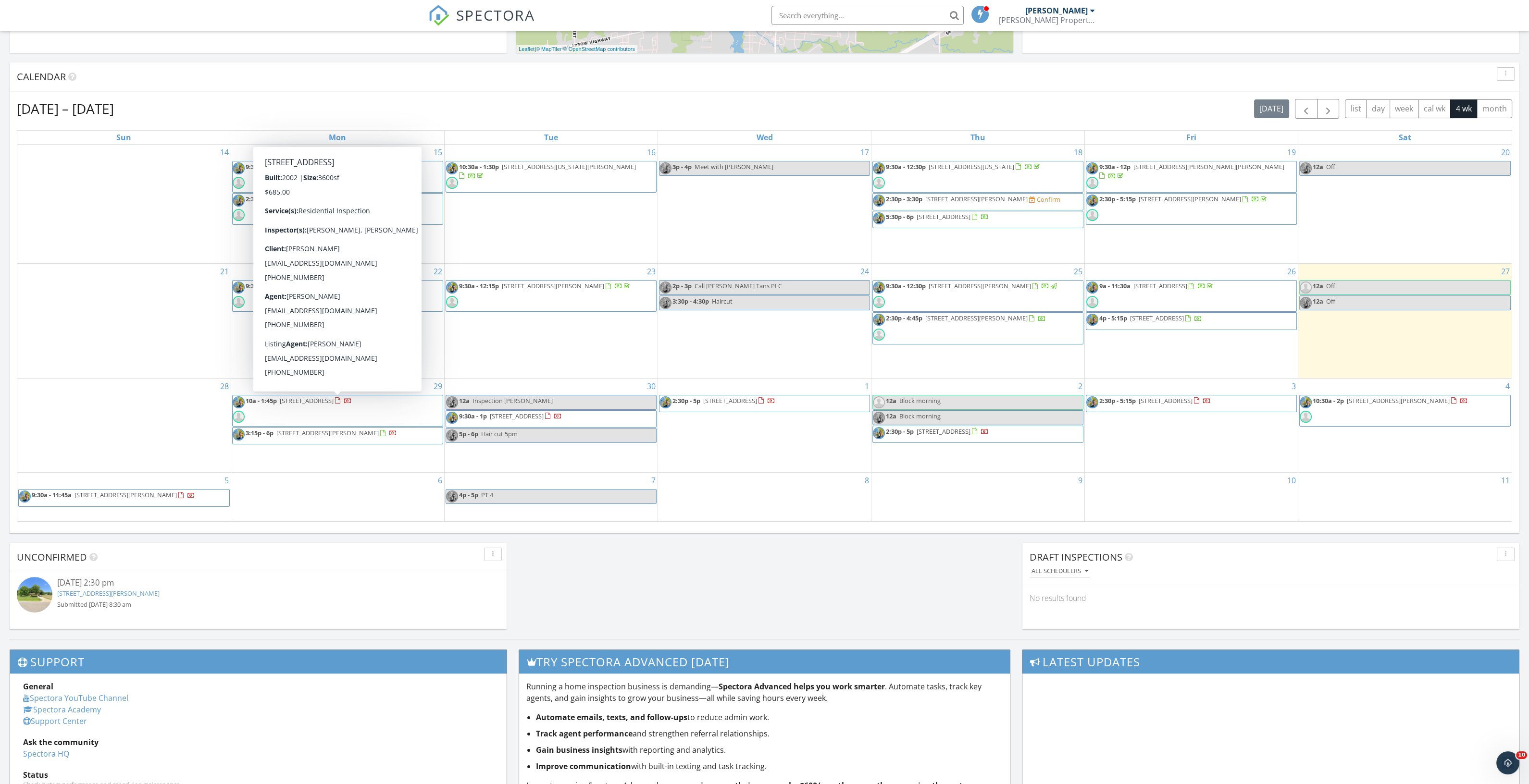
click at [316, 400] on span "[STREET_ADDRESS]" at bounding box center [307, 400] width 54 height 8
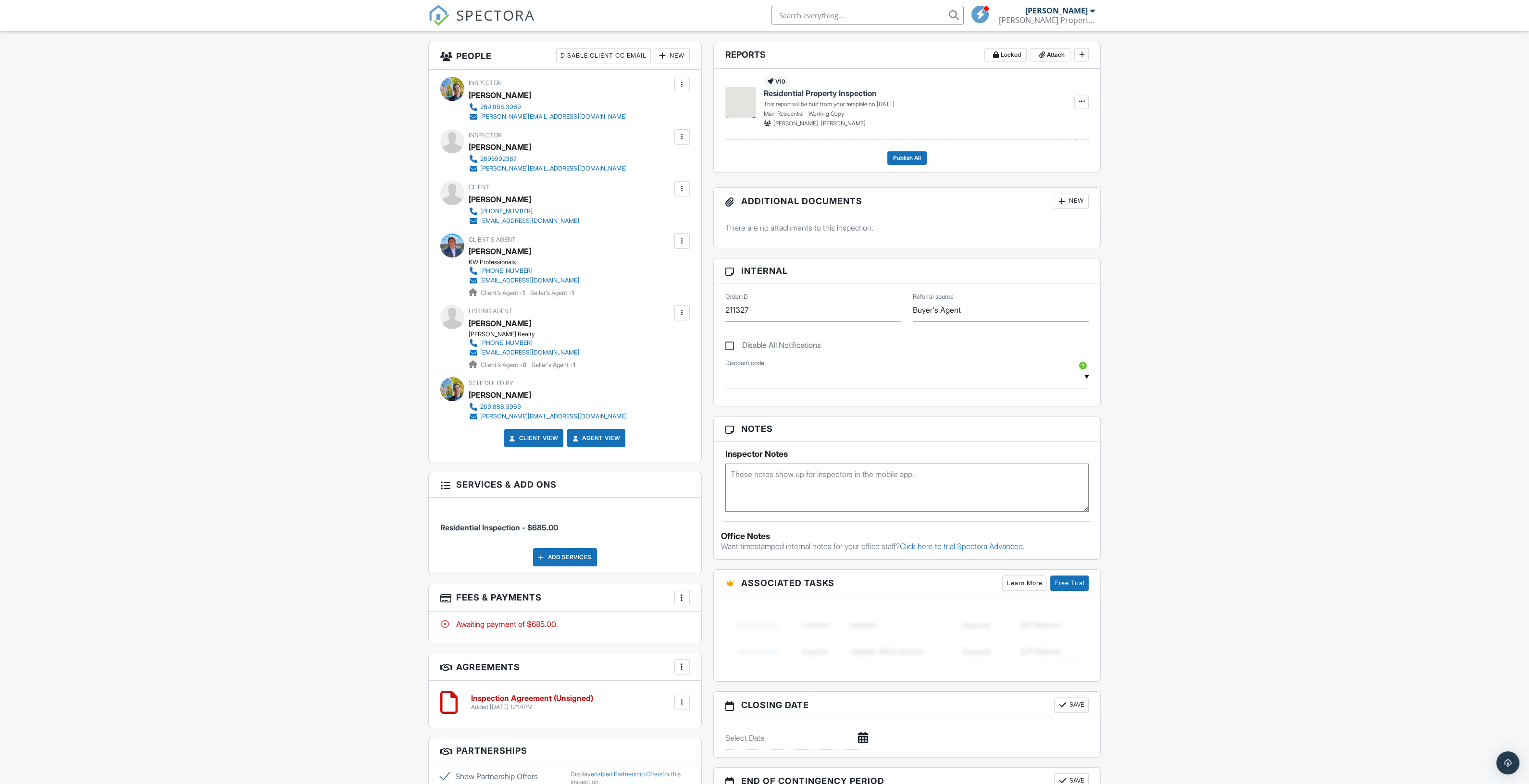
click at [688, 595] on div "More" at bounding box center [682, 598] width 15 height 15
click at [702, 622] on li "Edit Fees & Payments" at bounding box center [730, 627] width 101 height 24
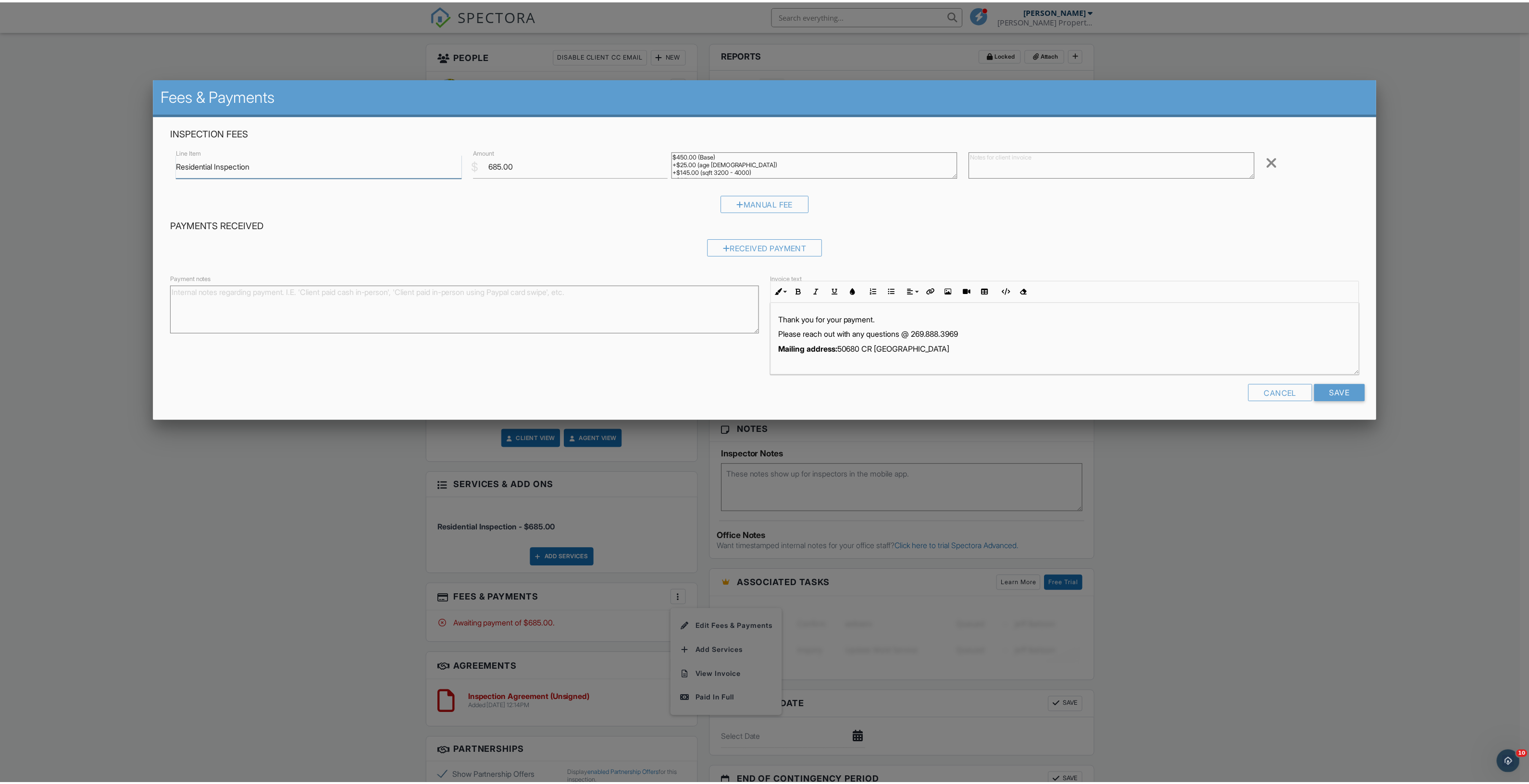
scroll to position [6, 0]
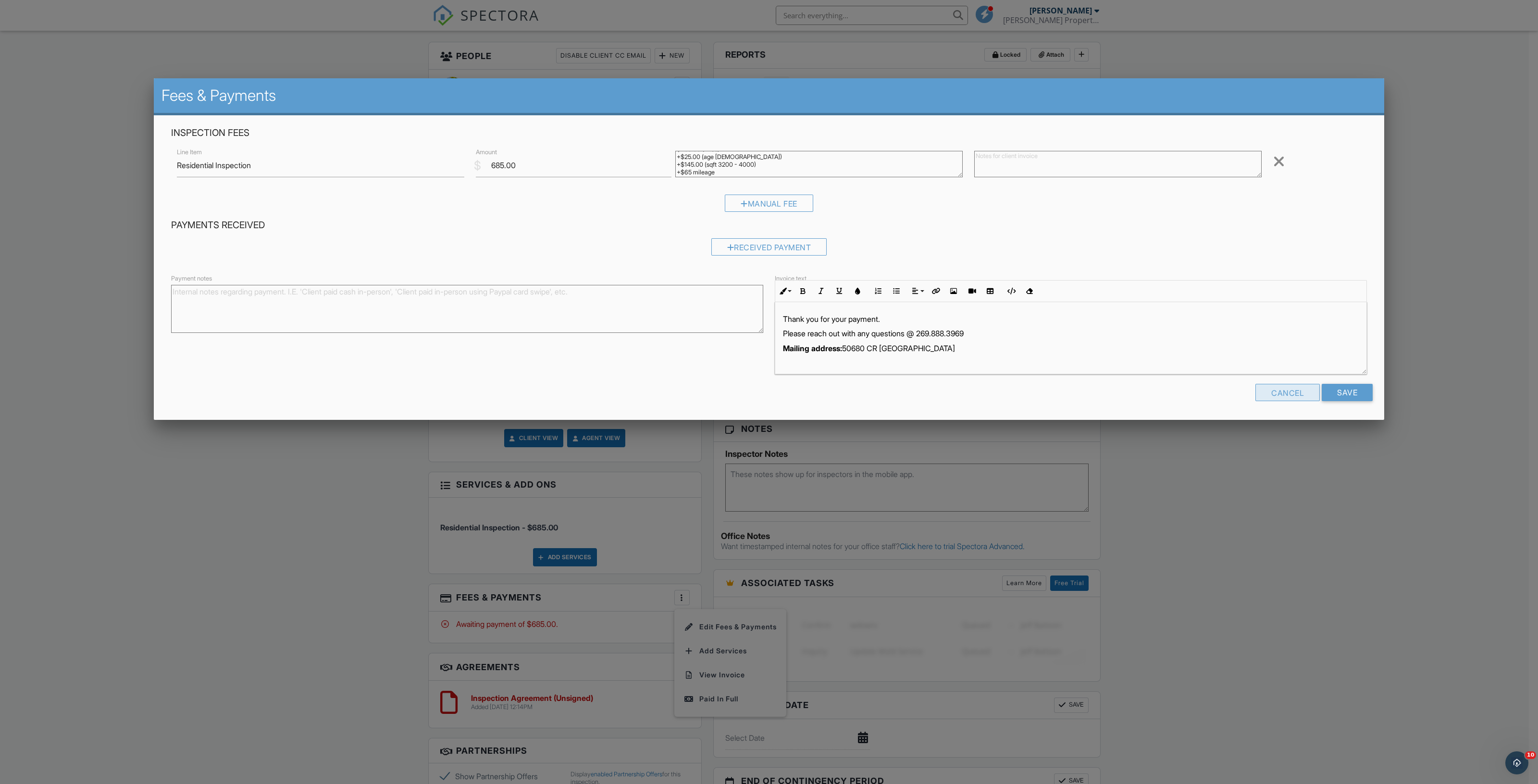
click at [1302, 399] on div "Cancel" at bounding box center [1288, 392] width 64 height 17
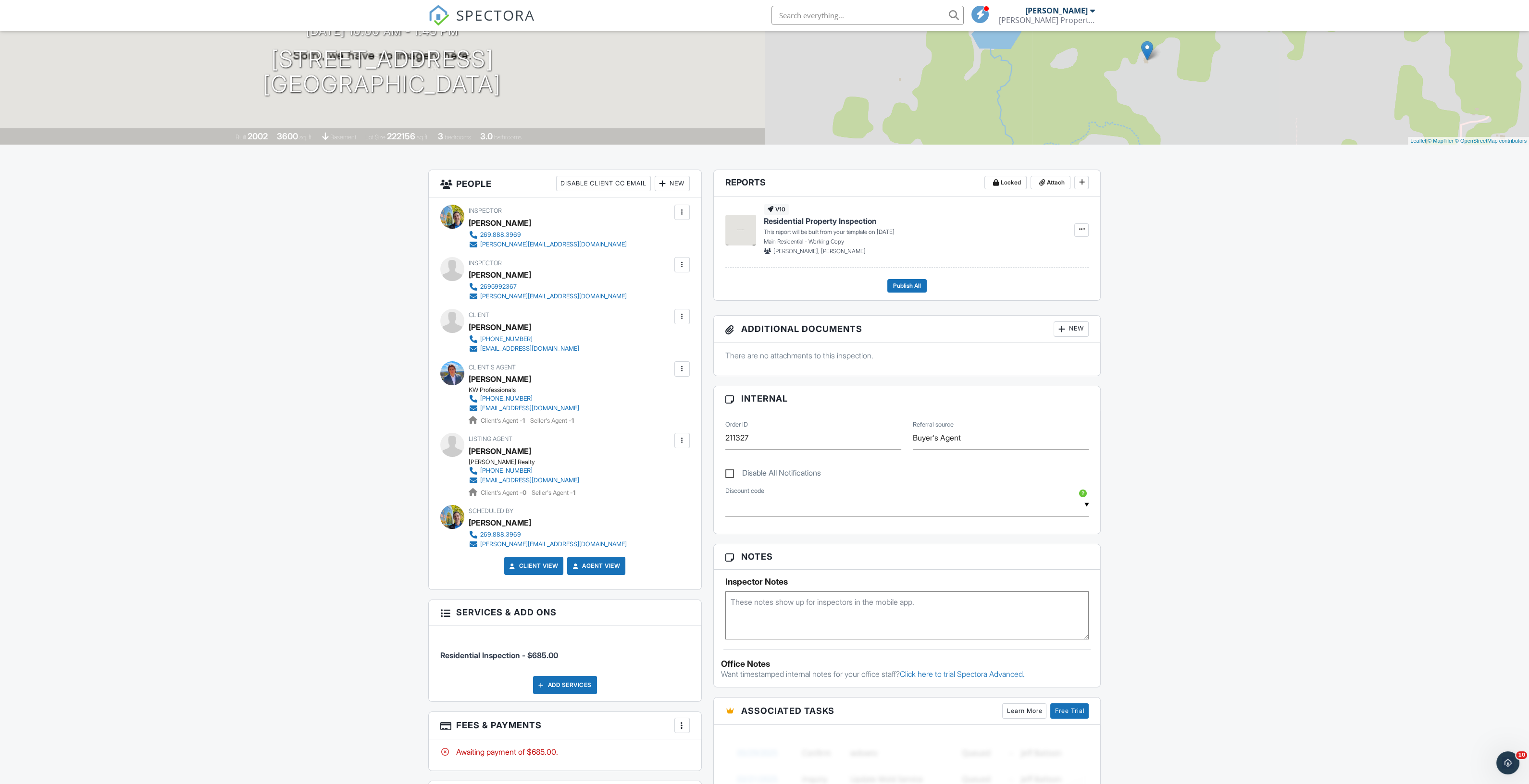
scroll to position [0, 0]
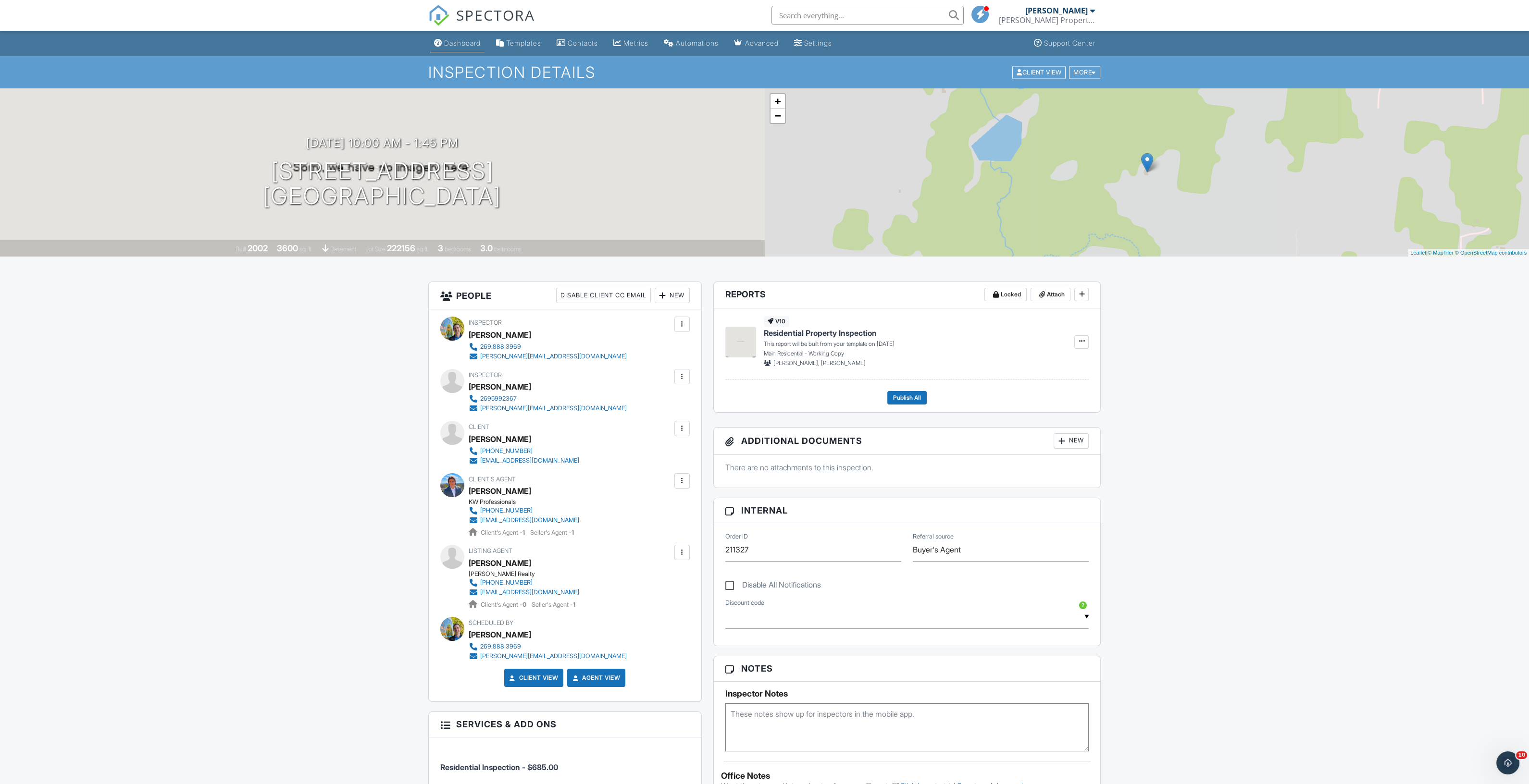
click at [438, 49] on link "Dashboard" at bounding box center [457, 44] width 55 height 18
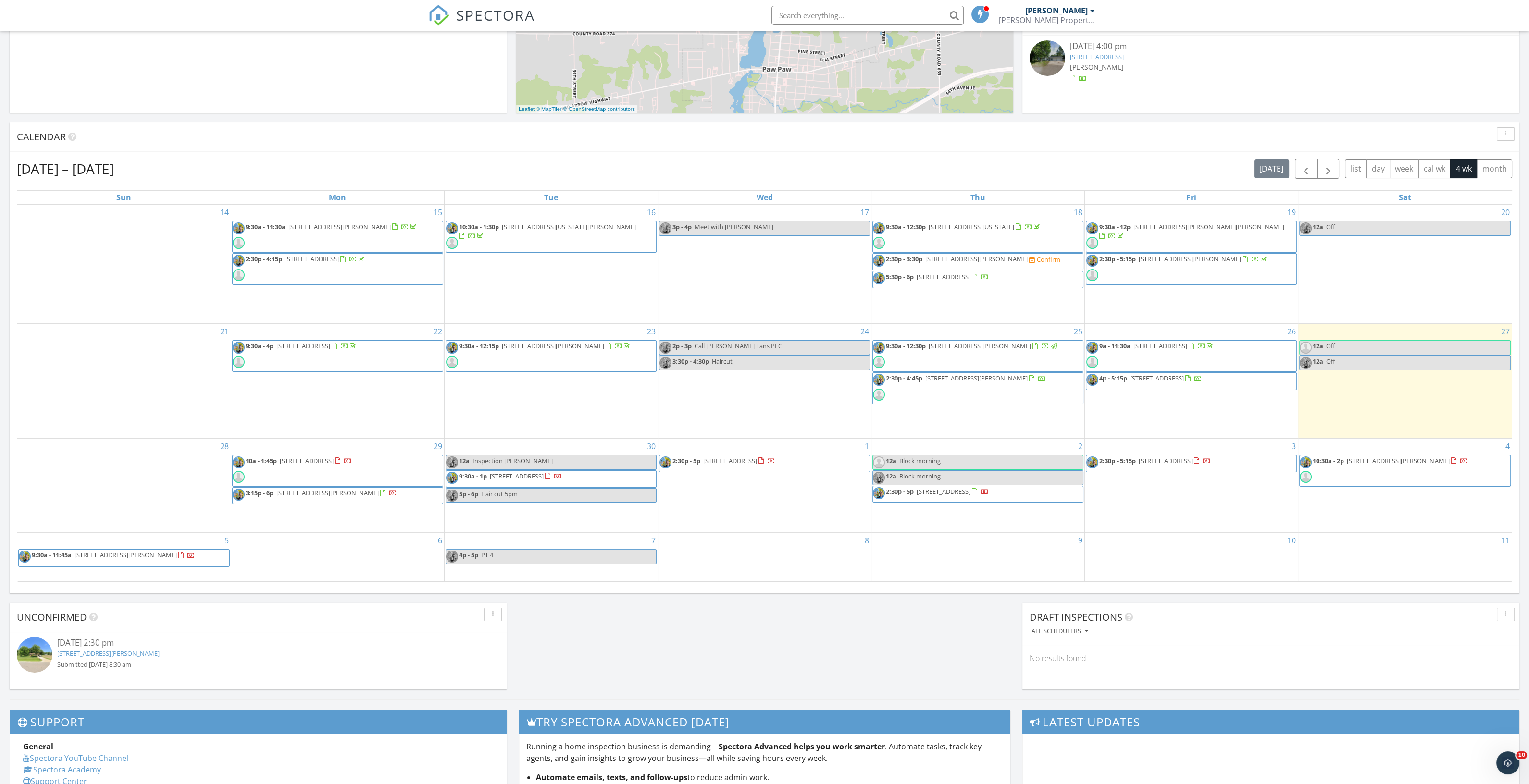
click at [501, 473] on span "5445 Lovers Ln , Portage 49002" at bounding box center [517, 475] width 54 height 8
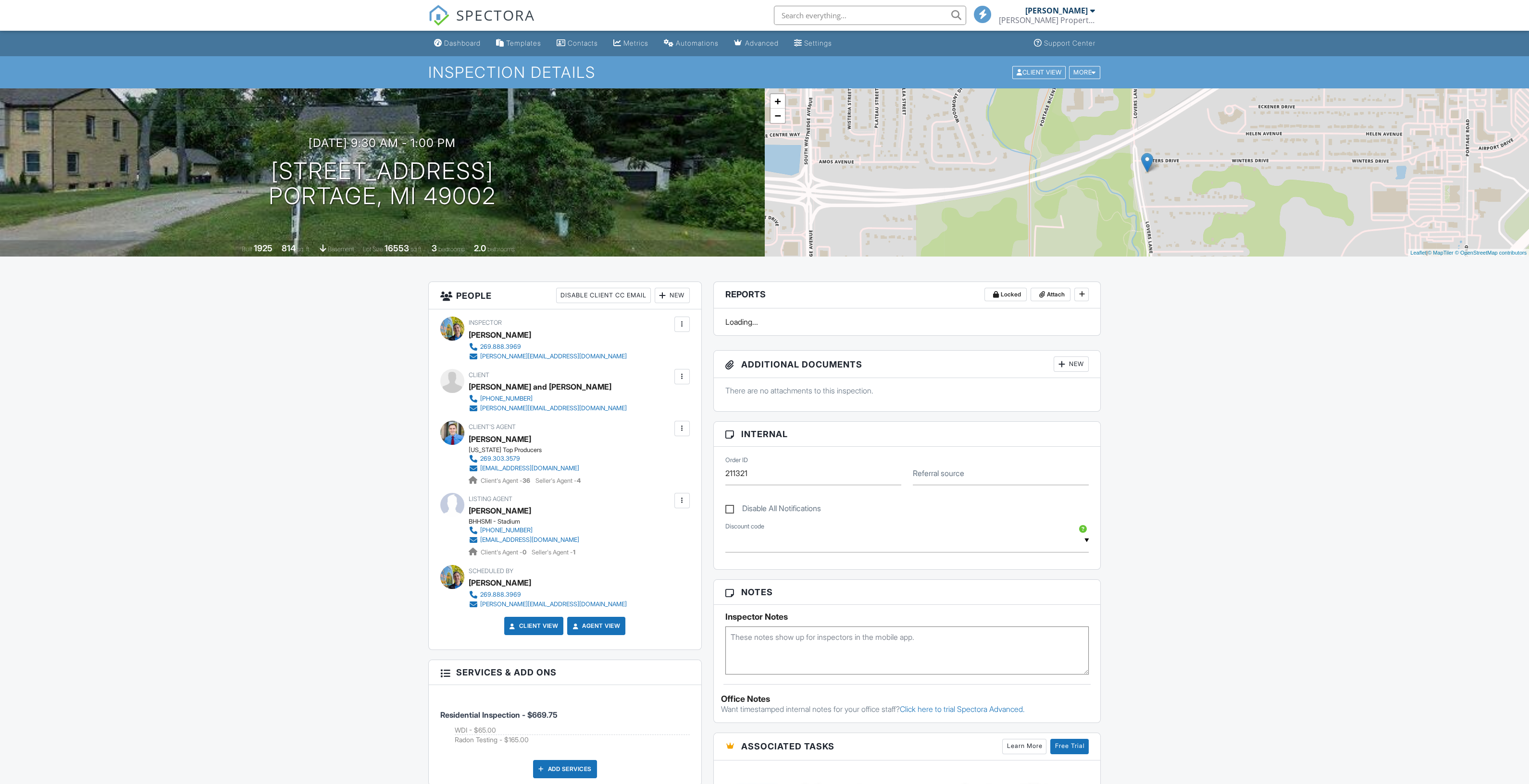
click at [669, 294] on div "New" at bounding box center [672, 296] width 35 height 15
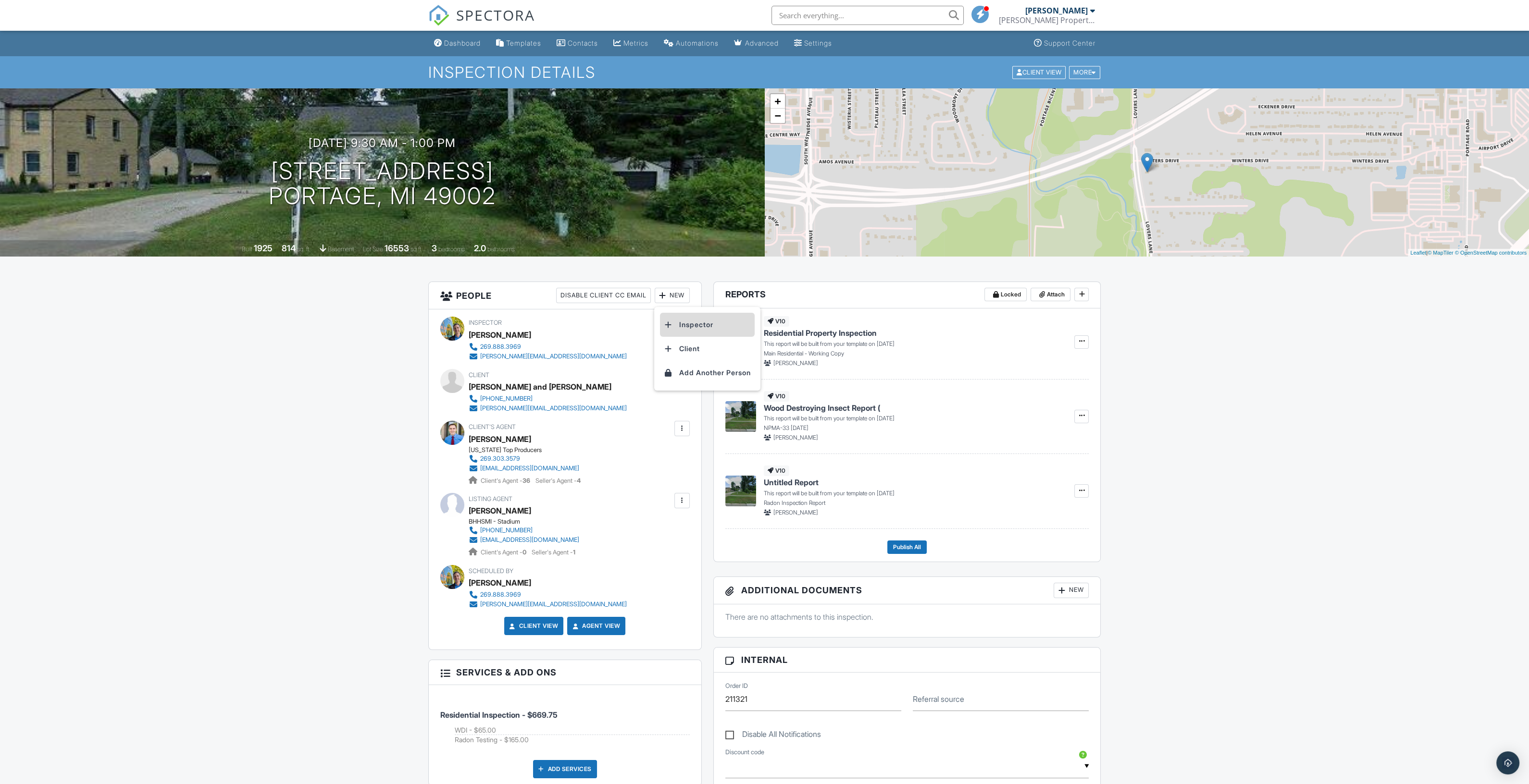
click at [681, 315] on li "Inspector" at bounding box center [707, 325] width 95 height 24
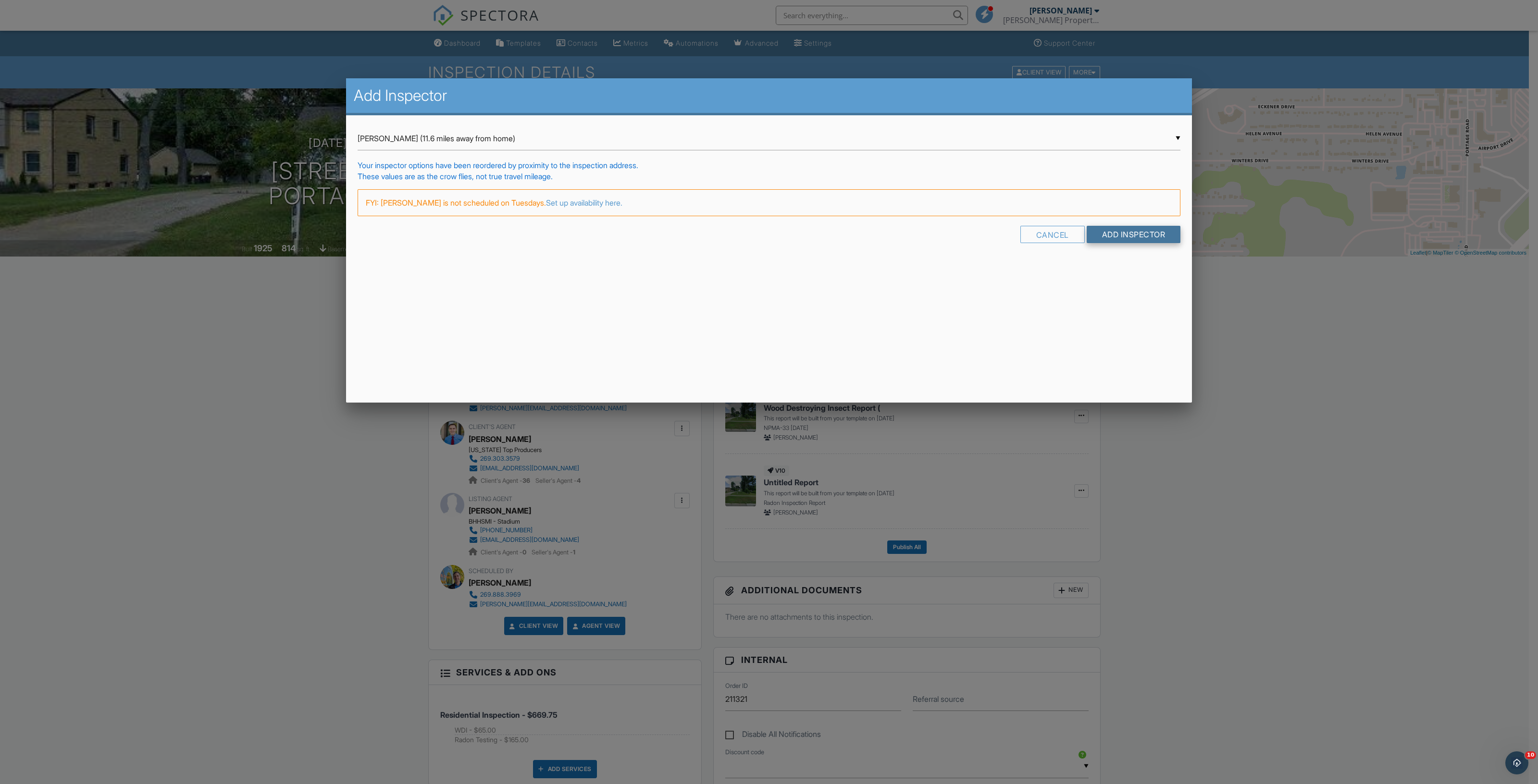
click at [1115, 234] on input "Add Inspector" at bounding box center [1134, 234] width 94 height 17
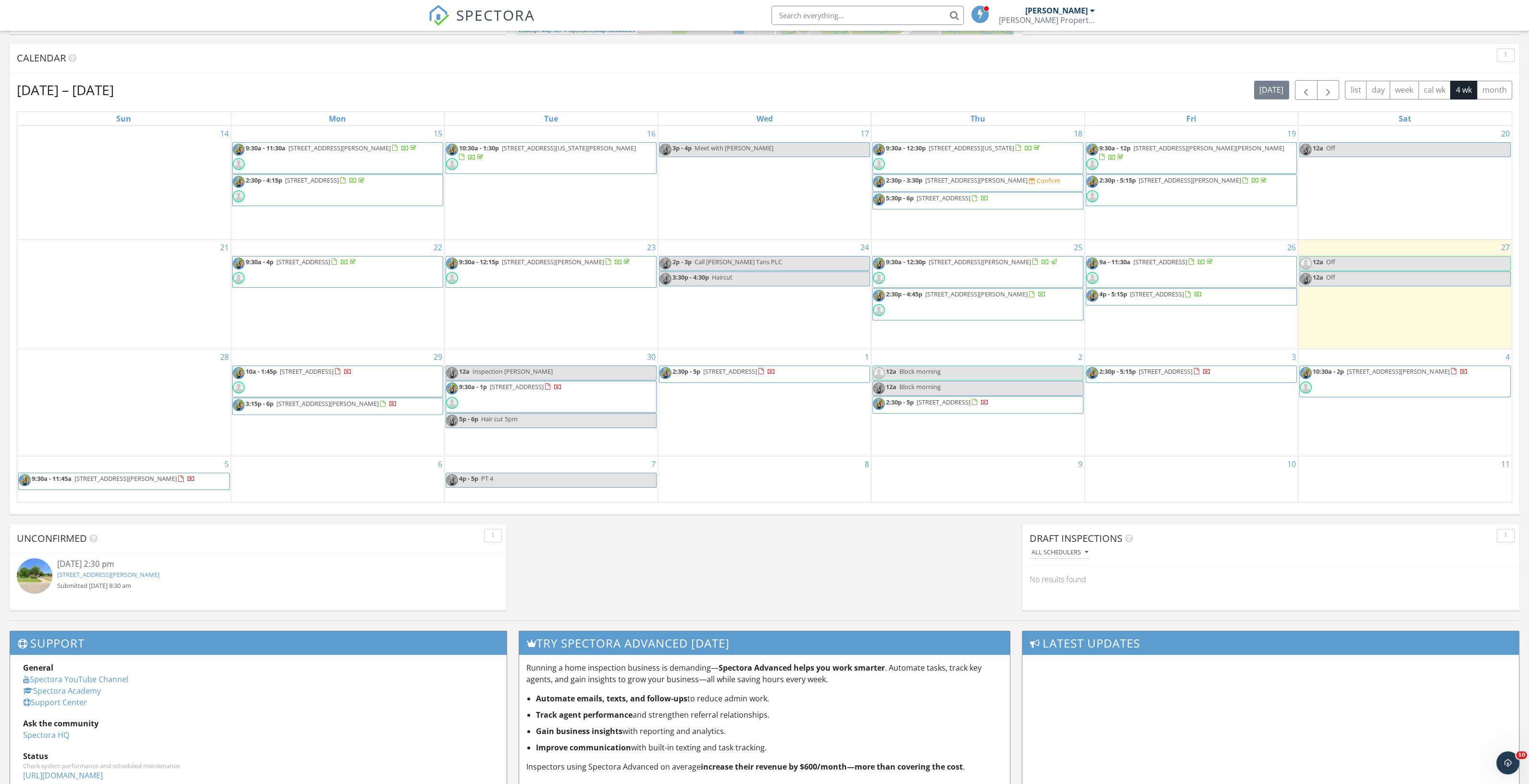
scroll to position [361, 0]
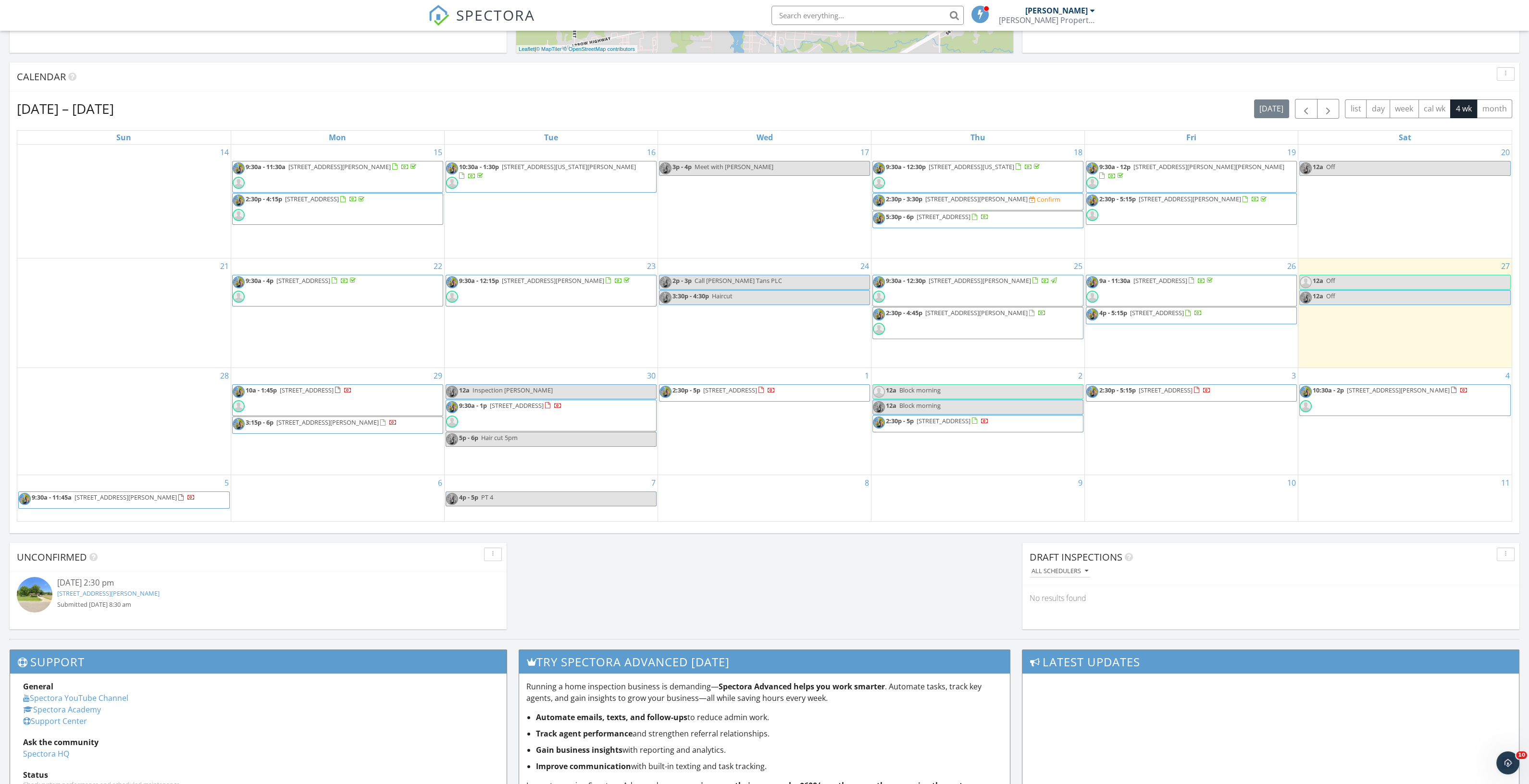
drag, startPoint x: 761, startPoint y: 404, endPoint x: 764, endPoint y: 392, distance: 12.4
click at [757, 392] on span "430 N Center Rd , Saginaw 48638" at bounding box center [730, 389] width 54 height 8
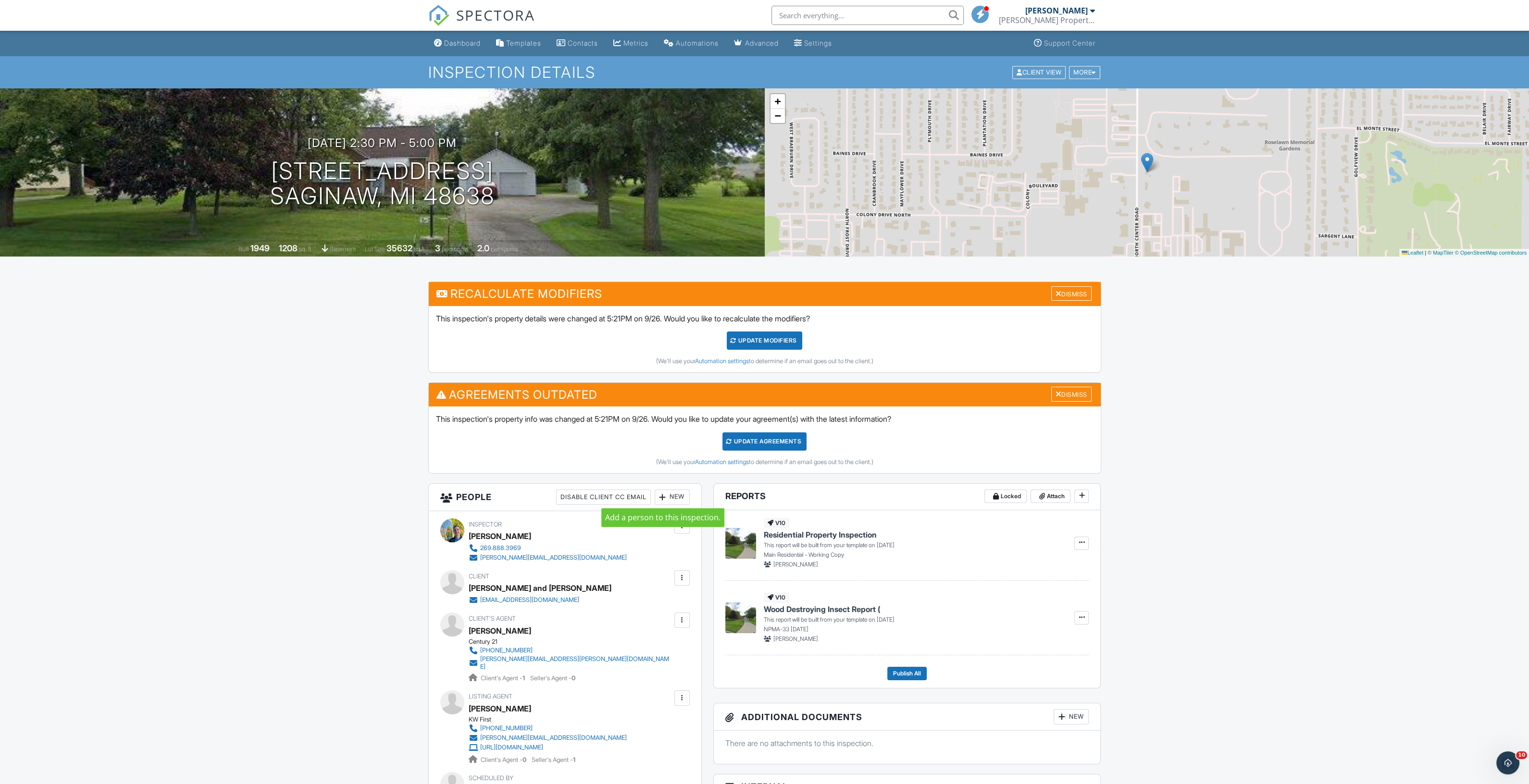
click at [666, 500] on div at bounding box center [662, 497] width 10 height 10
click at [669, 524] on div at bounding box center [668, 526] width 10 height 10
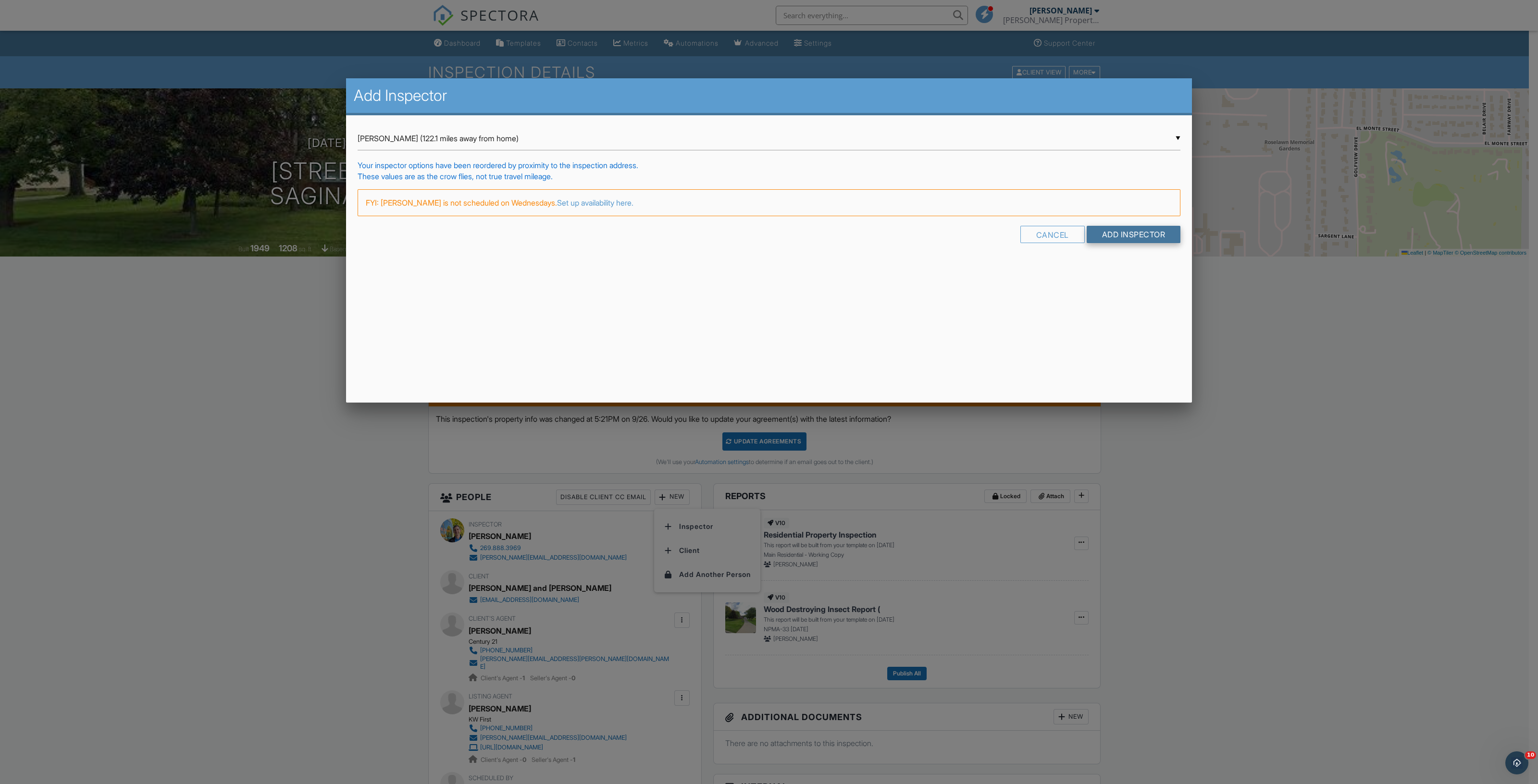
click at [1127, 236] on input "Add Inspector" at bounding box center [1134, 234] width 94 height 17
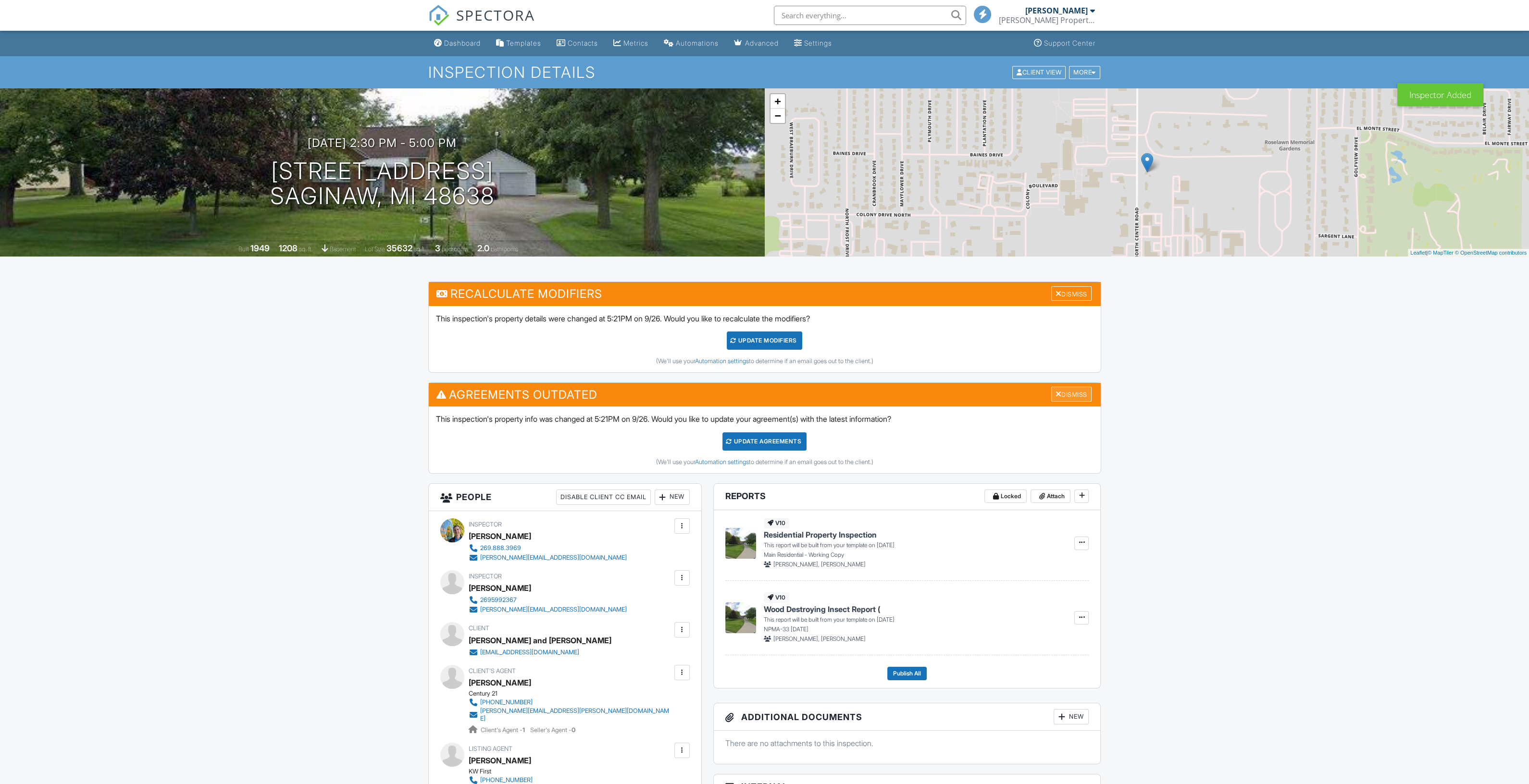
click at [1064, 389] on div "Dismiss" at bounding box center [1071, 394] width 40 height 15
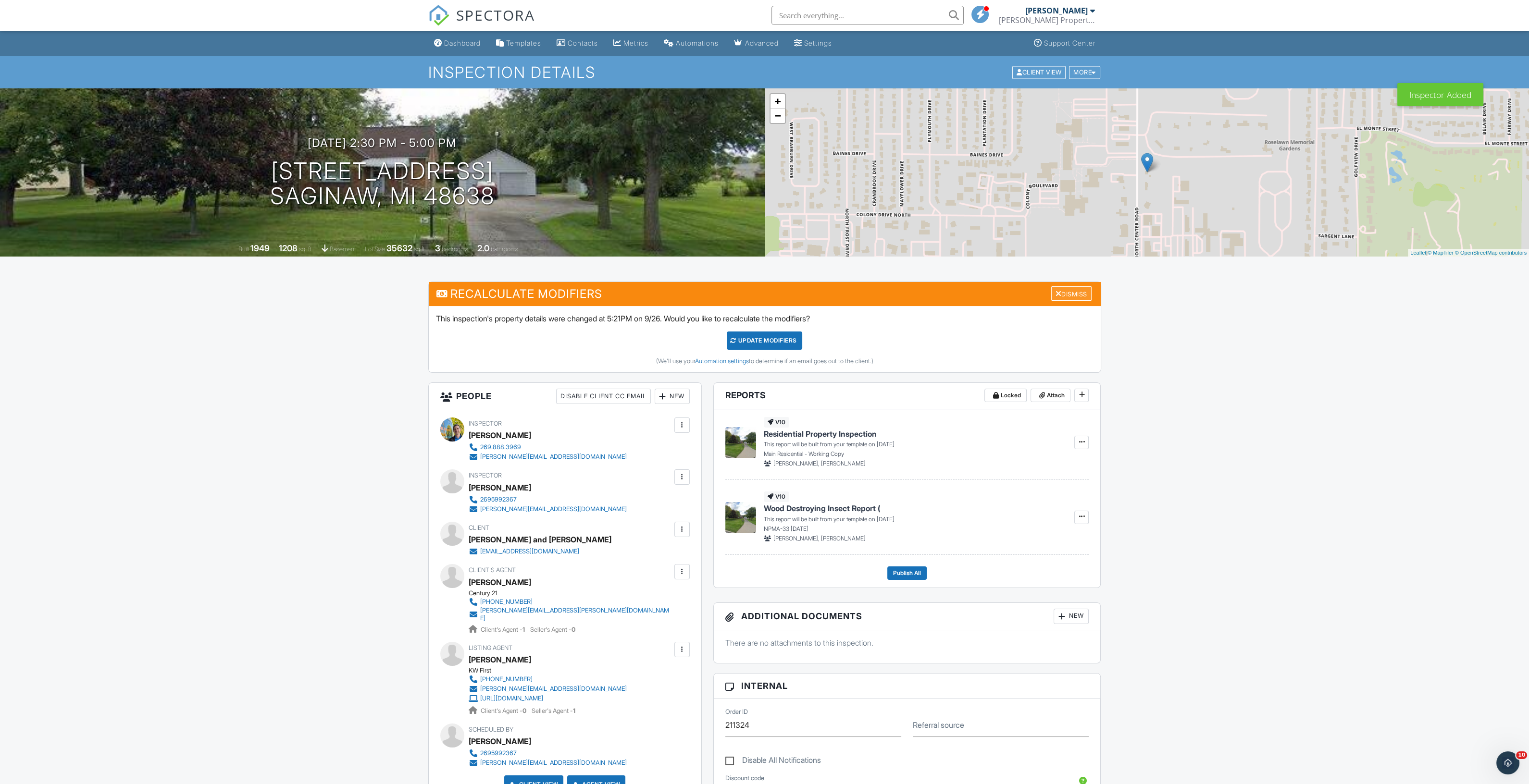
click at [1084, 294] on div "Dismiss" at bounding box center [1071, 293] width 40 height 15
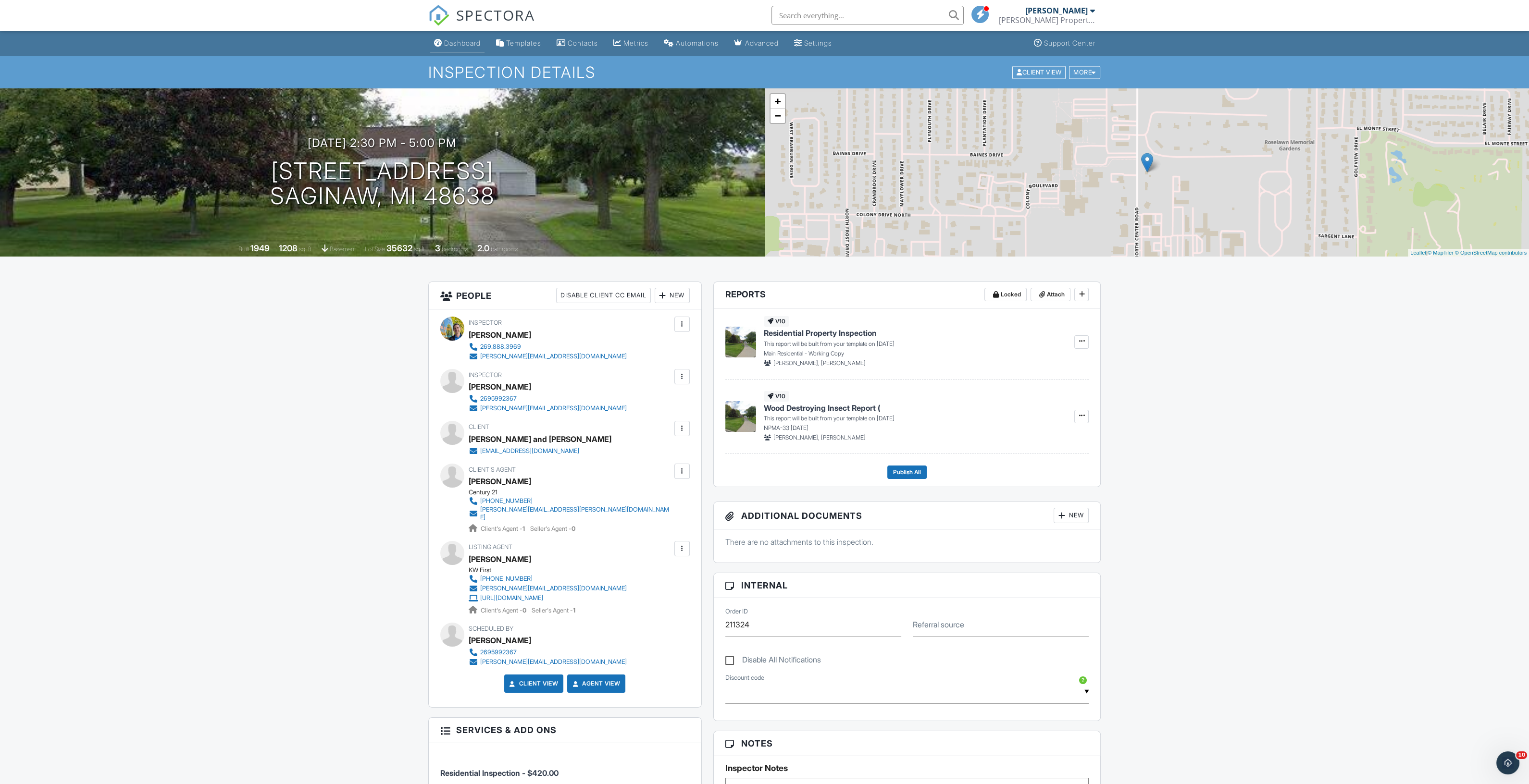
click at [468, 49] on link "Dashboard" at bounding box center [457, 44] width 55 height 18
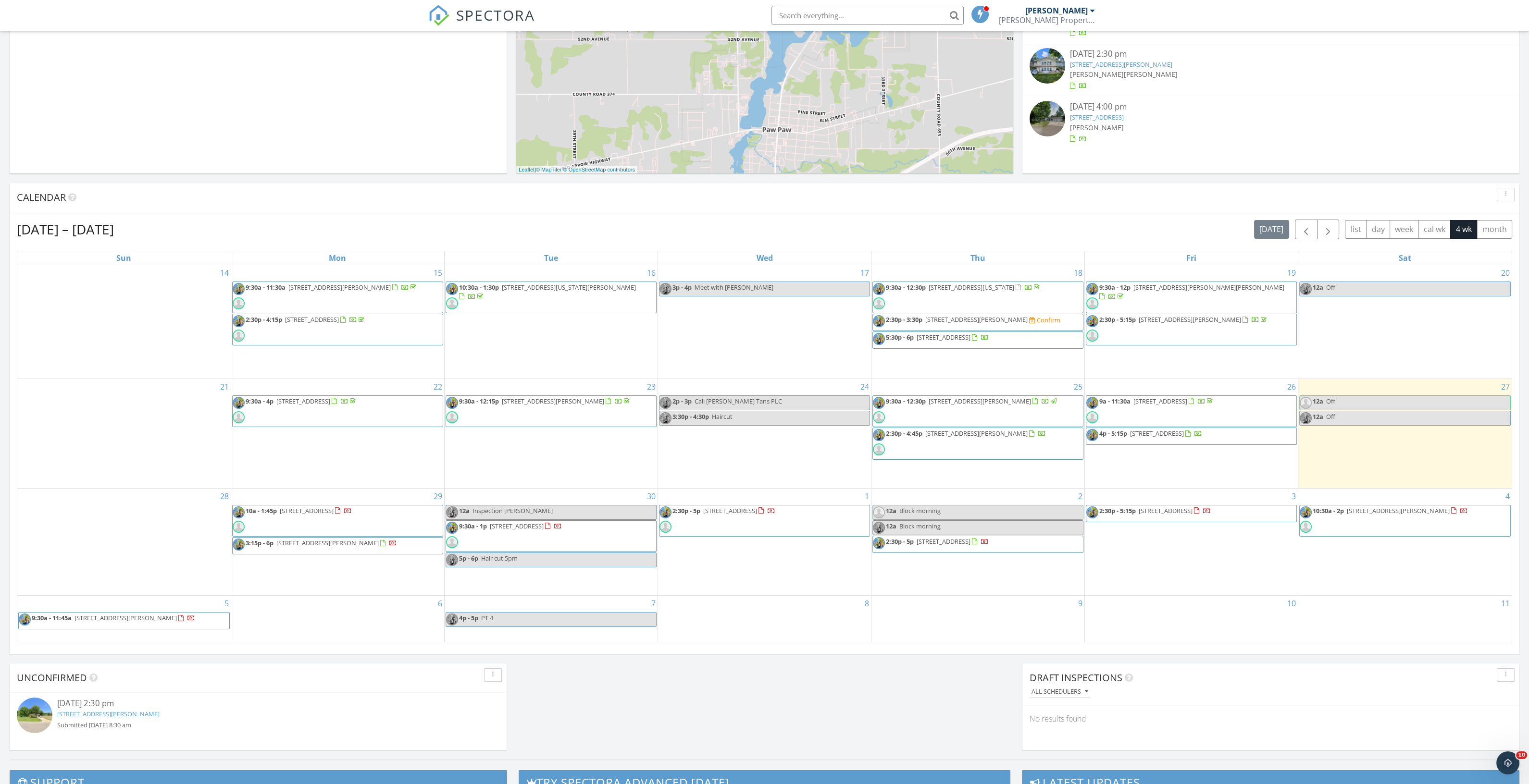
scroll to position [361, 0]
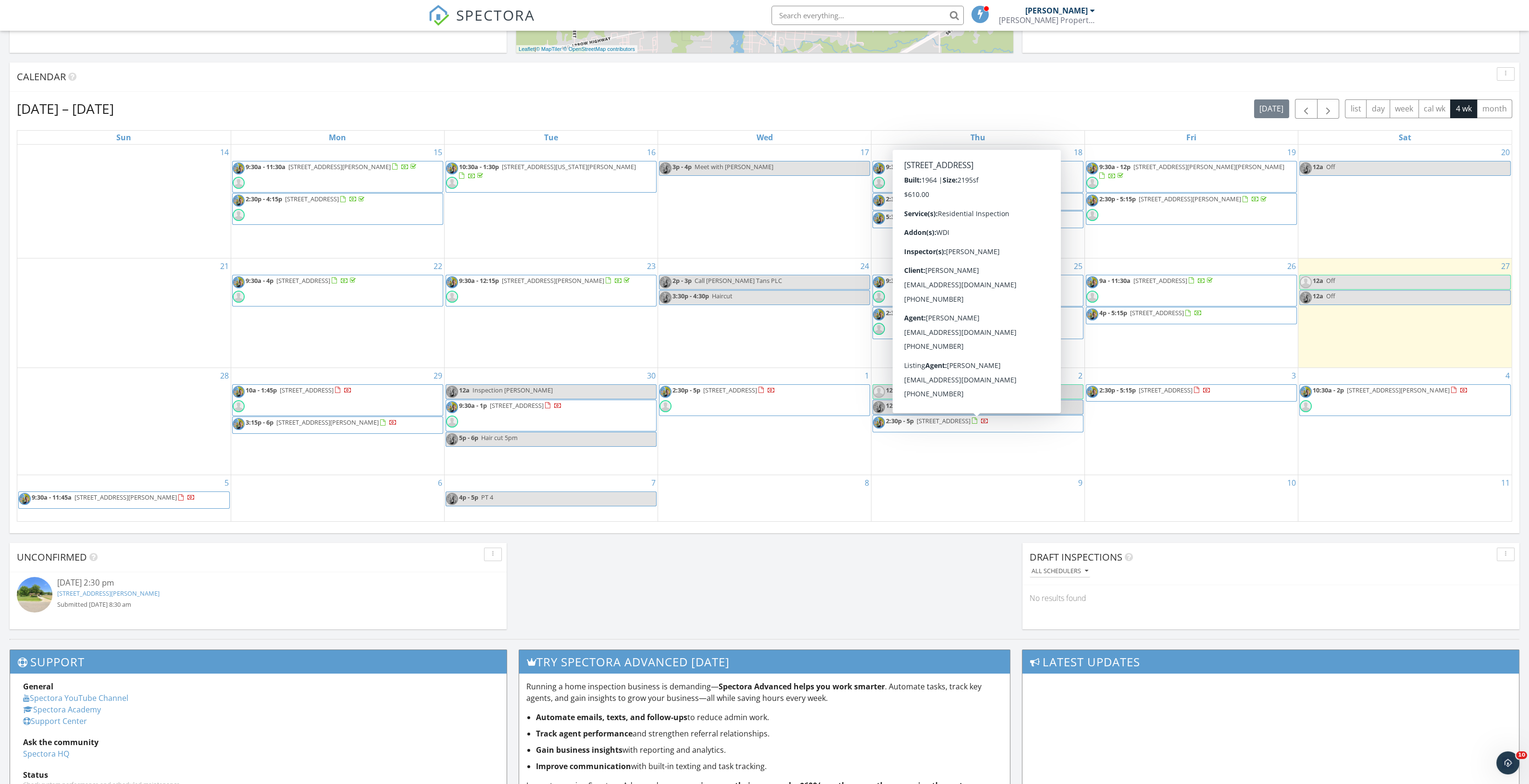
click at [996, 430] on link "2:30p - 5p 3302 Northview Dr , Kalamazoo 49004" at bounding box center [978, 423] width 211 height 17
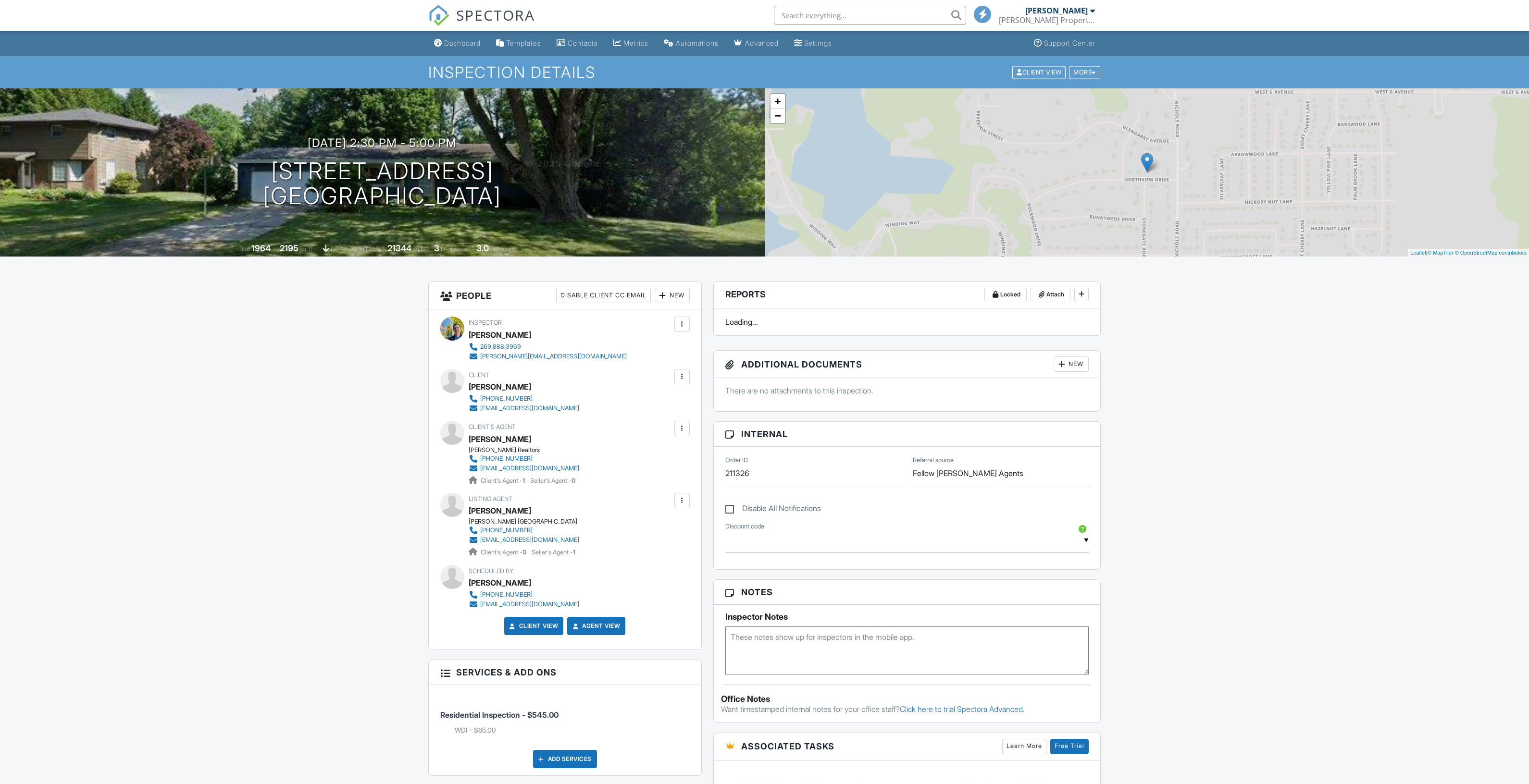
click at [666, 296] on div at bounding box center [662, 295] width 10 height 10
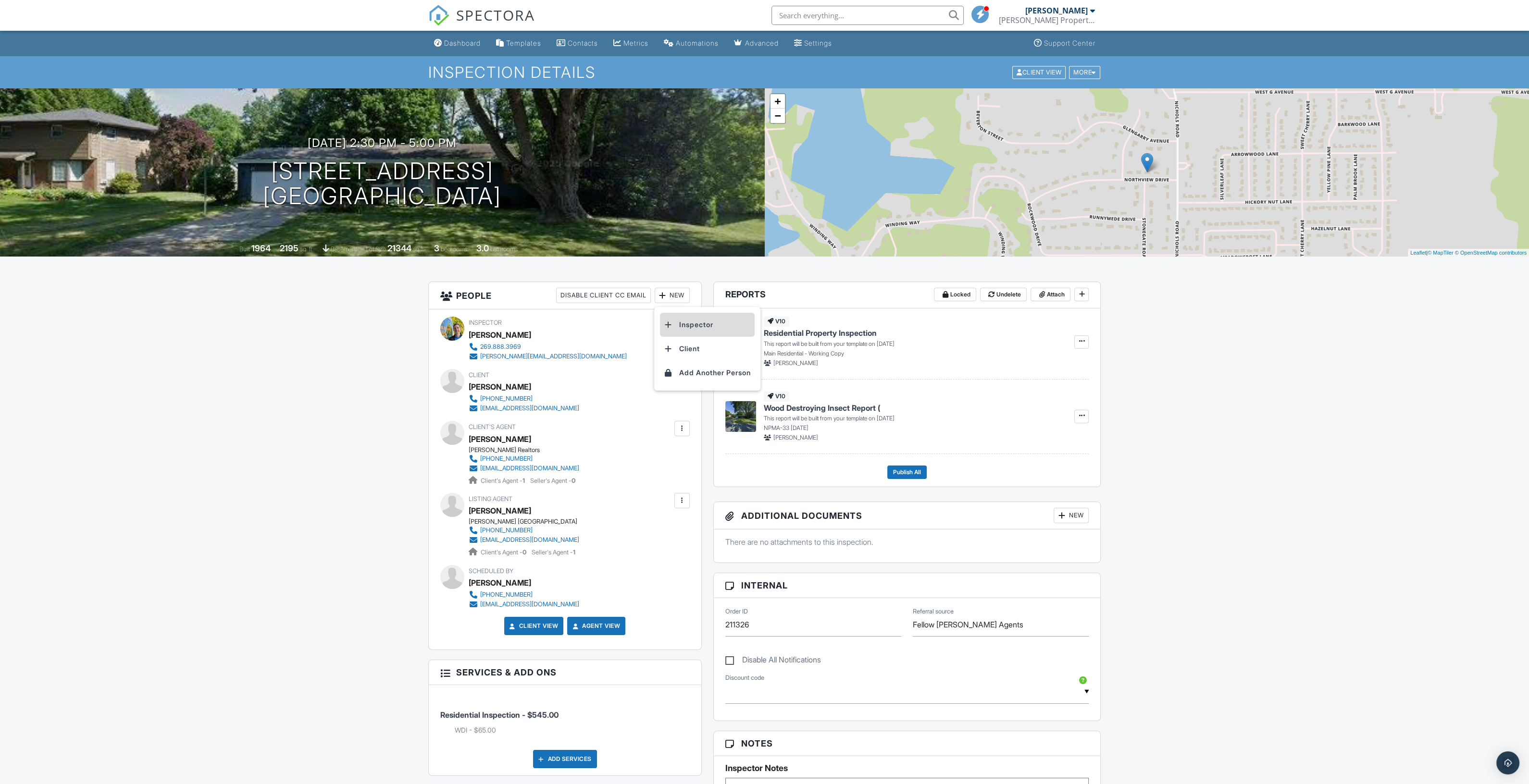
click at [673, 318] on li "Inspector" at bounding box center [707, 325] width 95 height 24
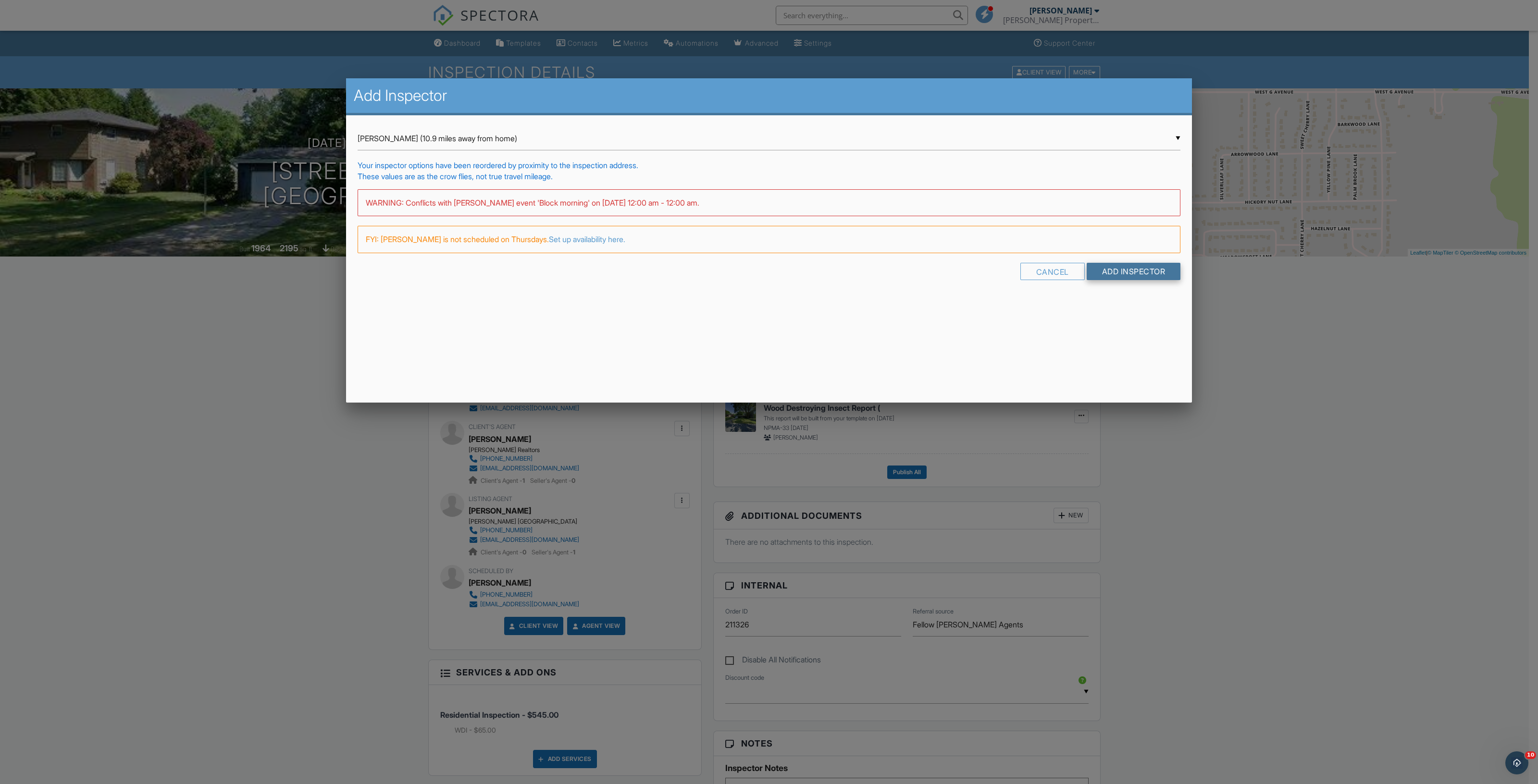
click at [1124, 275] on input "Add Inspector" at bounding box center [1134, 271] width 94 height 17
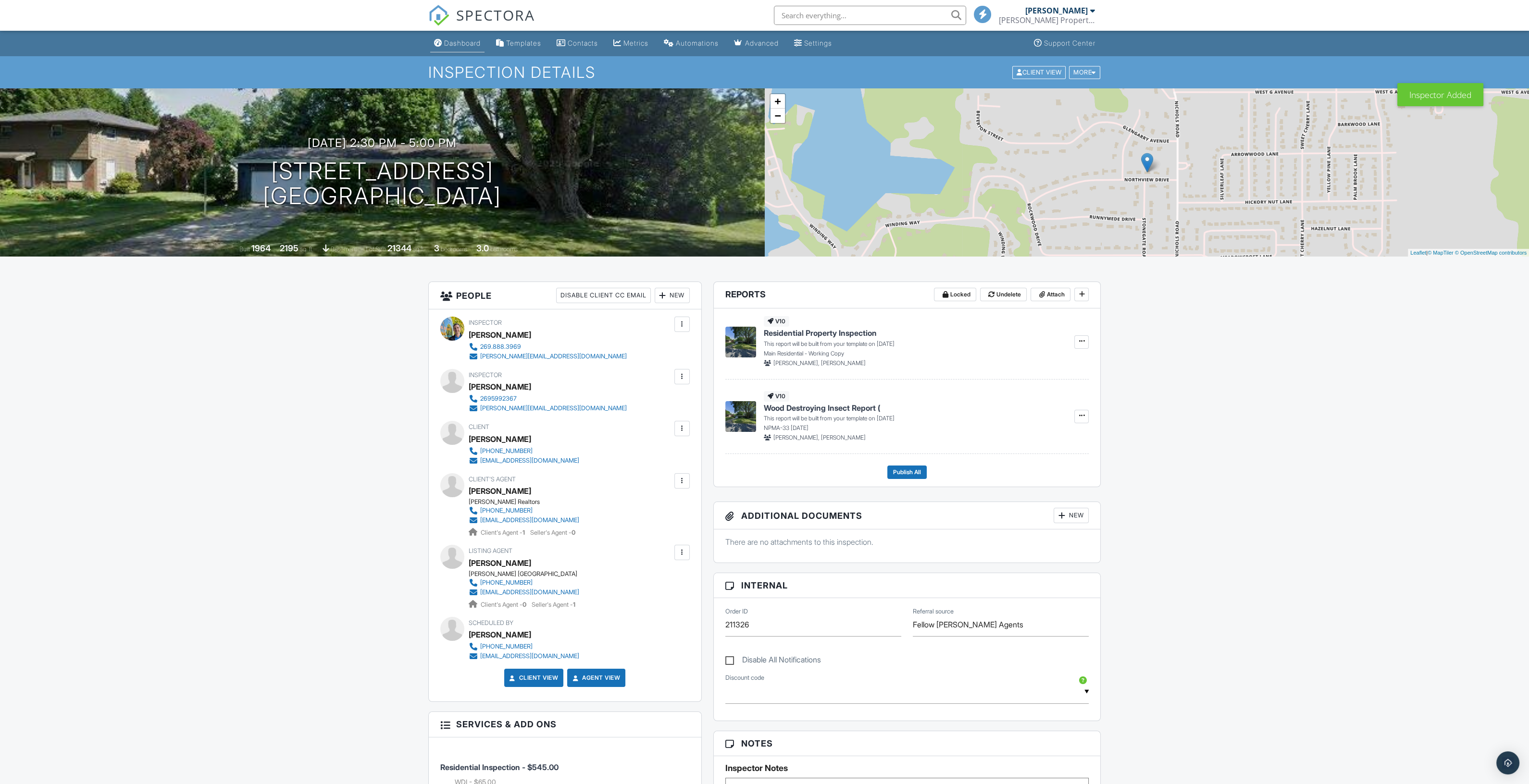
click at [454, 42] on div "Dashboard" at bounding box center [462, 43] width 37 height 8
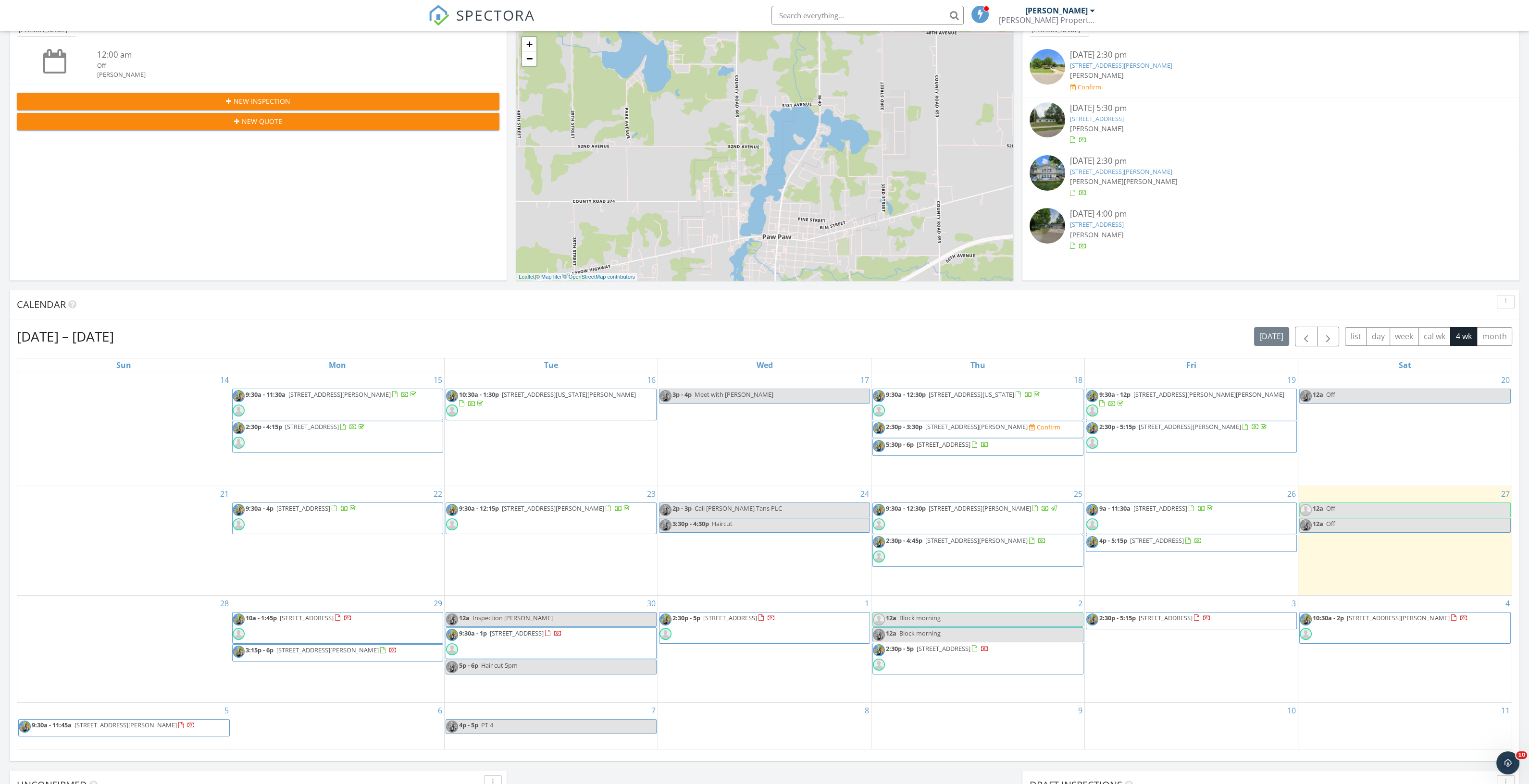
scroll to position [240, 0]
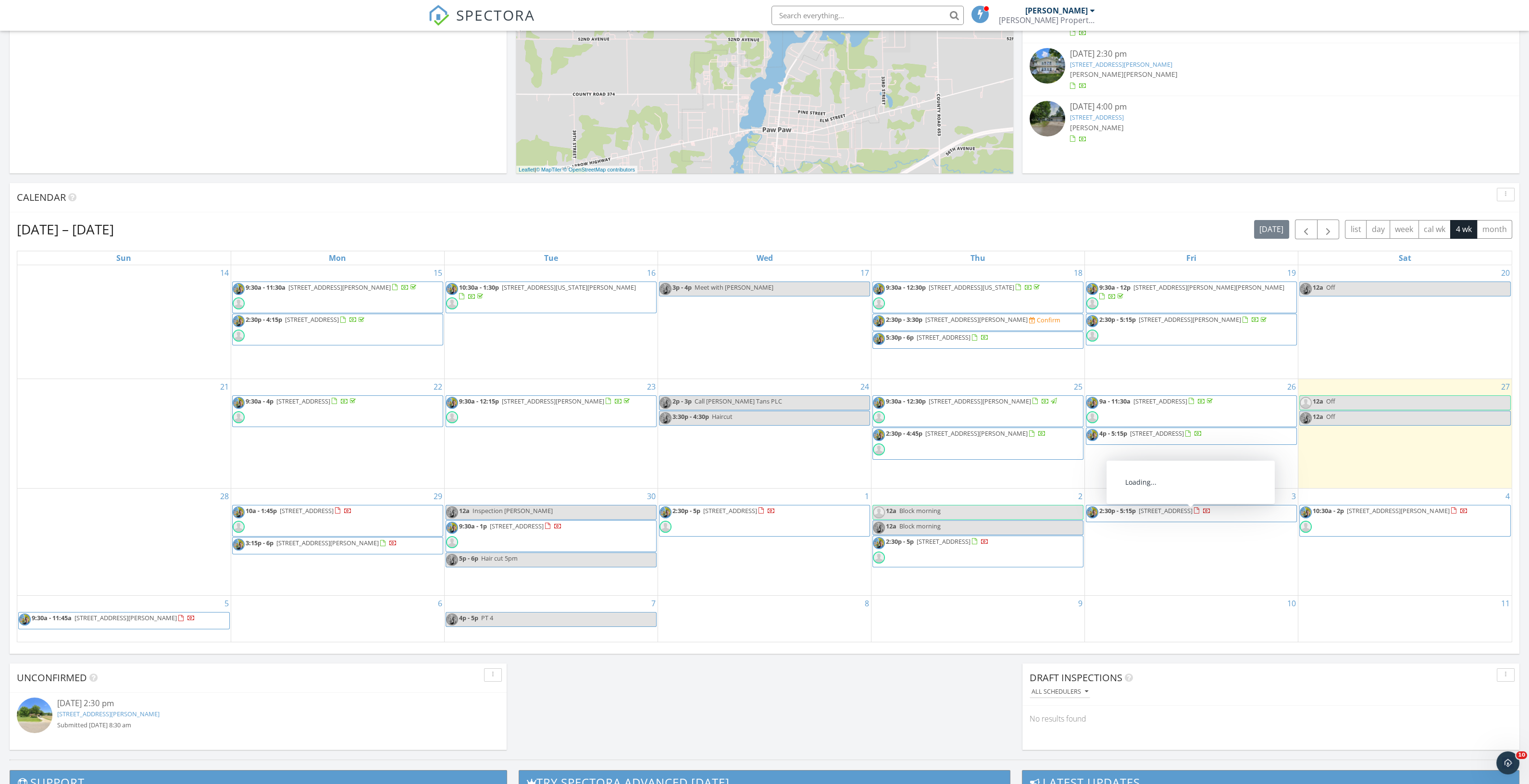
click at [1266, 510] on link "2:30p - 5:15p 406 Lake Blvd , Paw Paw 49079" at bounding box center [1191, 513] width 211 height 17
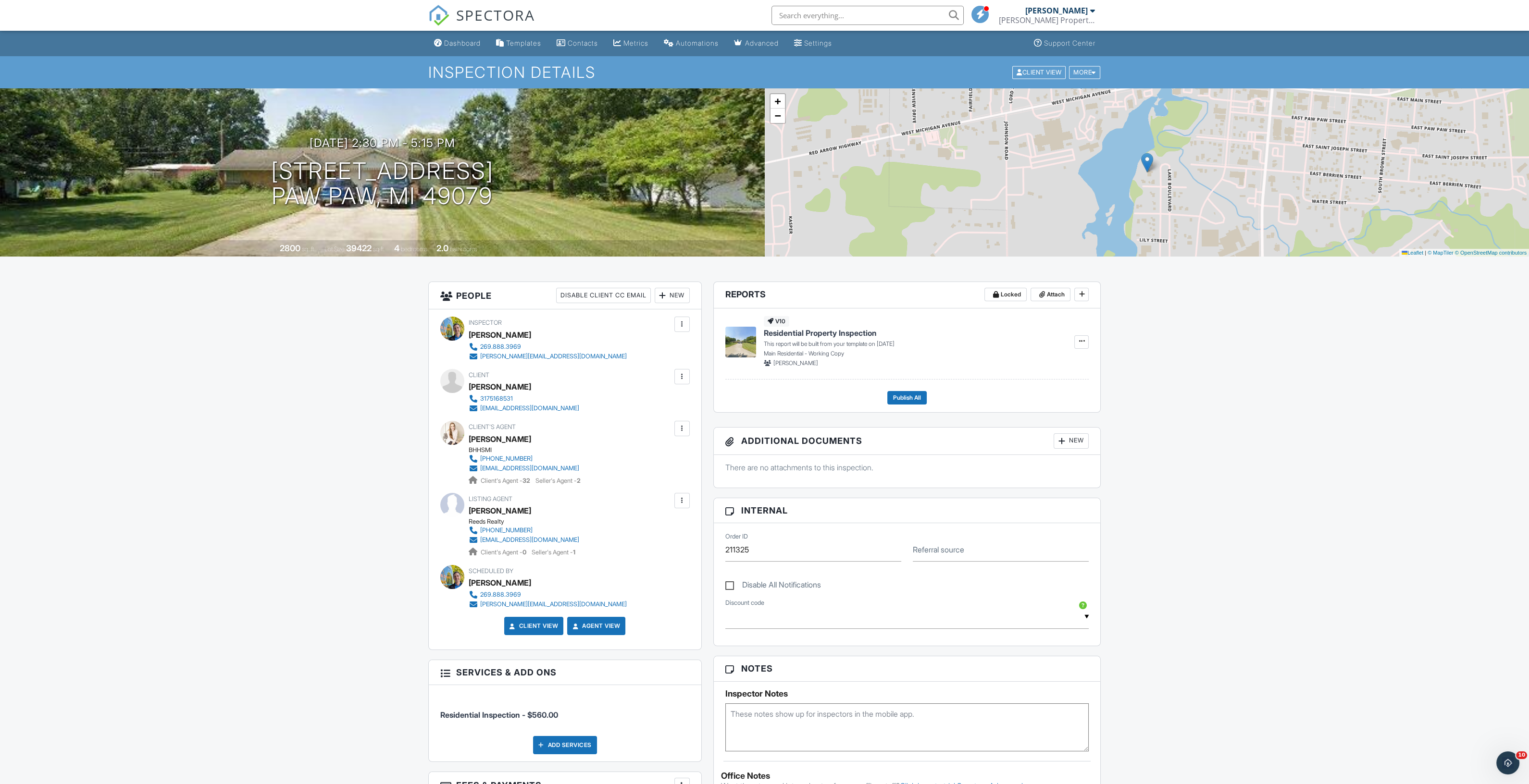
click at [661, 291] on div at bounding box center [662, 295] width 10 height 10
click at [678, 326] on li "Inspector" at bounding box center [707, 325] width 95 height 24
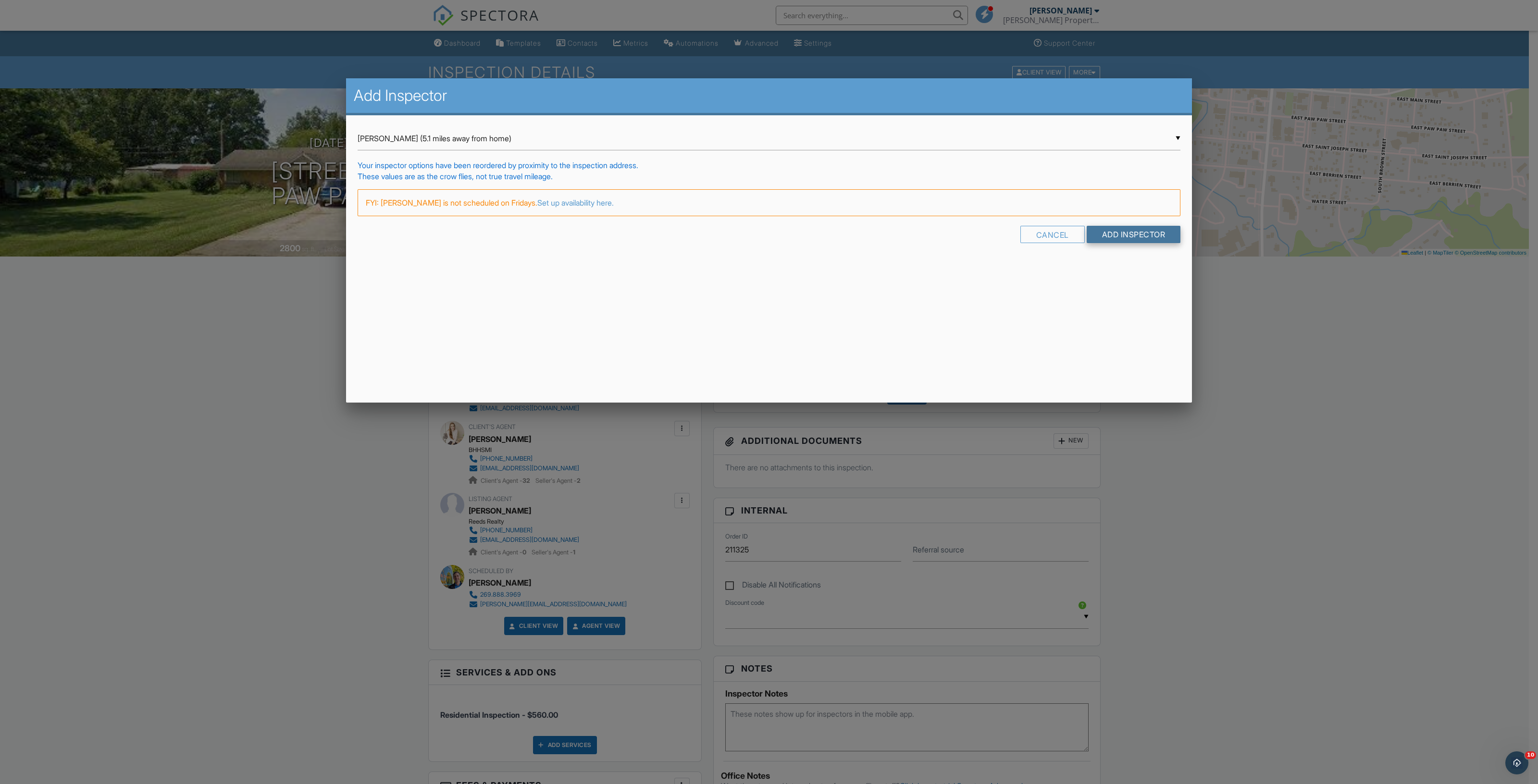
click at [1124, 236] on input "Add Inspector" at bounding box center [1134, 234] width 94 height 17
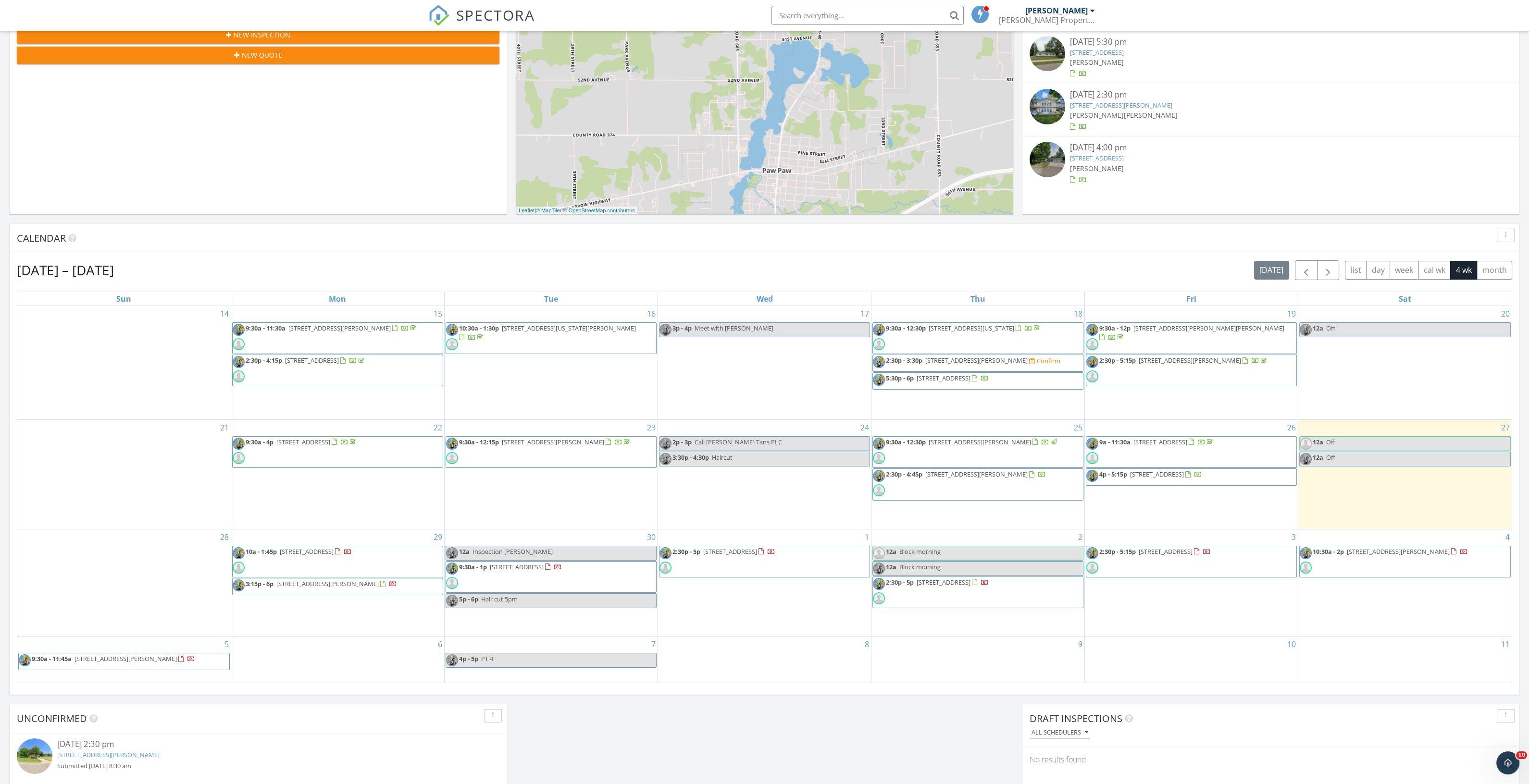
scroll to position [240, 0]
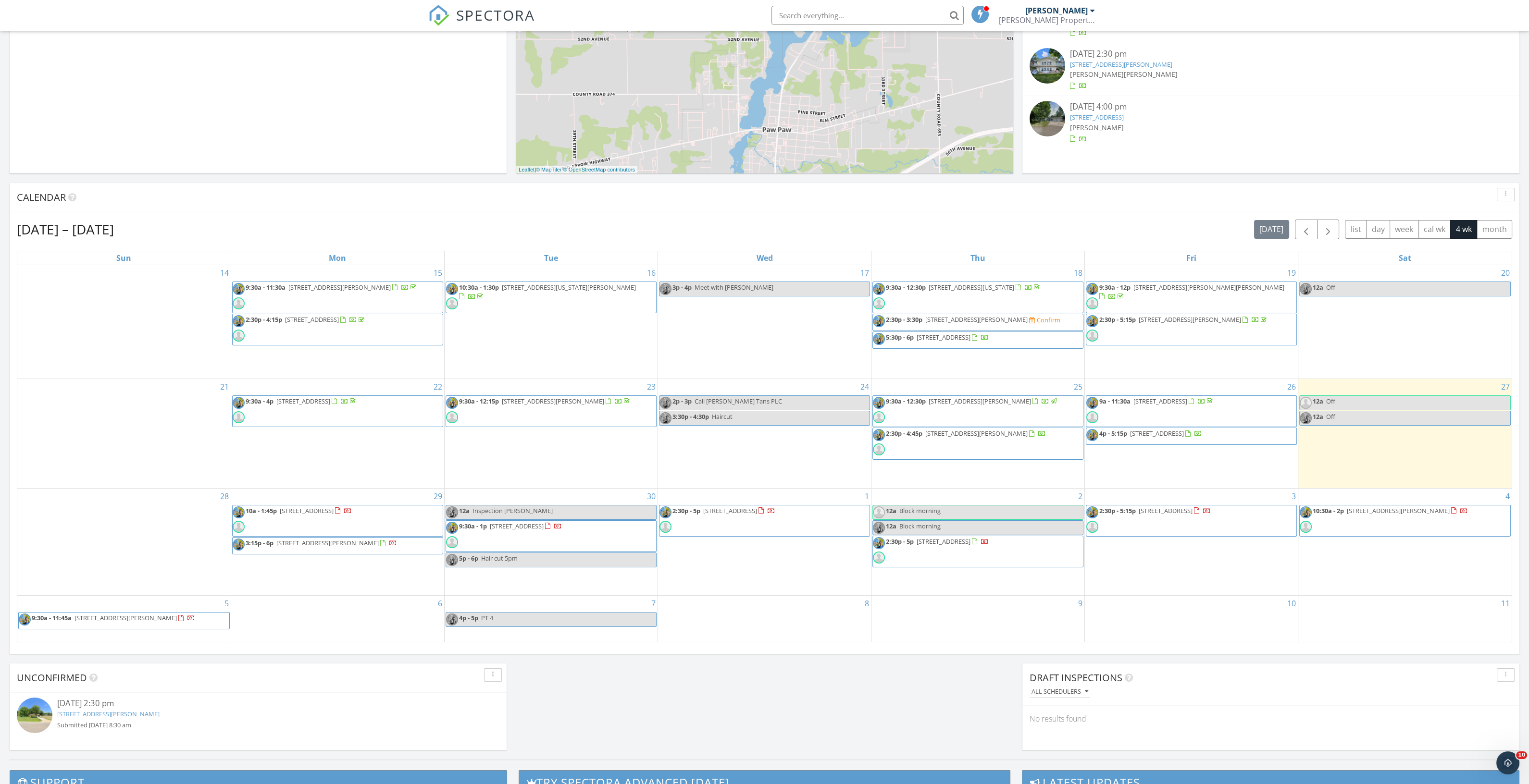
click at [1386, 515] on span "10:30a - 2p 8975 S Ave W, Schoolcraft 49087" at bounding box center [1383, 520] width 168 height 29
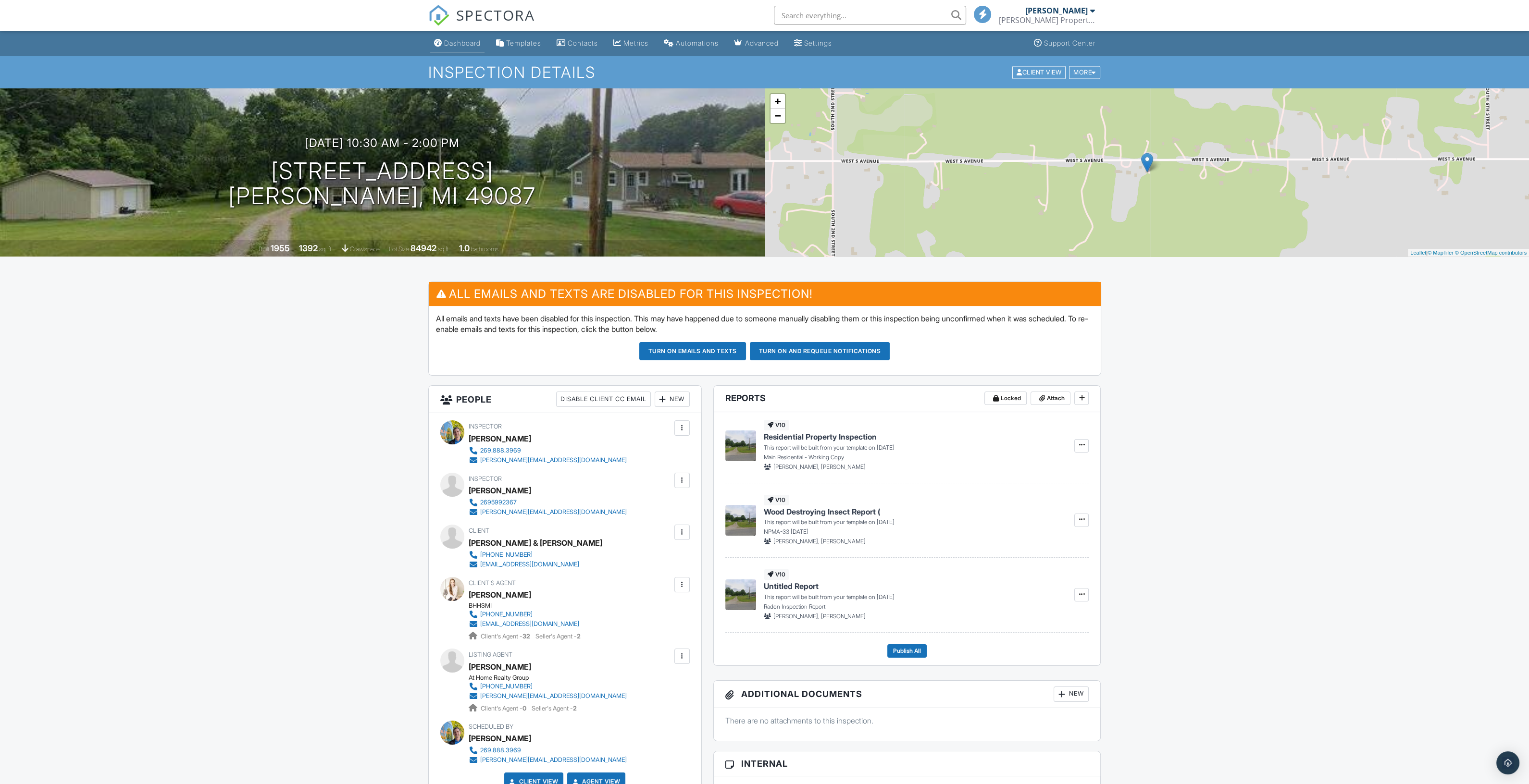
click at [459, 50] on link "Dashboard" at bounding box center [457, 44] width 55 height 18
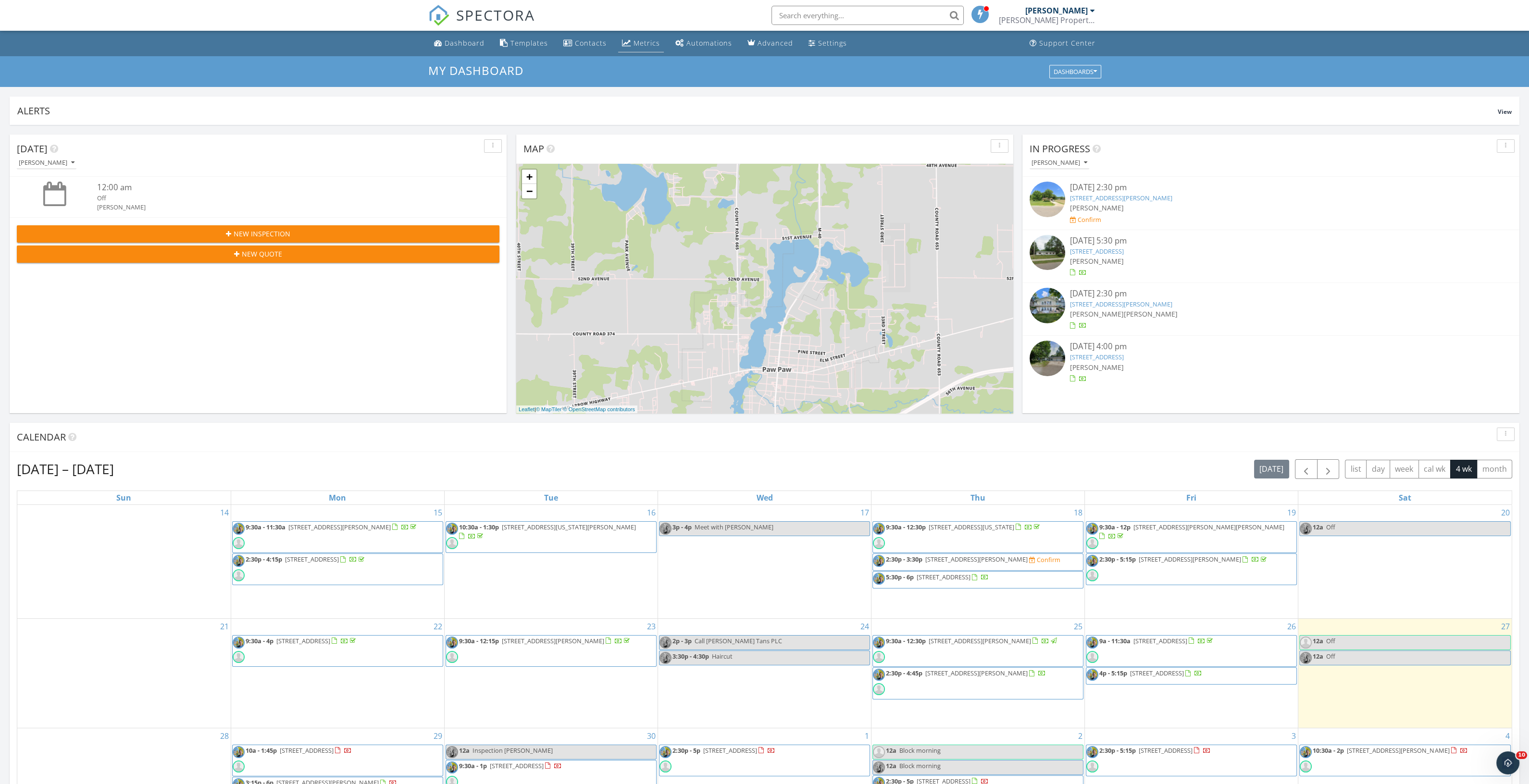
click at [634, 42] on div "Metrics" at bounding box center [646, 43] width 26 height 9
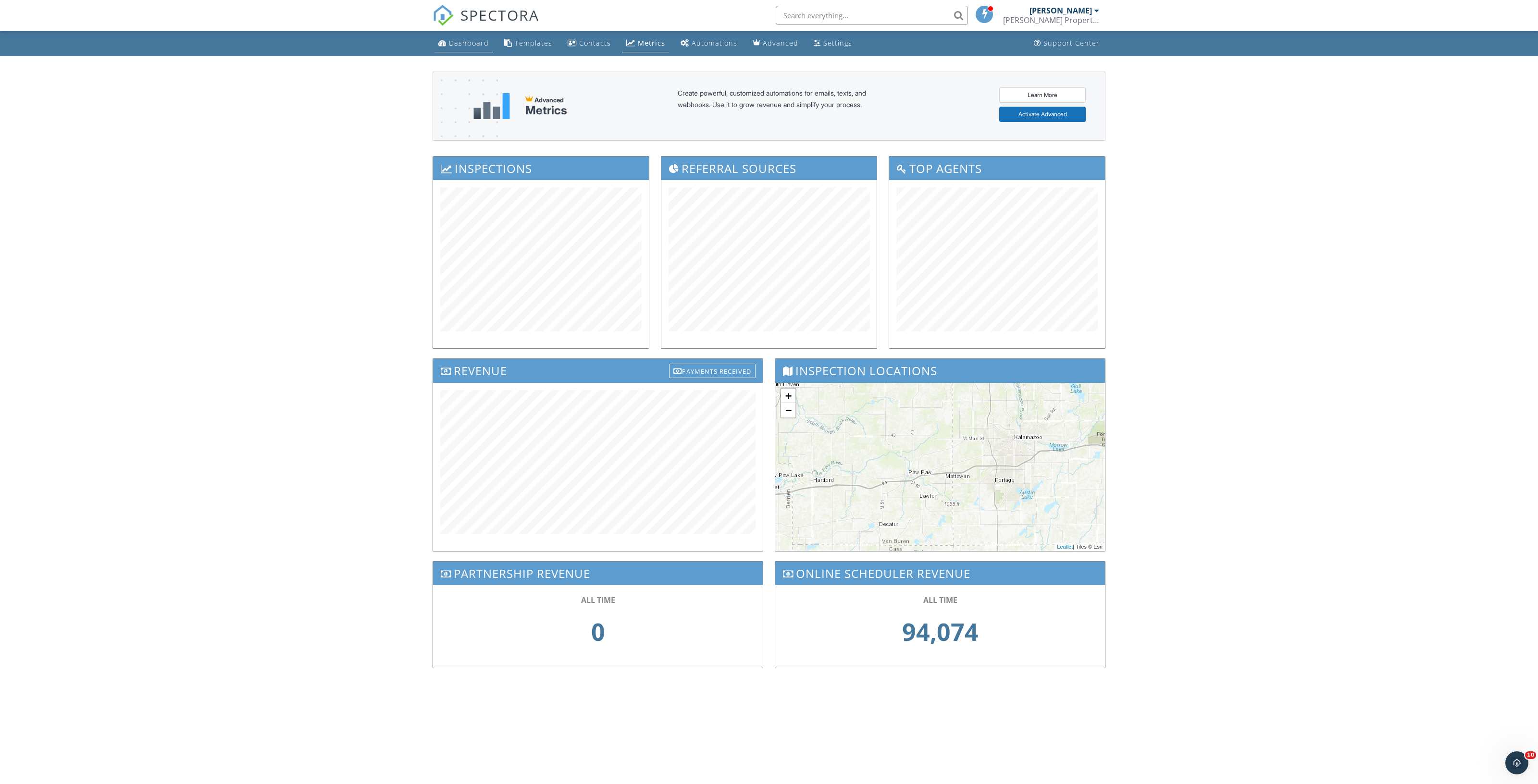
click at [454, 48] on link "Dashboard" at bounding box center [463, 44] width 58 height 18
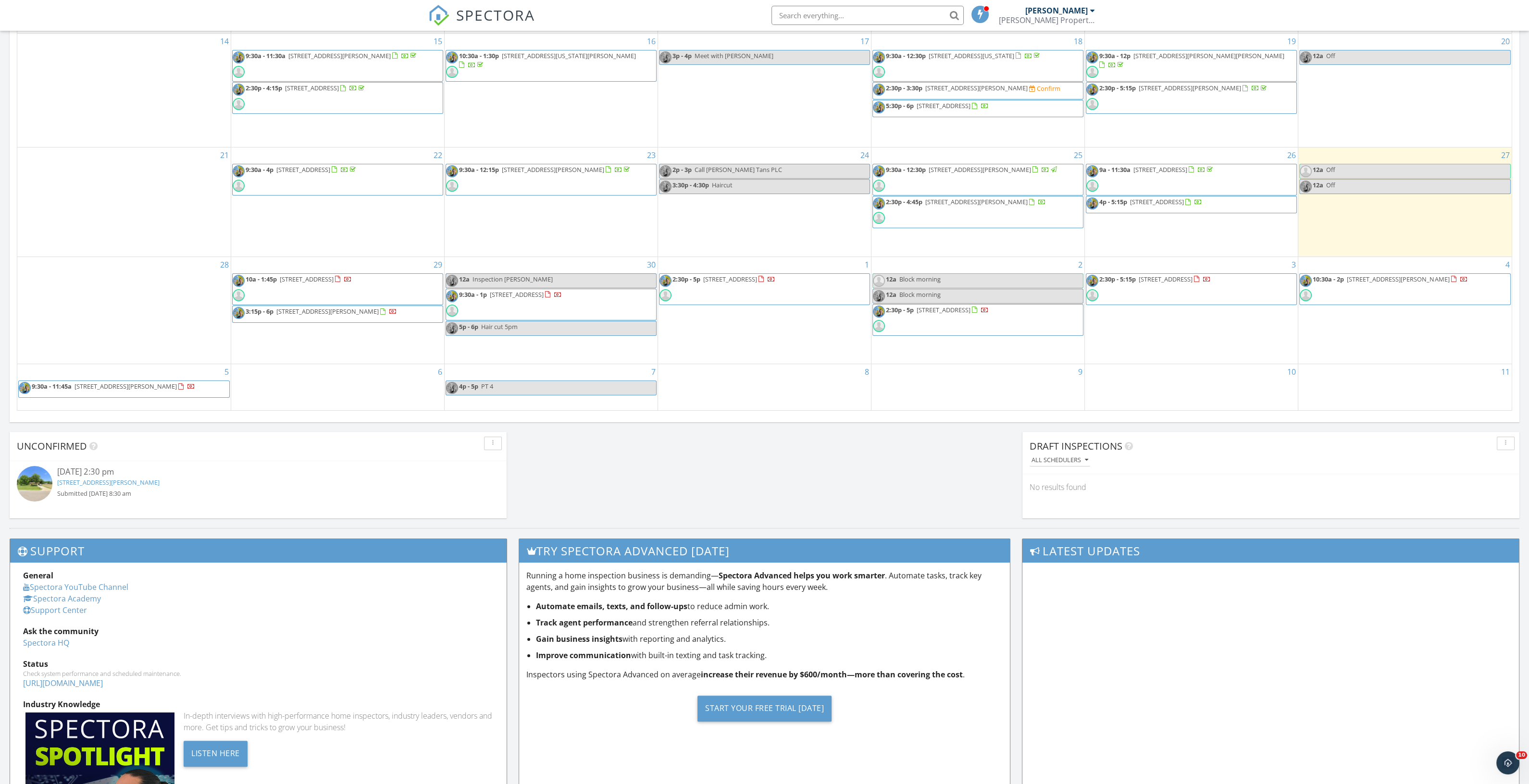
scroll to position [480, 0]
